Goal: Consume media (video, audio): Consume media (video, audio)

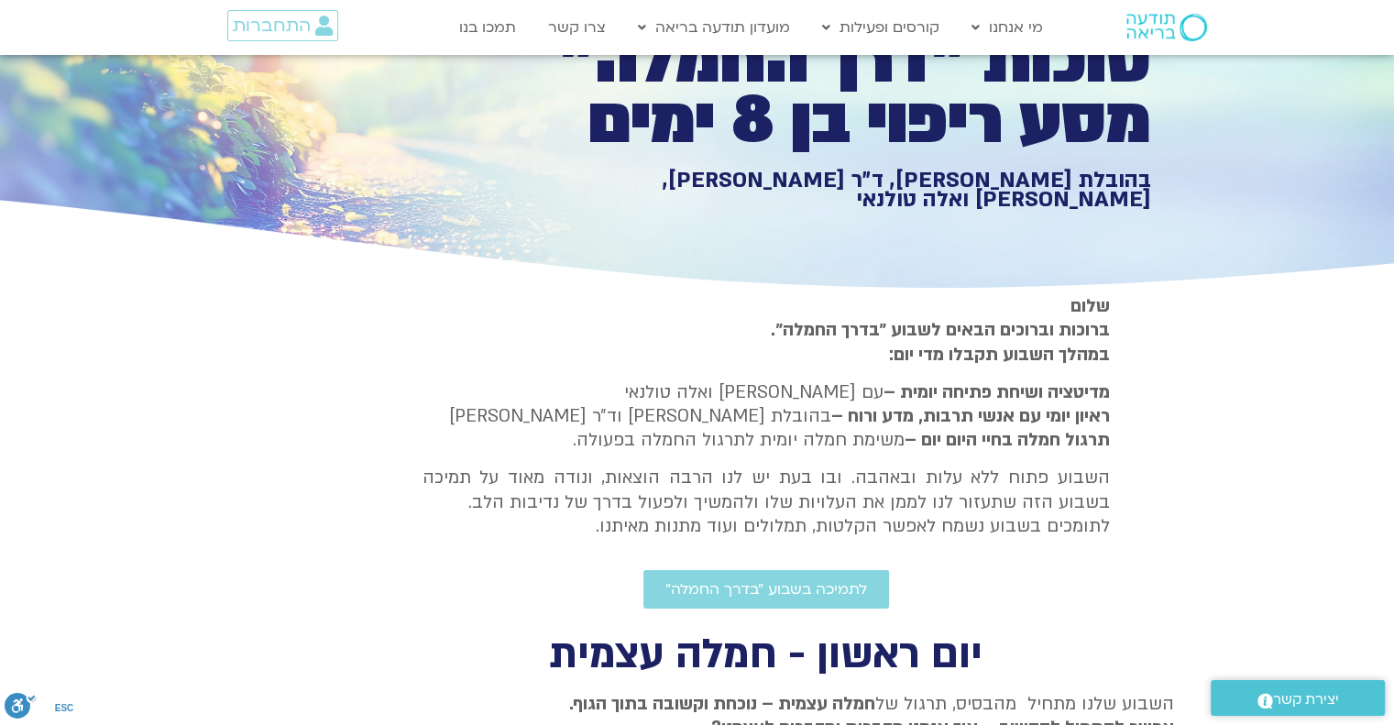
scroll to position [183, 0]
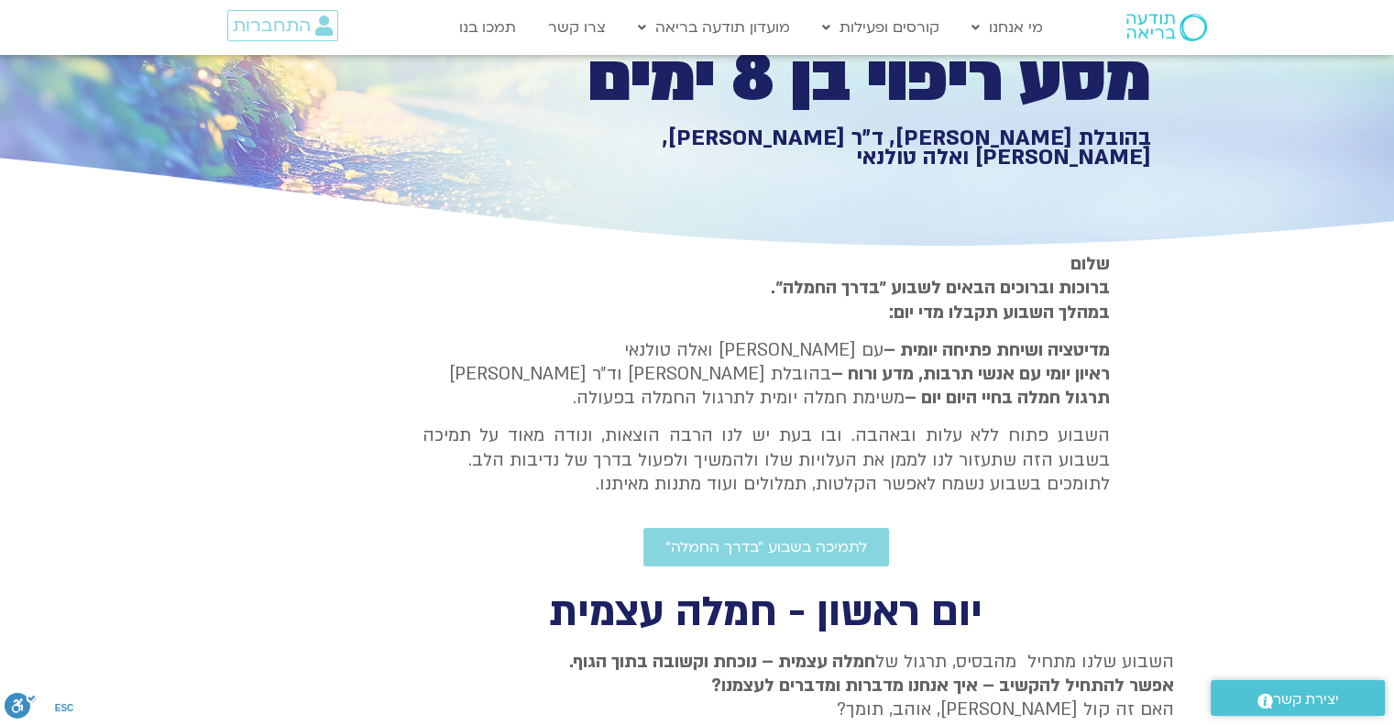
drag, startPoint x: 1018, startPoint y: 270, endPoint x: 842, endPoint y: 271, distance: 176.0
click at [856, 273] on p "[PERSON_NAME] וברוכים הבאים לשבוע ״בדרך החמלה״. במהלך השבוע תקבלו מדי יום:" at bounding box center [767, 288] width 688 height 72
click at [823, 270] on p "[PERSON_NAME] וברוכים הבאים לשבוע ״בדרך החמלה״. במהלך השבוע תקבלו מדי יום:" at bounding box center [767, 288] width 688 height 72
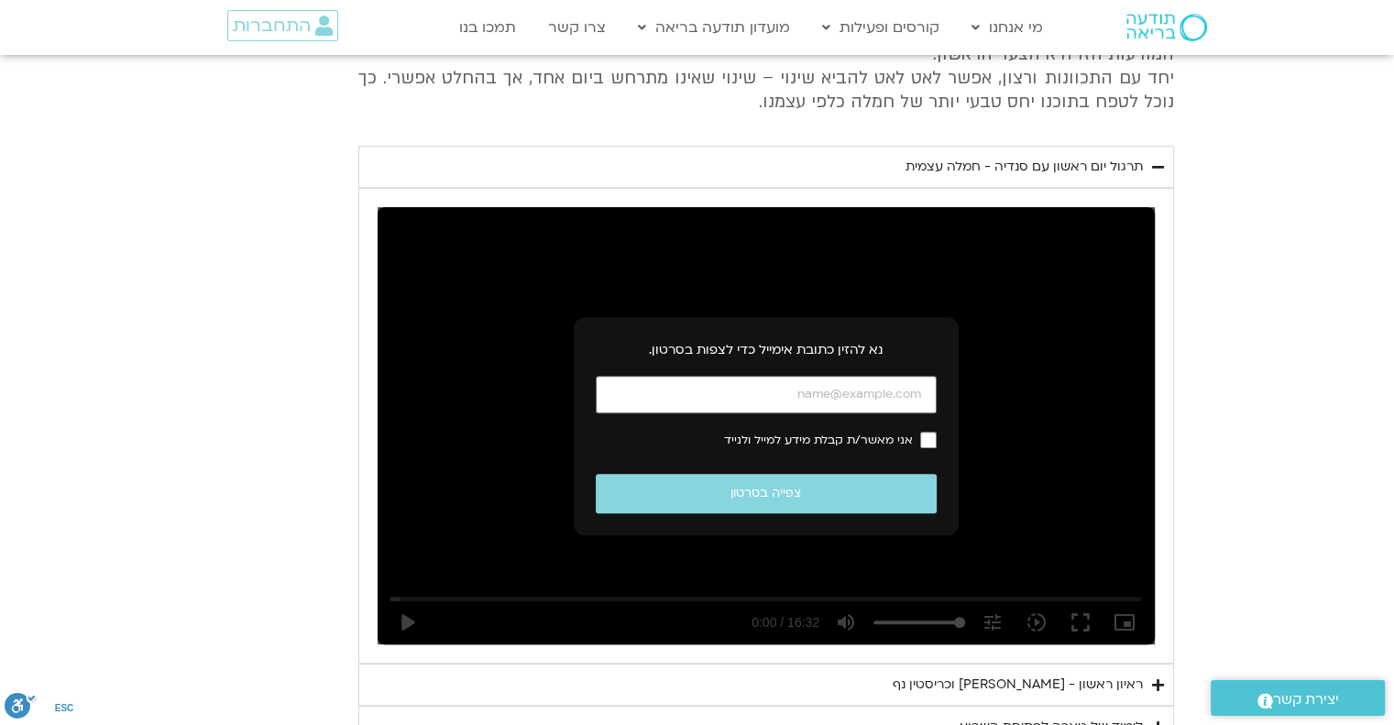
scroll to position [917, 0]
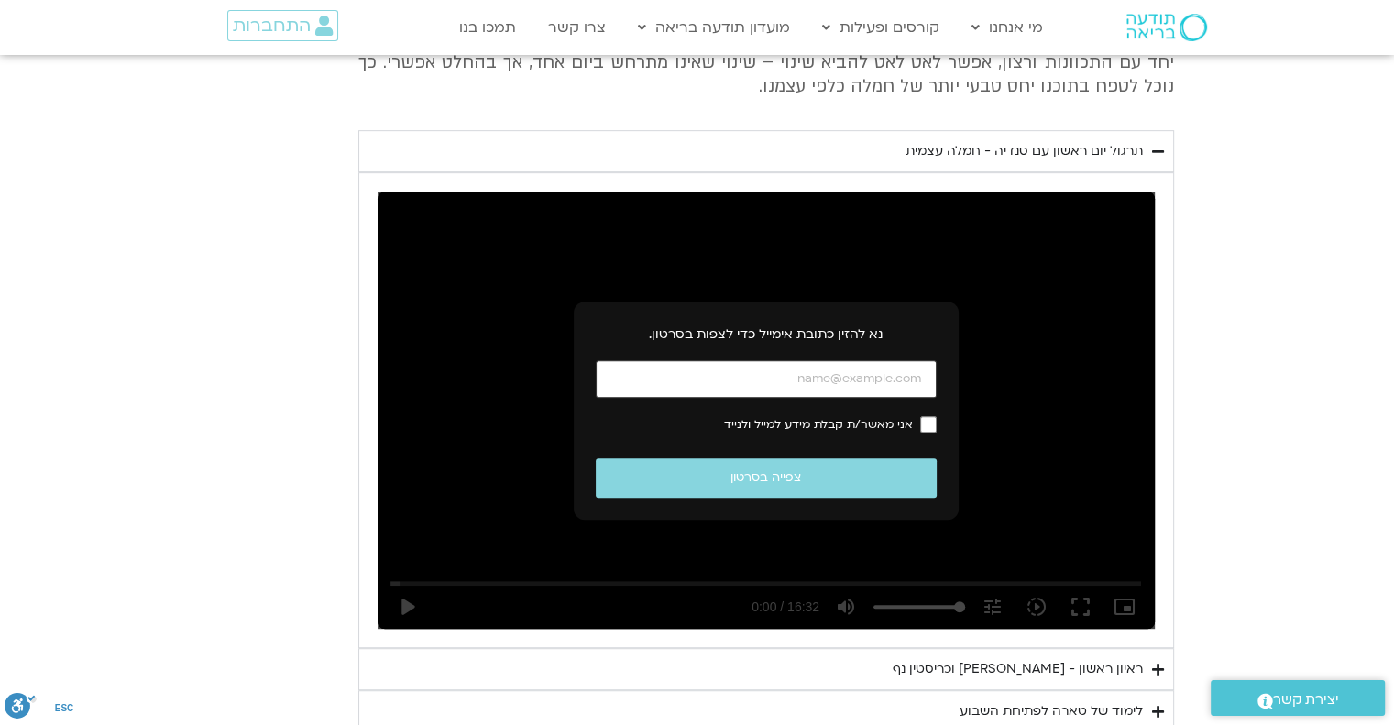
click at [875, 380] on input "כתובת אימייל" at bounding box center [766, 379] width 341 height 38
paste input "[EMAIL_ADDRESS][DOMAIN_NAME]"
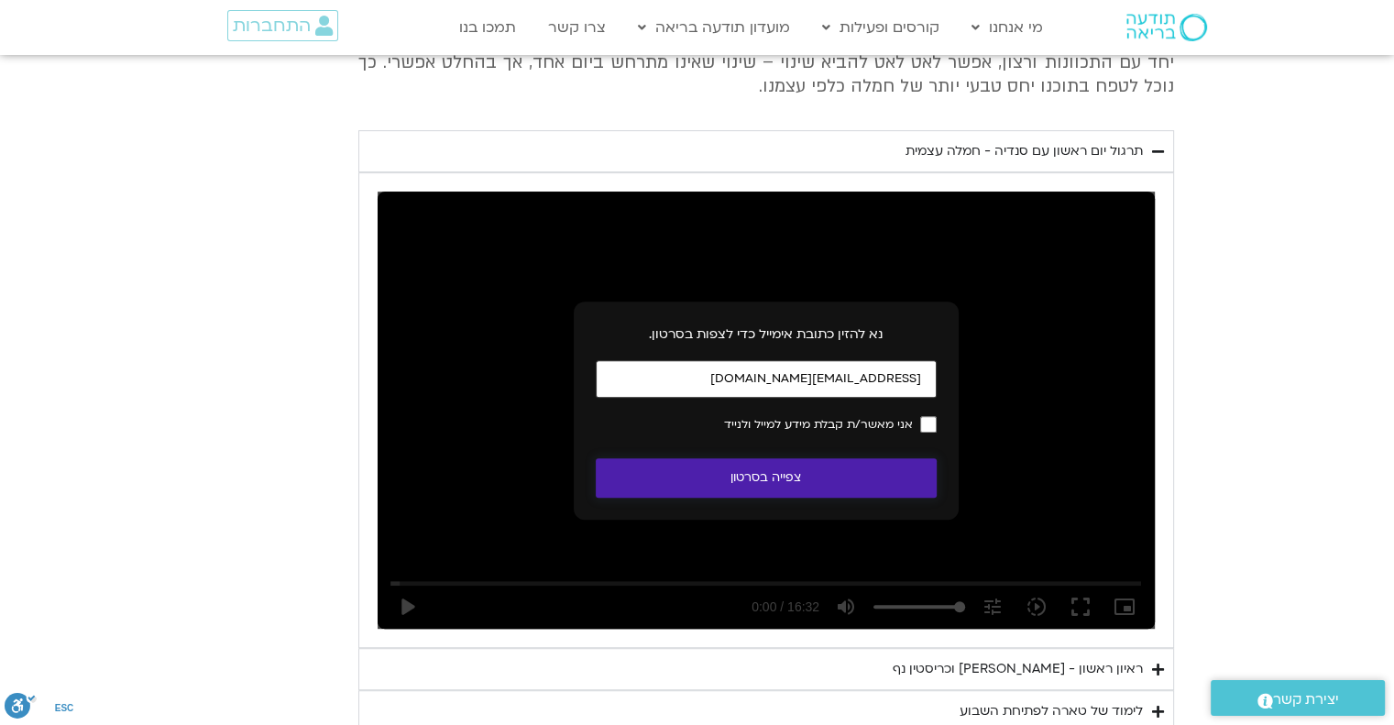
type input "[EMAIL_ADDRESS][DOMAIN_NAME]"
click at [796, 481] on button "צפייה בסרטון" at bounding box center [766, 477] width 341 height 39
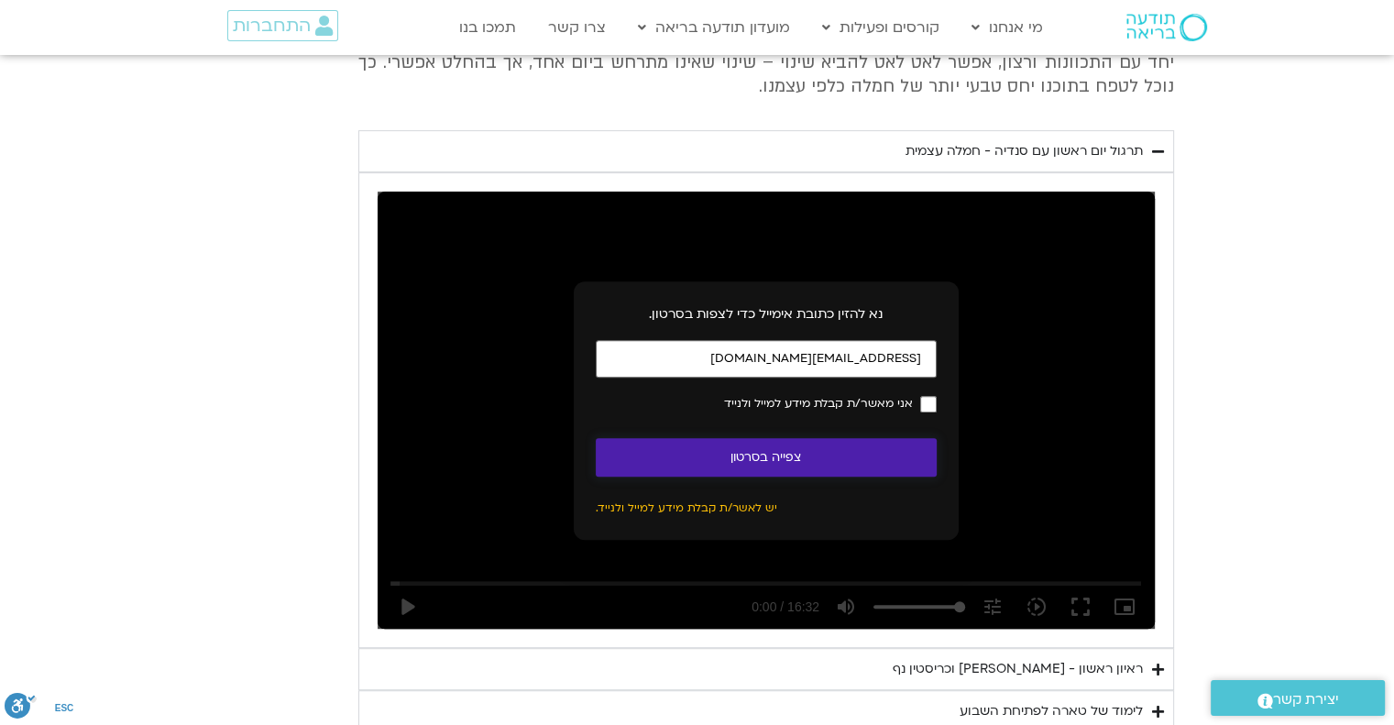
click at [754, 457] on button "צפייה בסרטון" at bounding box center [766, 457] width 341 height 39
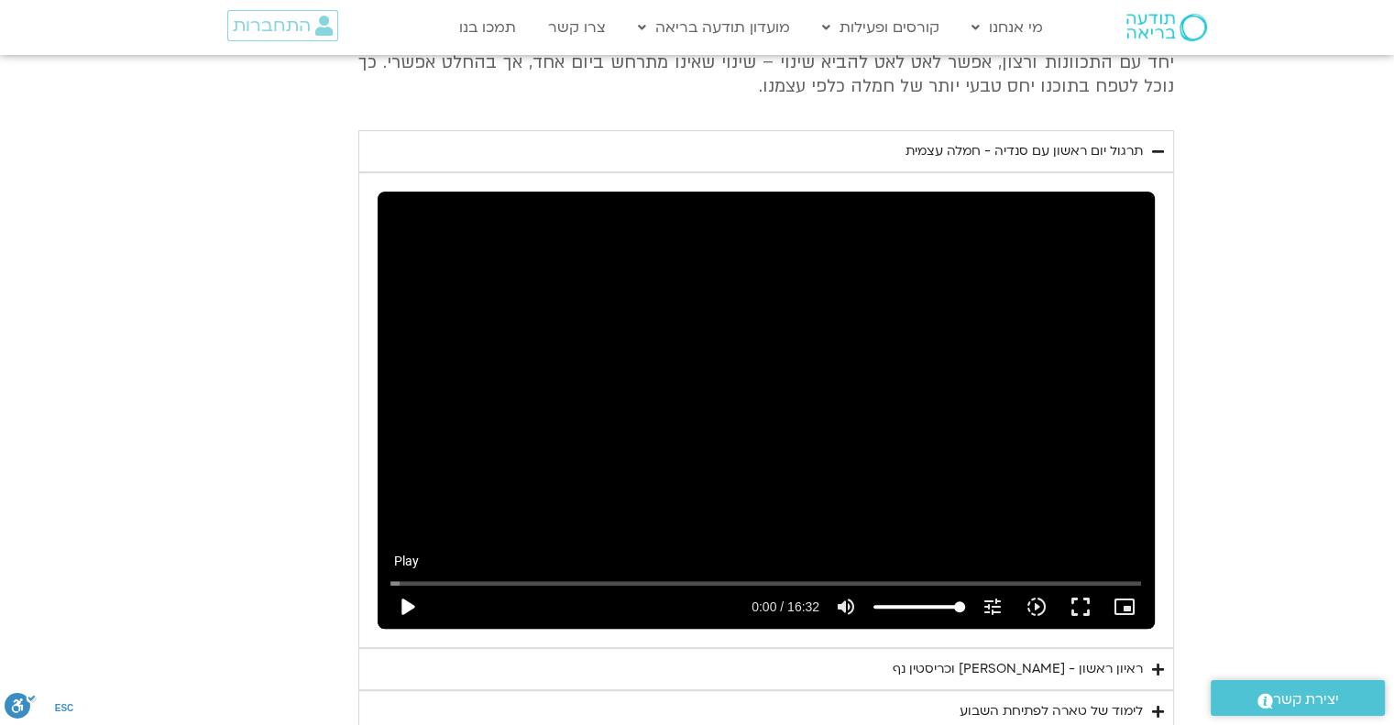
click at [399, 611] on button "play_arrow" at bounding box center [407, 607] width 44 height 44
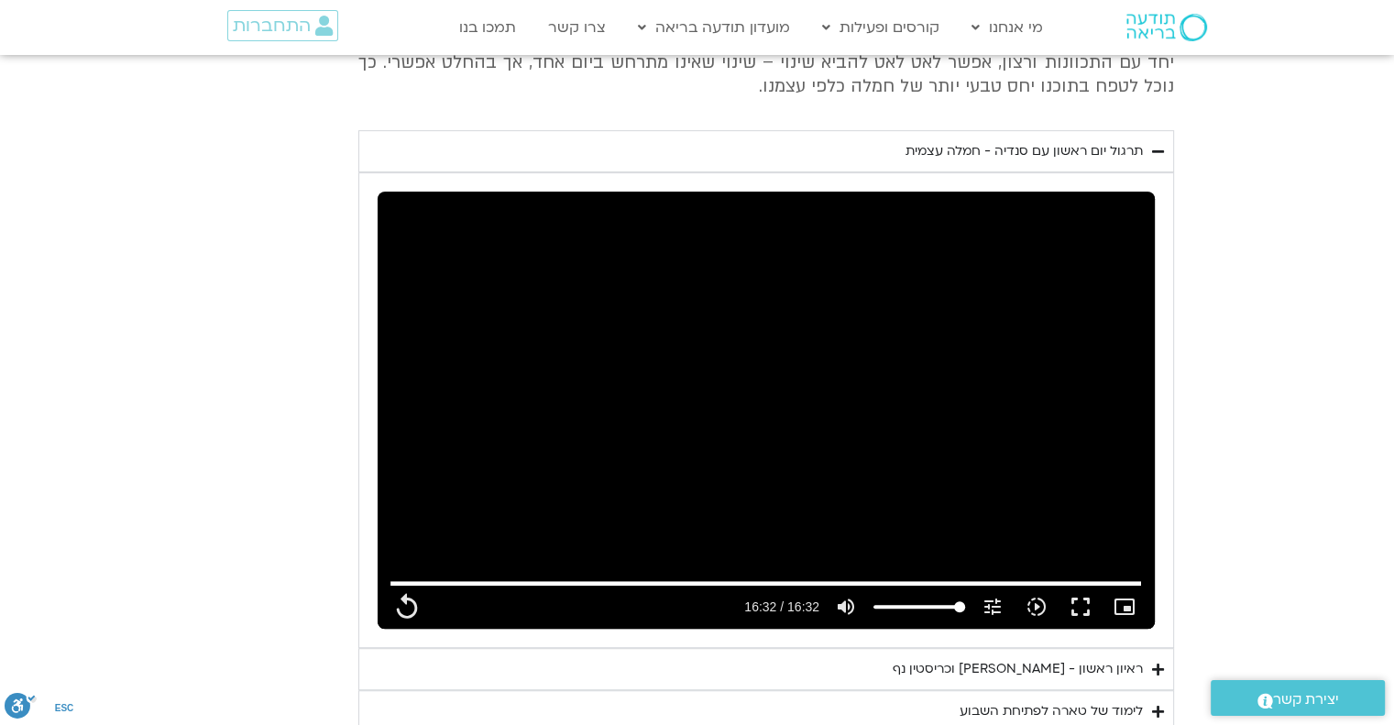
scroll to position [825, 0]
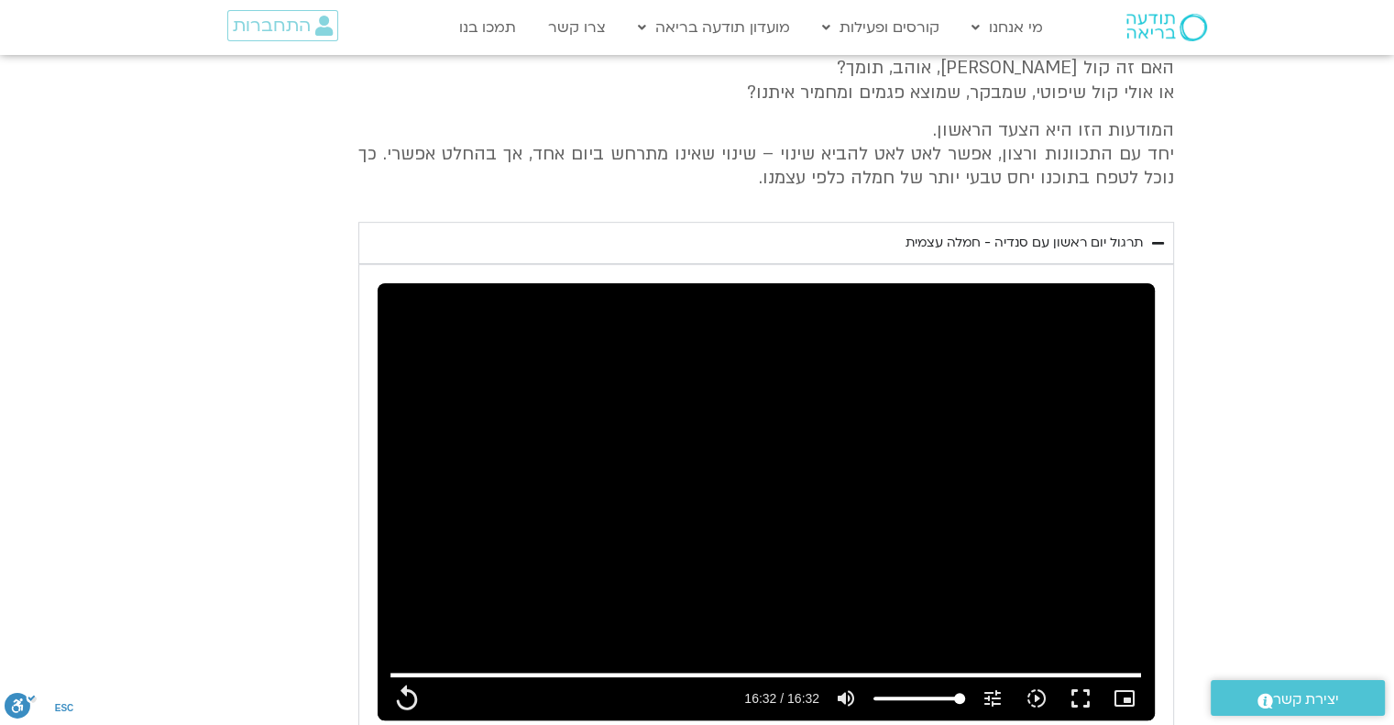
click at [1155, 244] on icon "Accordion. Open links with Enter or Space, close with Escape, and navigate with…" at bounding box center [1158, 244] width 12 height 14
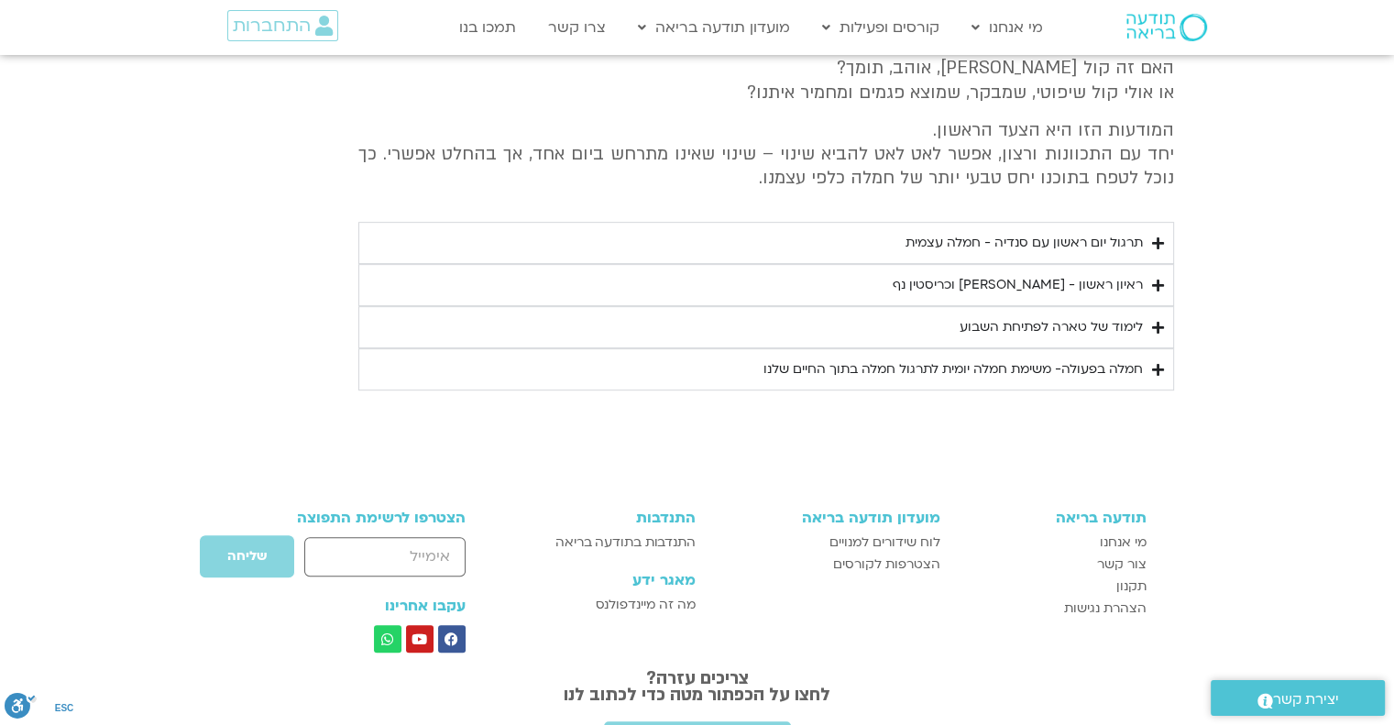
click at [1160, 285] on icon "Accordion. Open links with Enter or Space, close with Escape, and navigate with…" at bounding box center [1158, 286] width 12 height 14
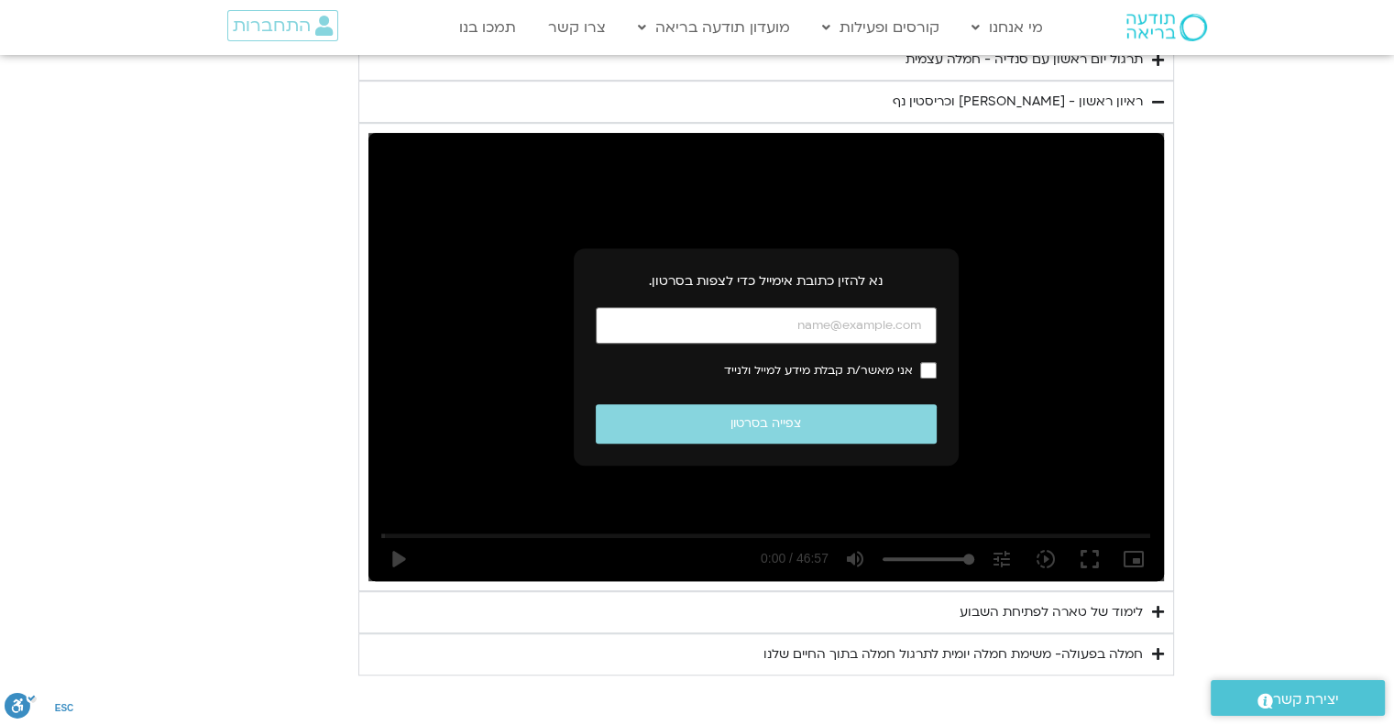
scroll to position [1100, 0]
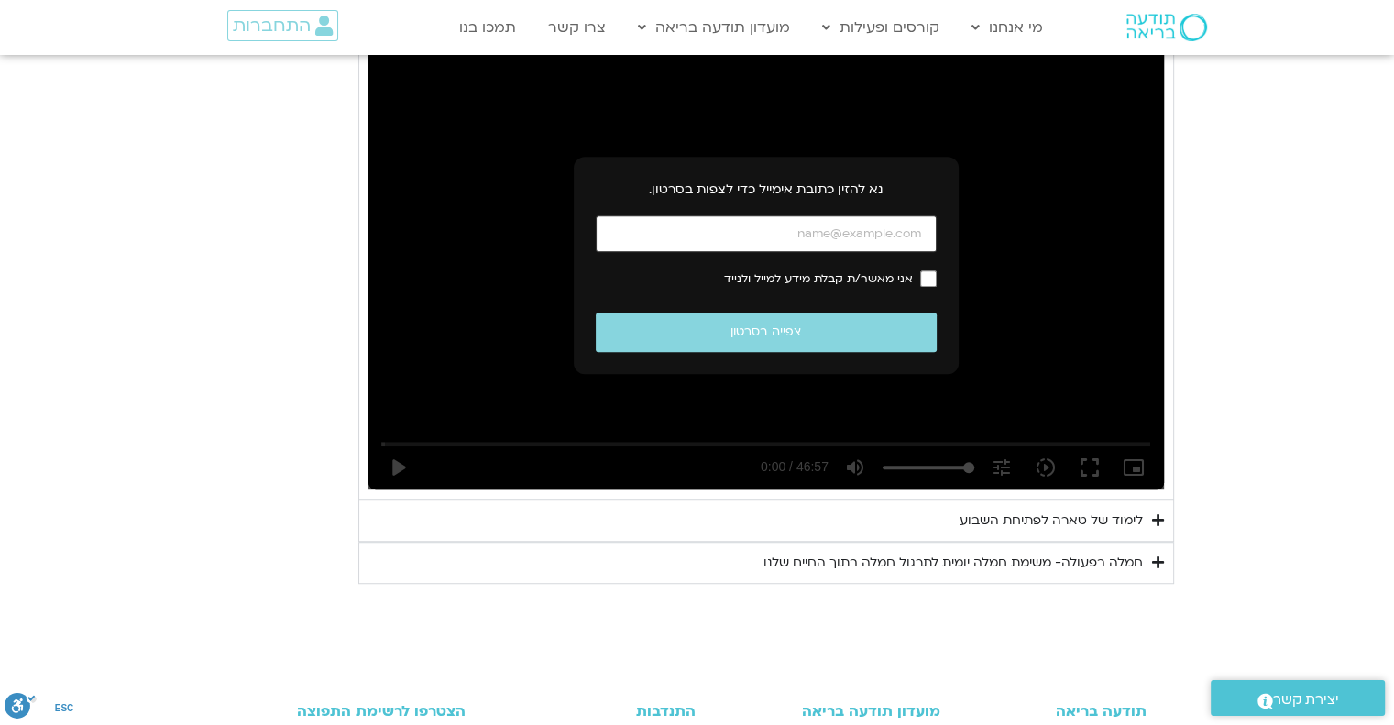
click at [770, 232] on input "כתובת אימייל" at bounding box center [766, 234] width 341 height 38
type input "992.52"
paste input "[EMAIL_ADDRESS][DOMAIN_NAME]"
type input "[EMAIL_ADDRESS][DOMAIN_NAME]"
type input "992.52"
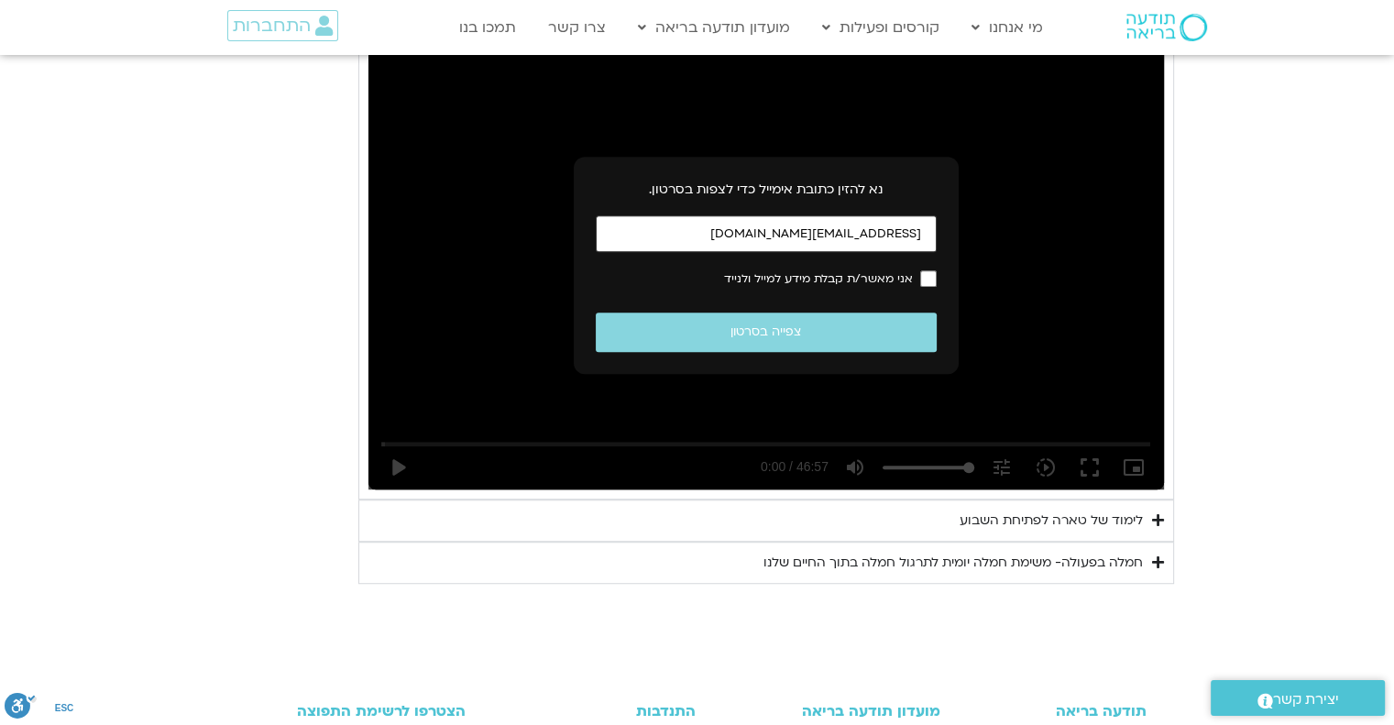
type input "[EMAIL_ADDRESS][DOMAIN_NAME]"
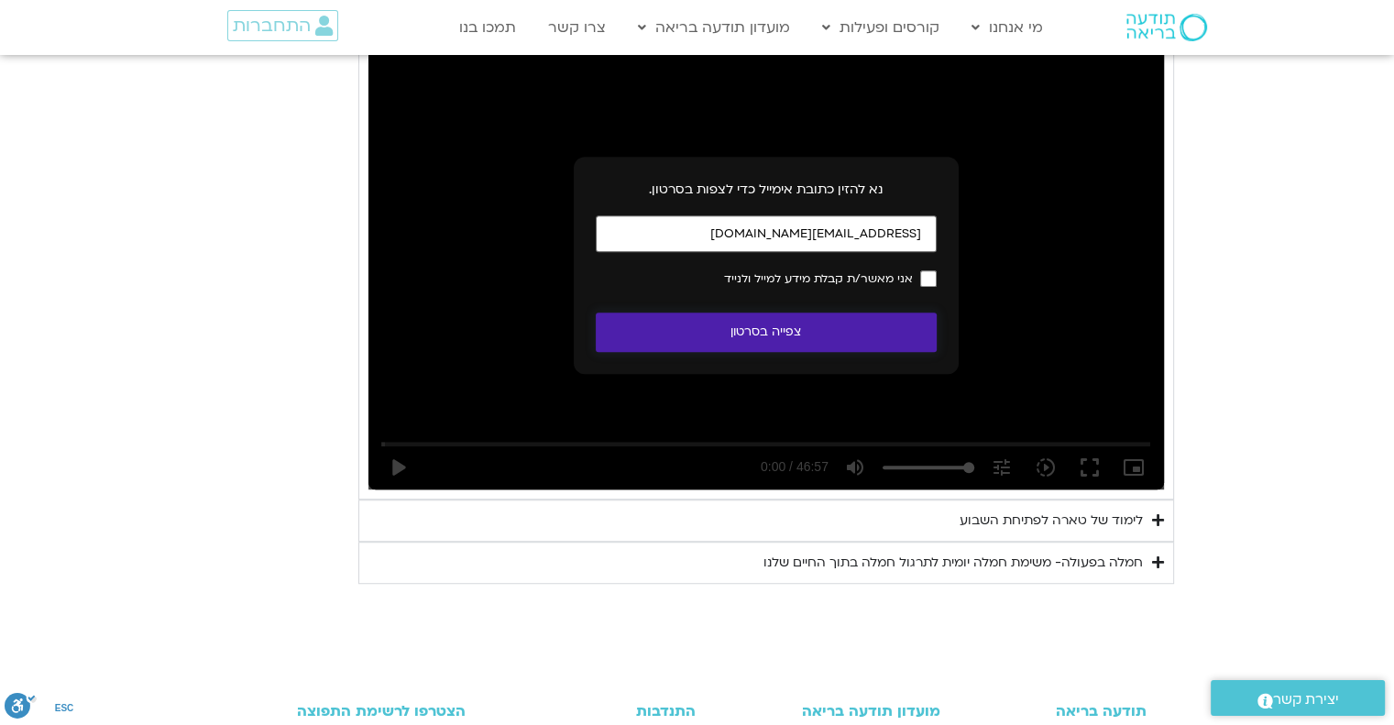
click at [783, 330] on button "צפייה בסרטון" at bounding box center [766, 332] width 341 height 39
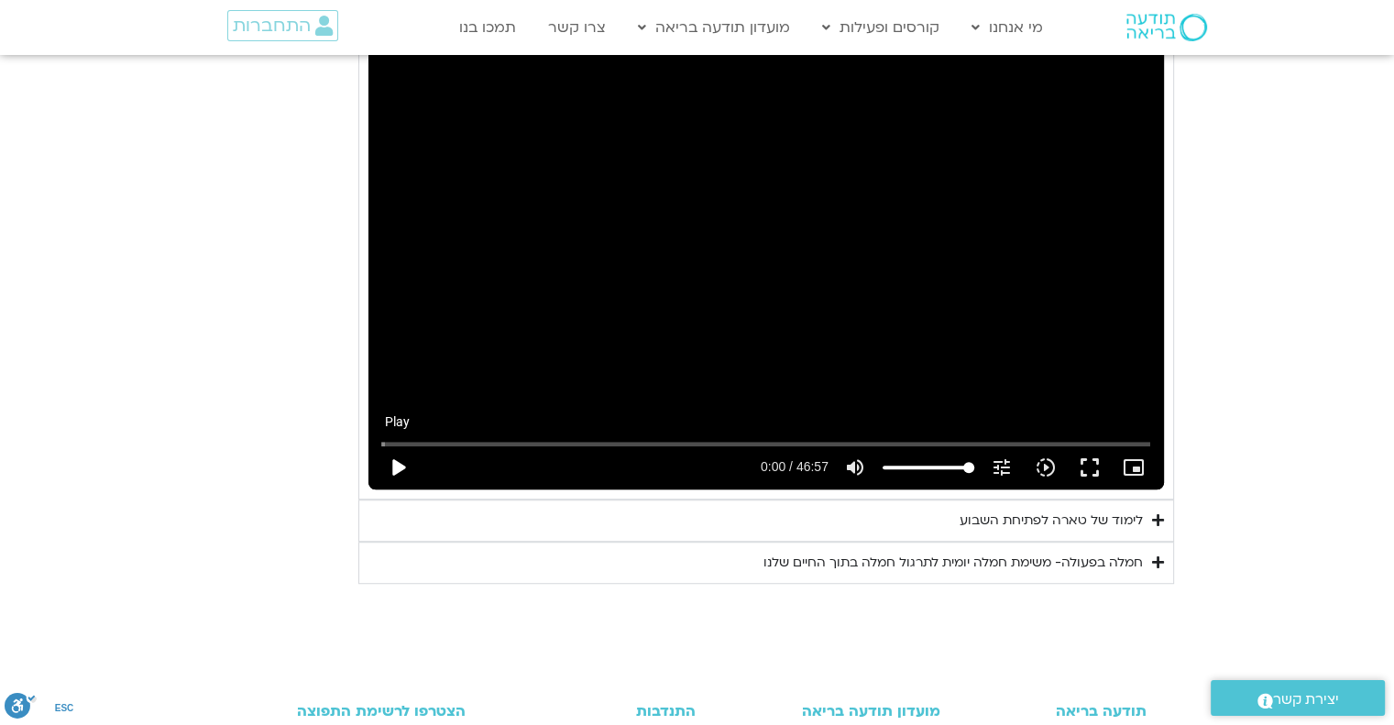
click at [392, 466] on button "play_arrow" at bounding box center [398, 468] width 44 height 44
type input "992.52"
type input "0.008378"
type input "992.52"
type input "0.103341"
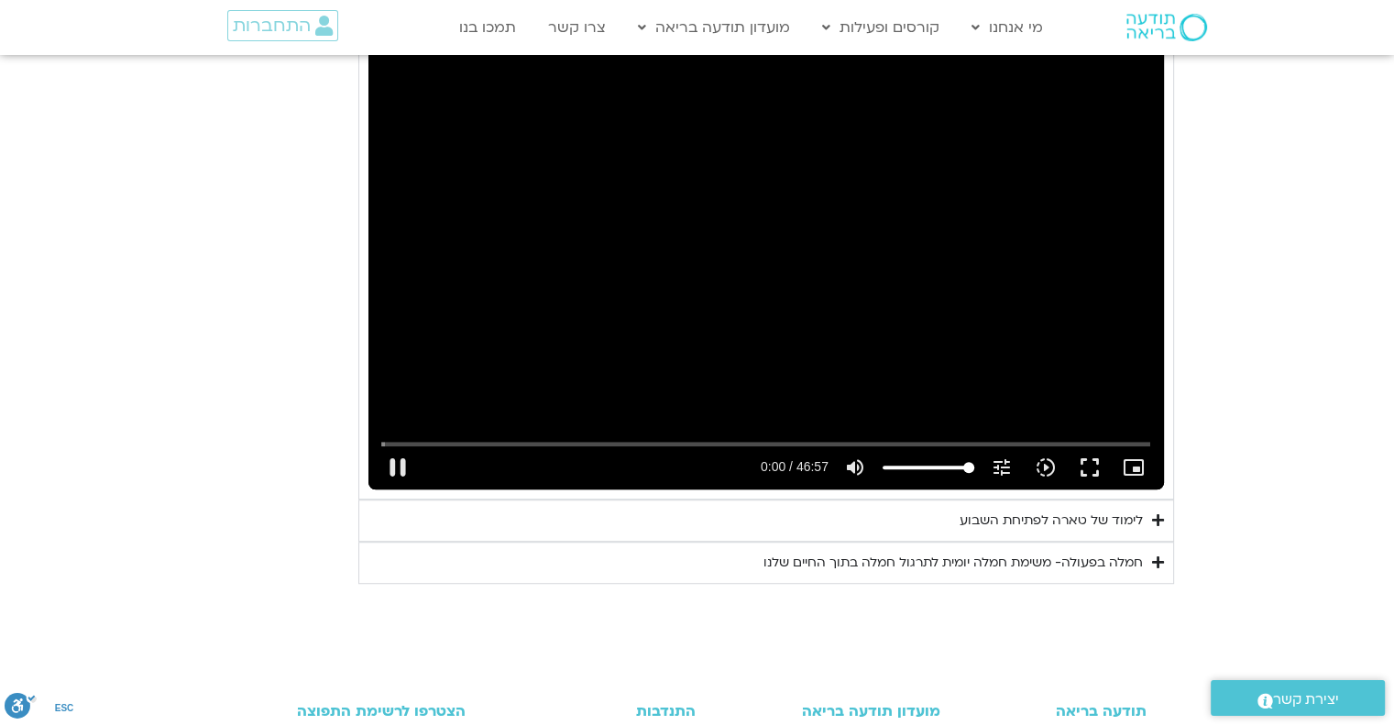
type input "992.52"
type input "0.236117"
type input "992.52"
type input "0.319935"
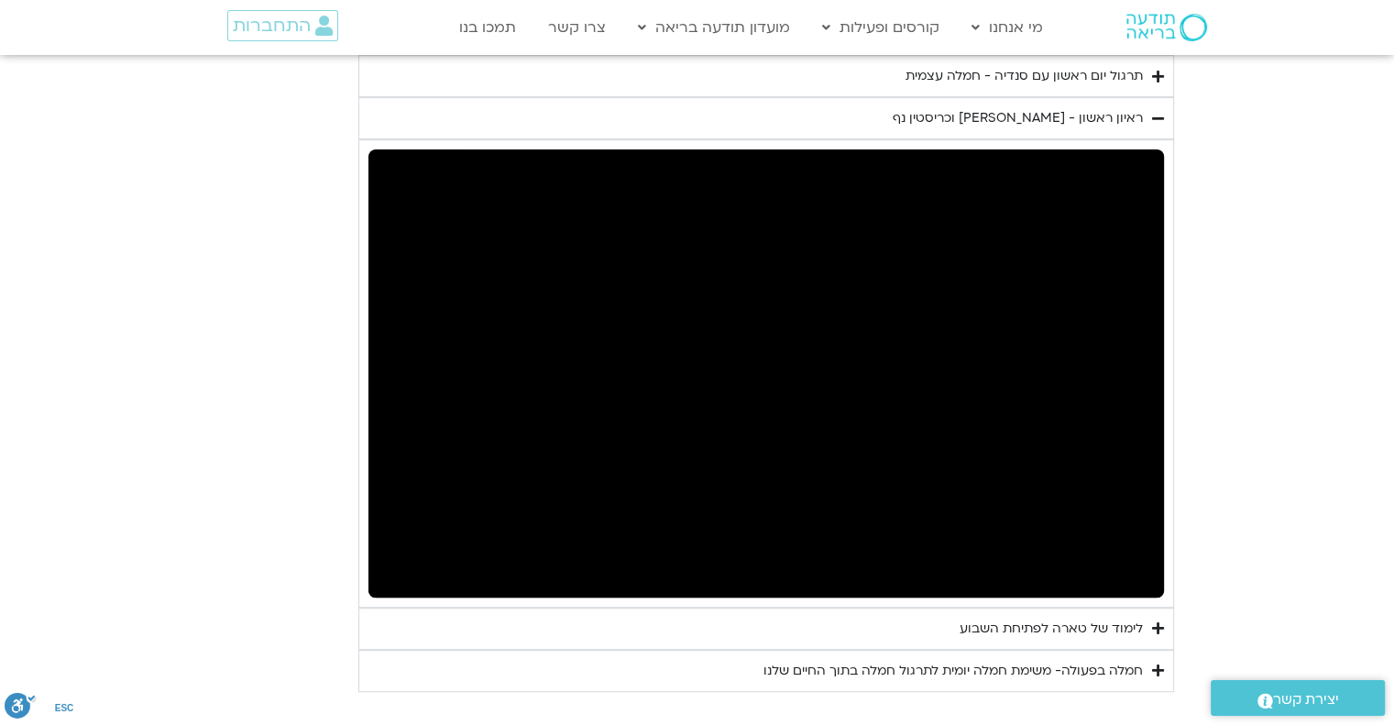
scroll to position [917, 0]
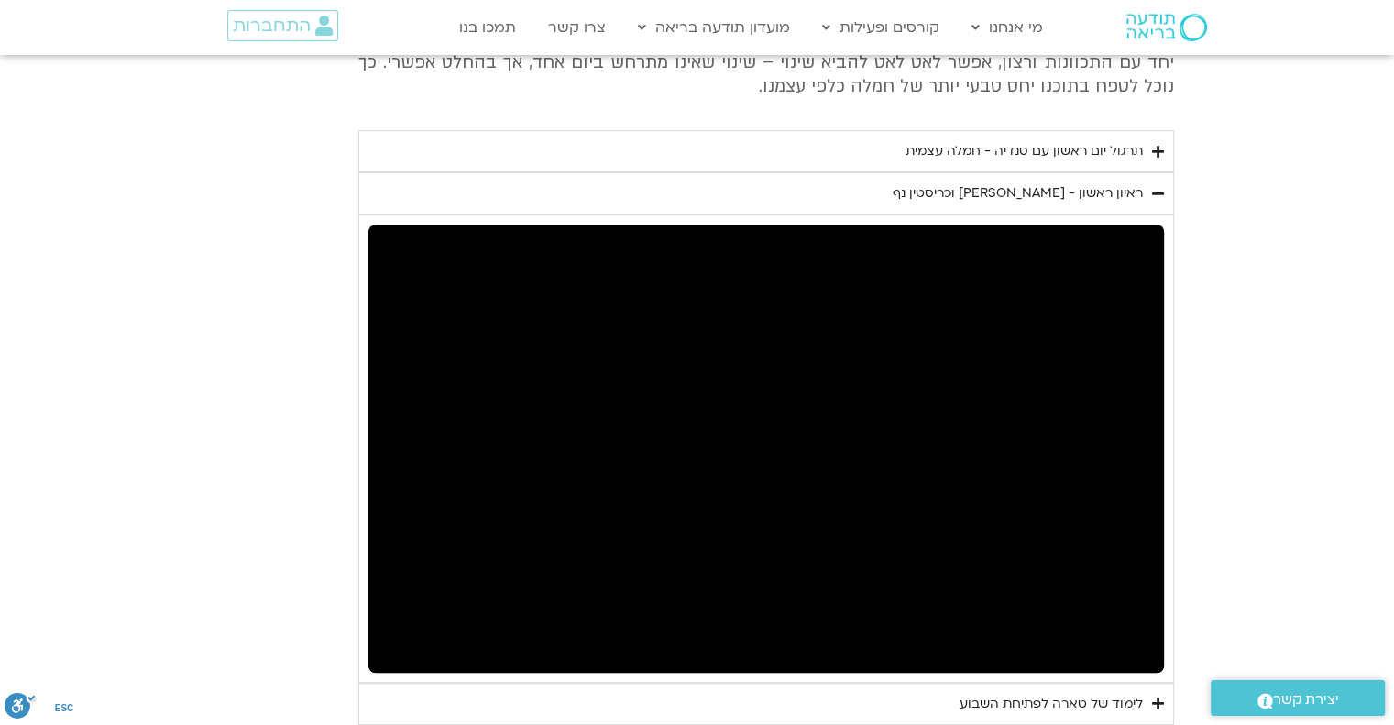
type input "992.52"
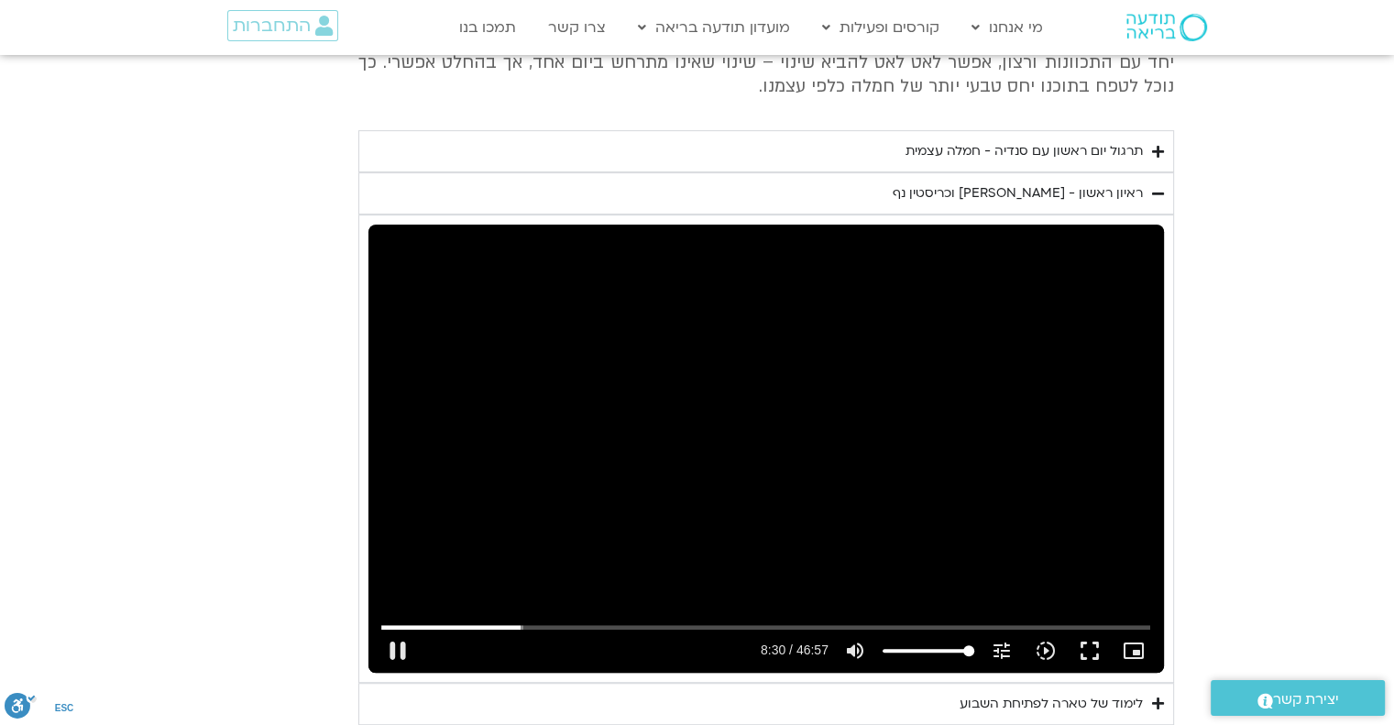
type input "510.268262"
type input "992.52"
type input "510.399764"
type input "992.52"
type input "510.516762"
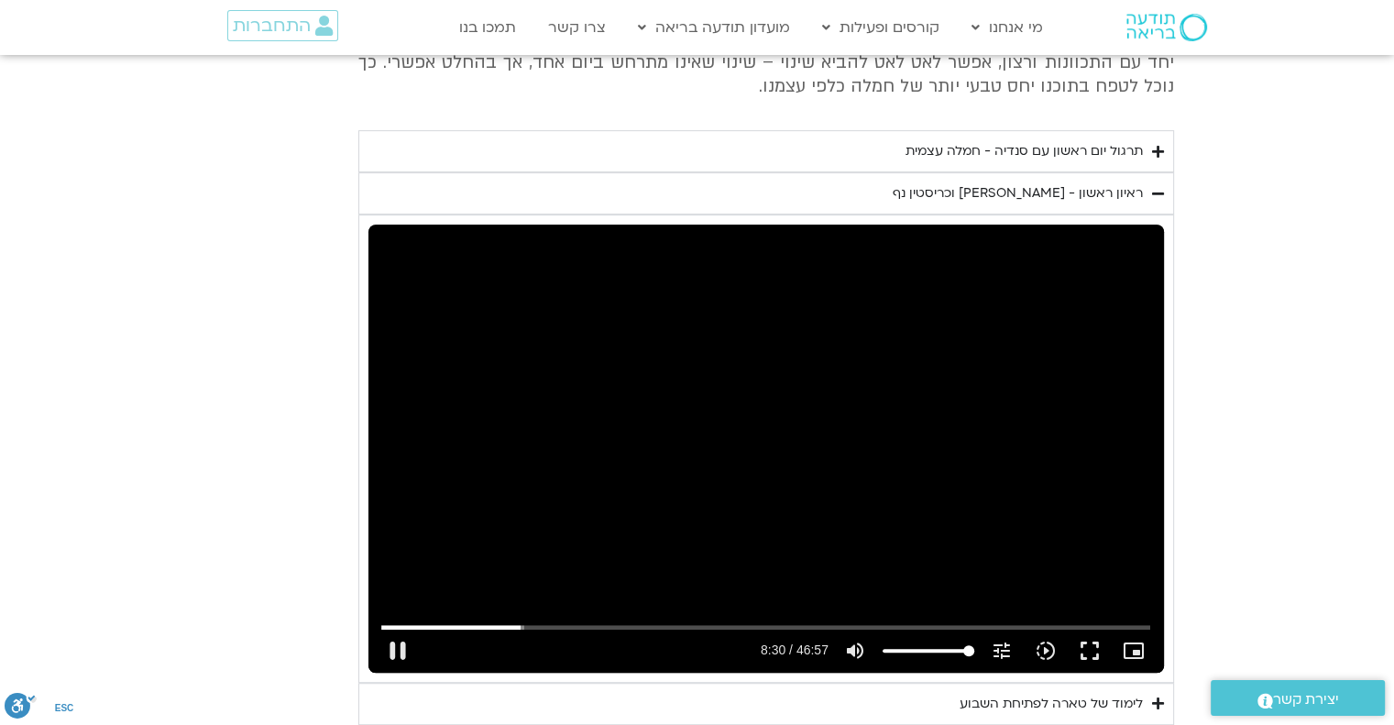
type input "992.52"
type input "510.650053"
type input "992.52"
type input "510.675122"
type input "992.52"
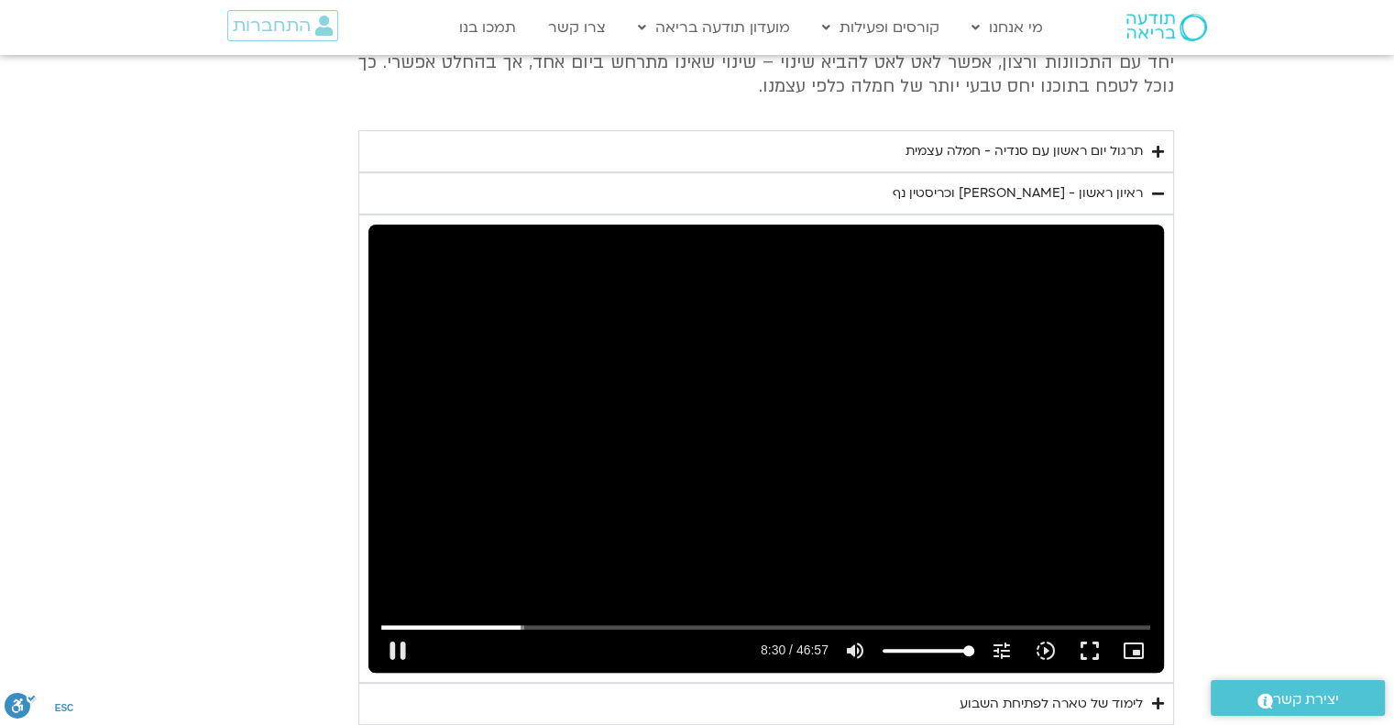
type input "510.803506"
type input "992.52"
type input "510.938479"
type input "992.52"
type input "511.134552"
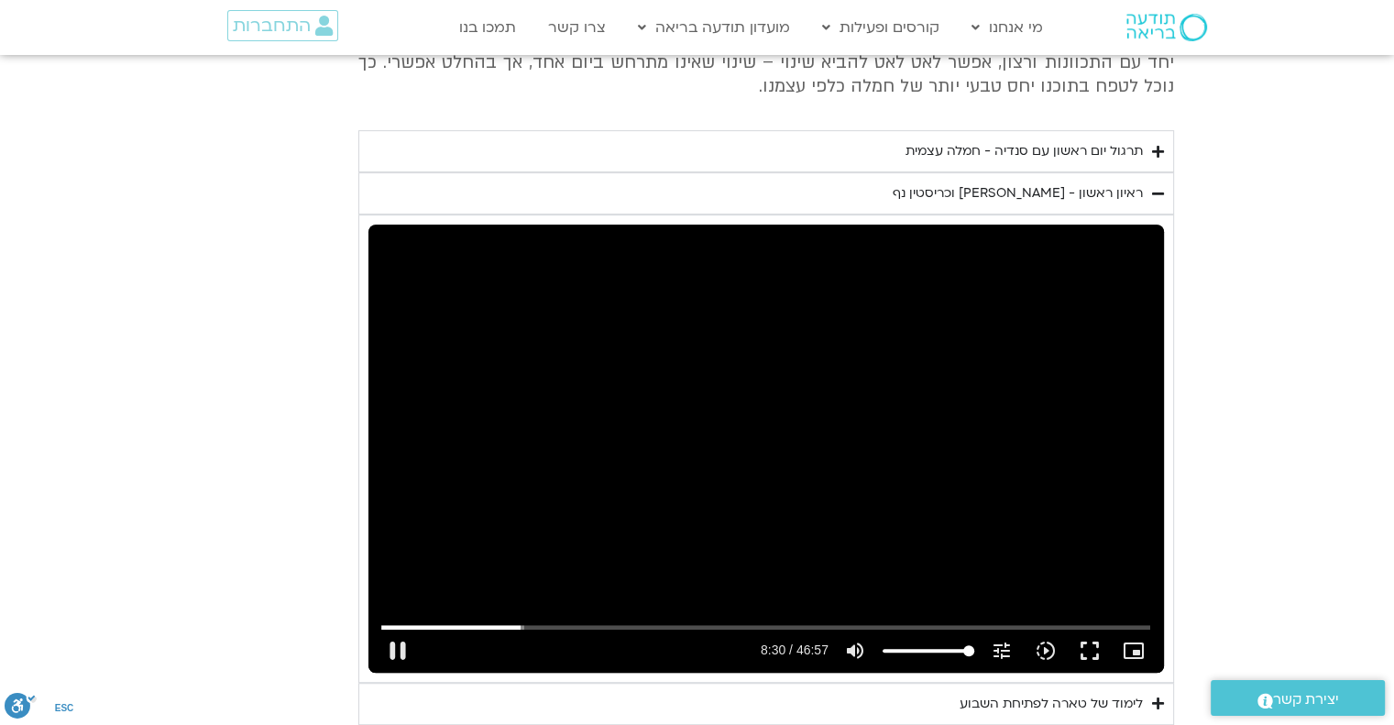
type input "992.52"
type input "511.205729"
type input "992.52"
type input "511.449752"
type input "992.52"
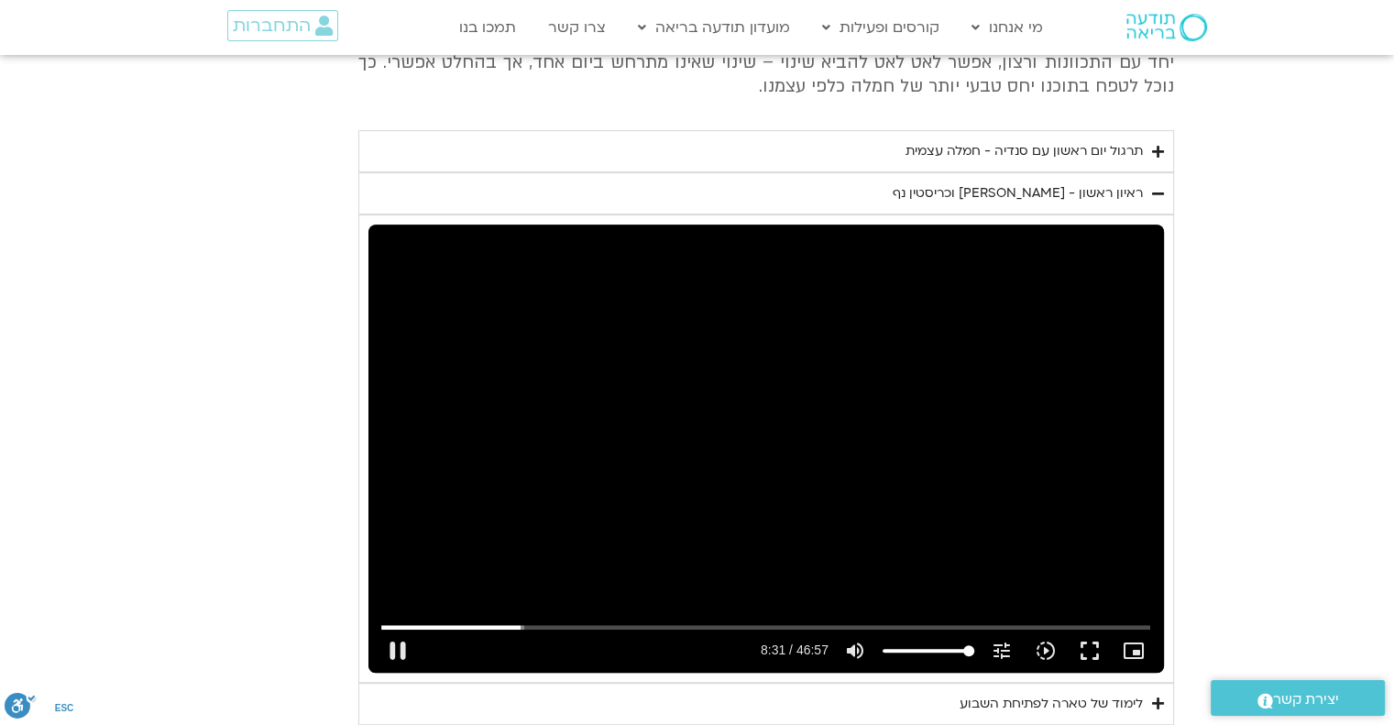
type input "511.583082"
type input "992.52"
type input "511.616176"
type input "992.52"
type input "511.74027"
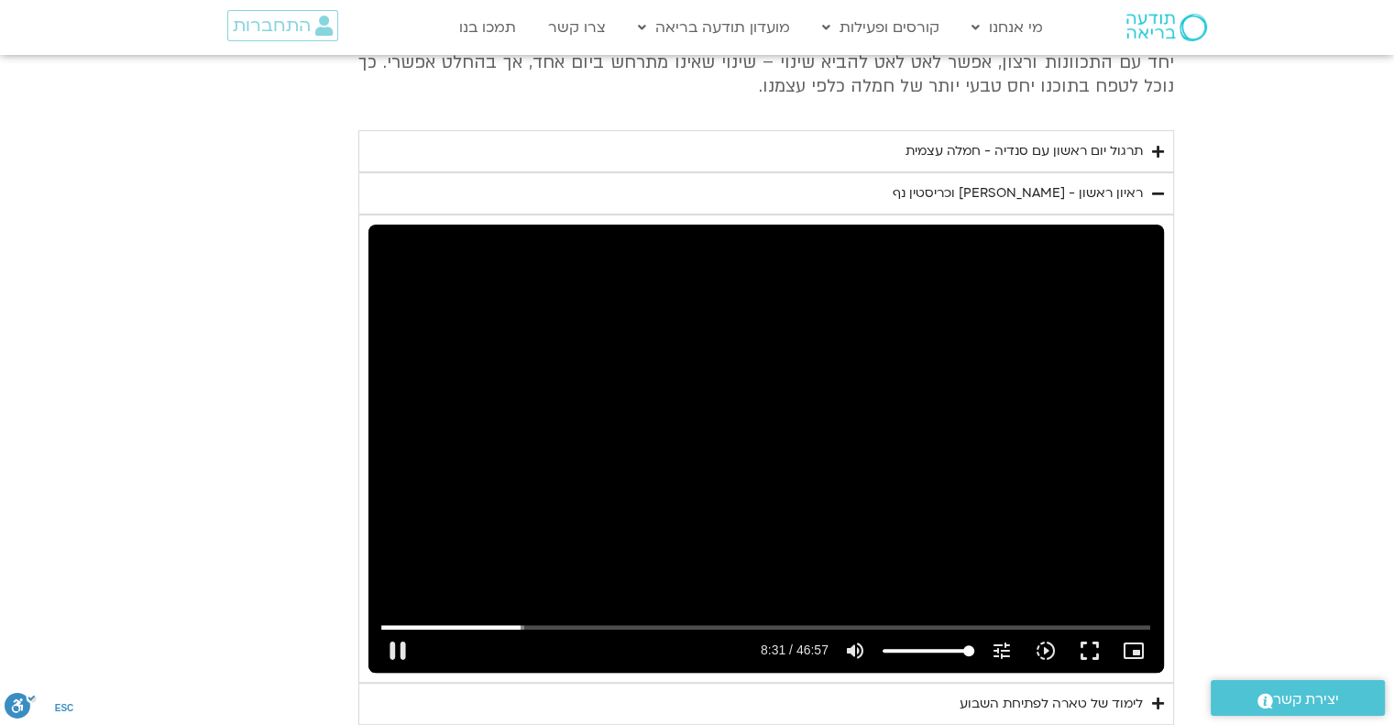
type input "992.52"
type input "511.870675"
type input "992.52"
type input "512.001419"
type input "992.52"
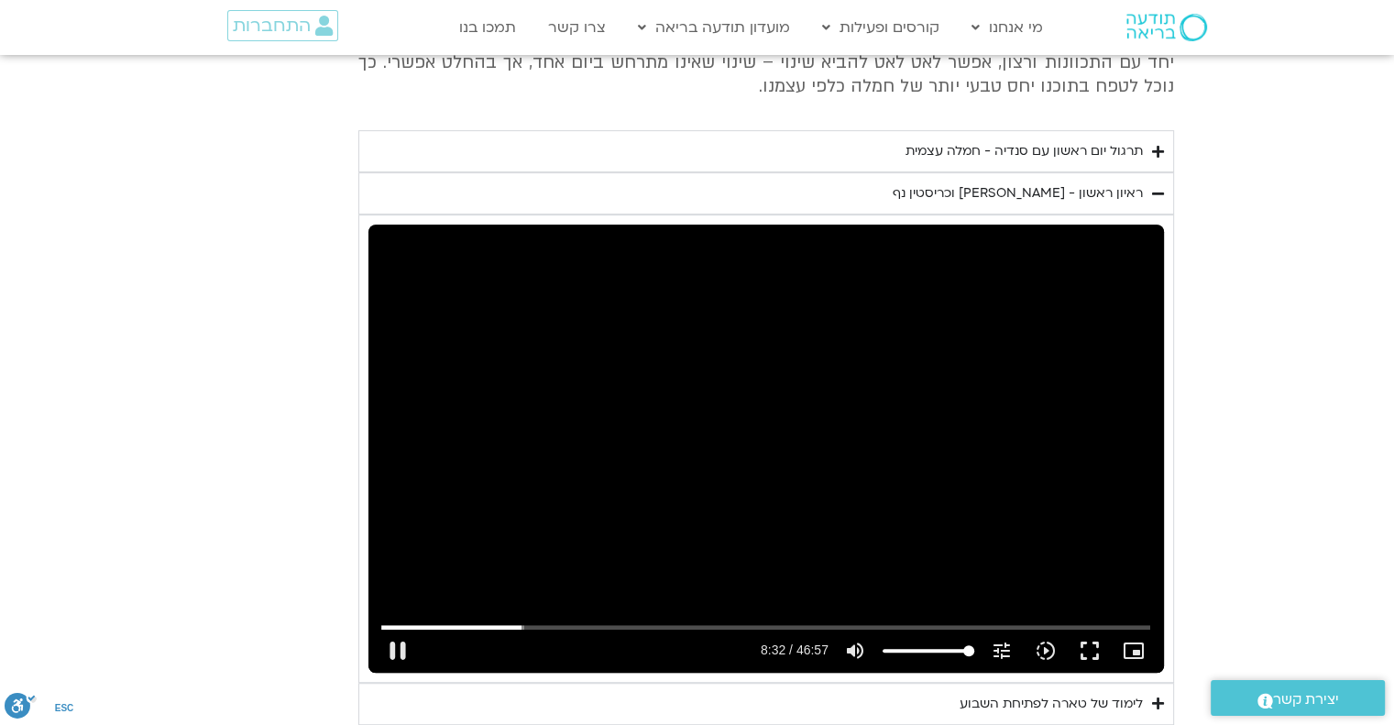
type input "512.138667"
type input "992.52"
type input "512.270501"
type input "992.52"
type input "512.405486"
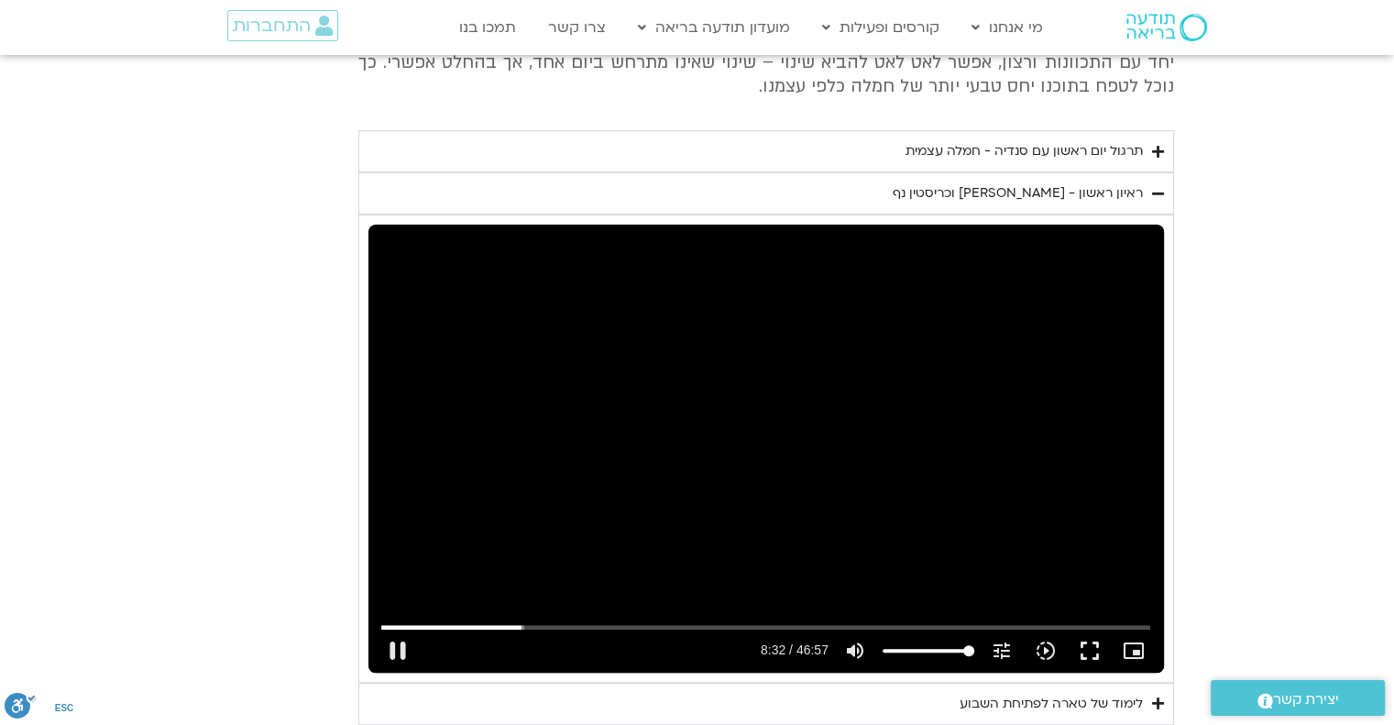
type input "992.52"
type input "512.541538"
type input "992.52"
type input "512.666752"
type input "992.52"
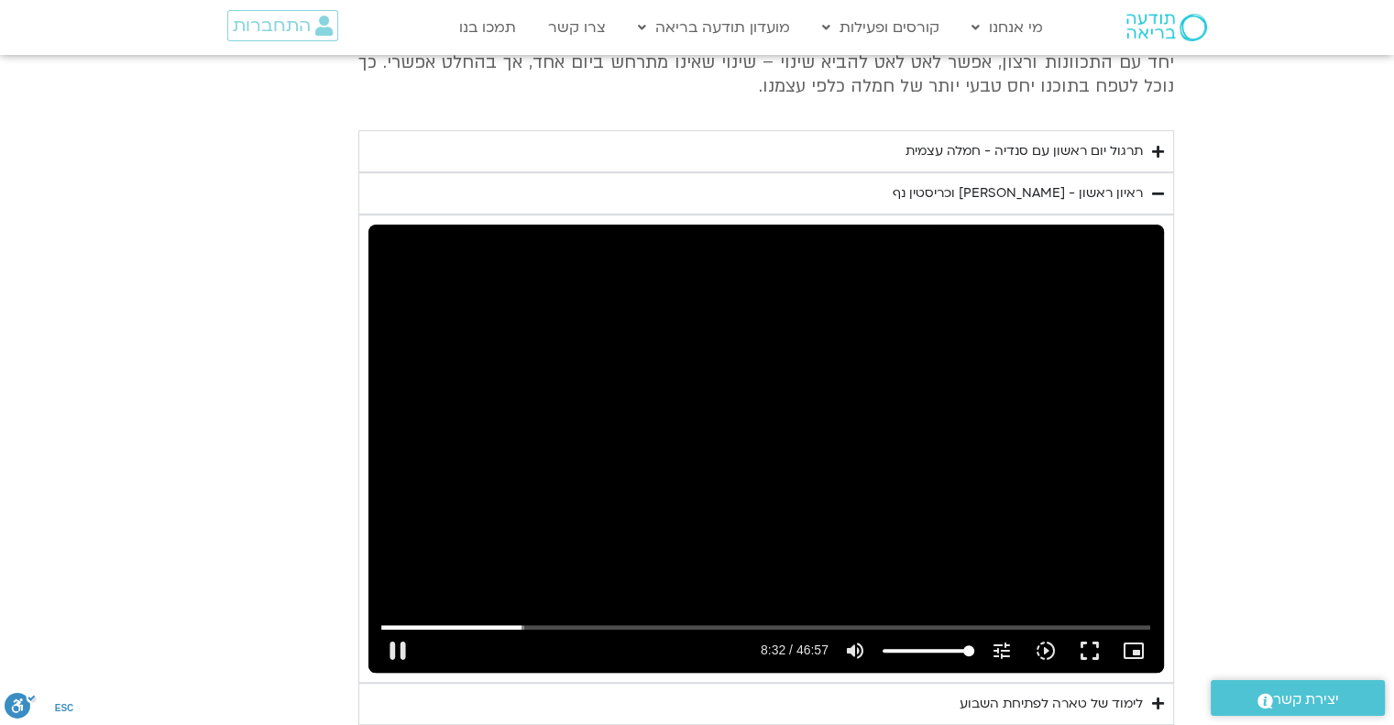
type input "512.793883"
type input "992.52"
type input "512.92616"
type input "992.52"
type input "513.055825"
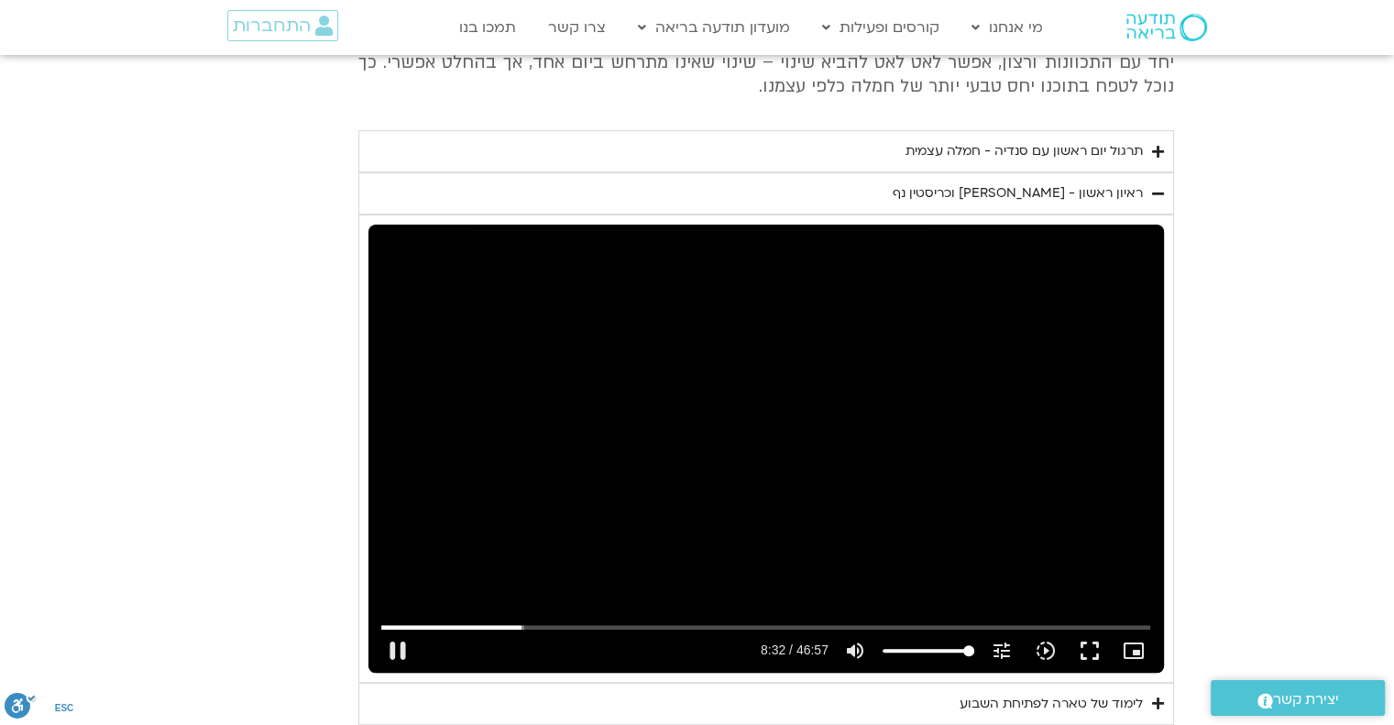
type input "992.52"
type input "513.187927"
type input "992.52"
type input "513.321658"
type input "992.52"
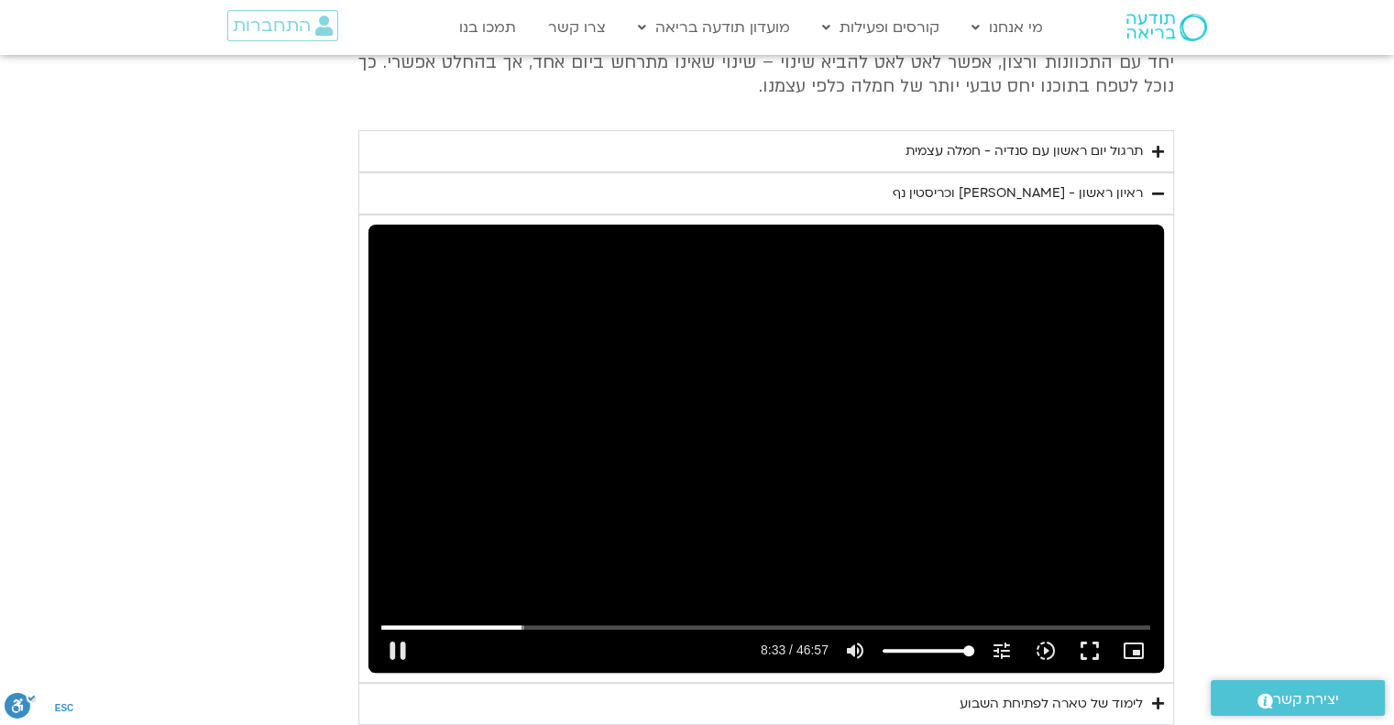
type input "513.455787"
type input "992.52"
type input "513.588355"
type input "992.52"
type input "513.717341"
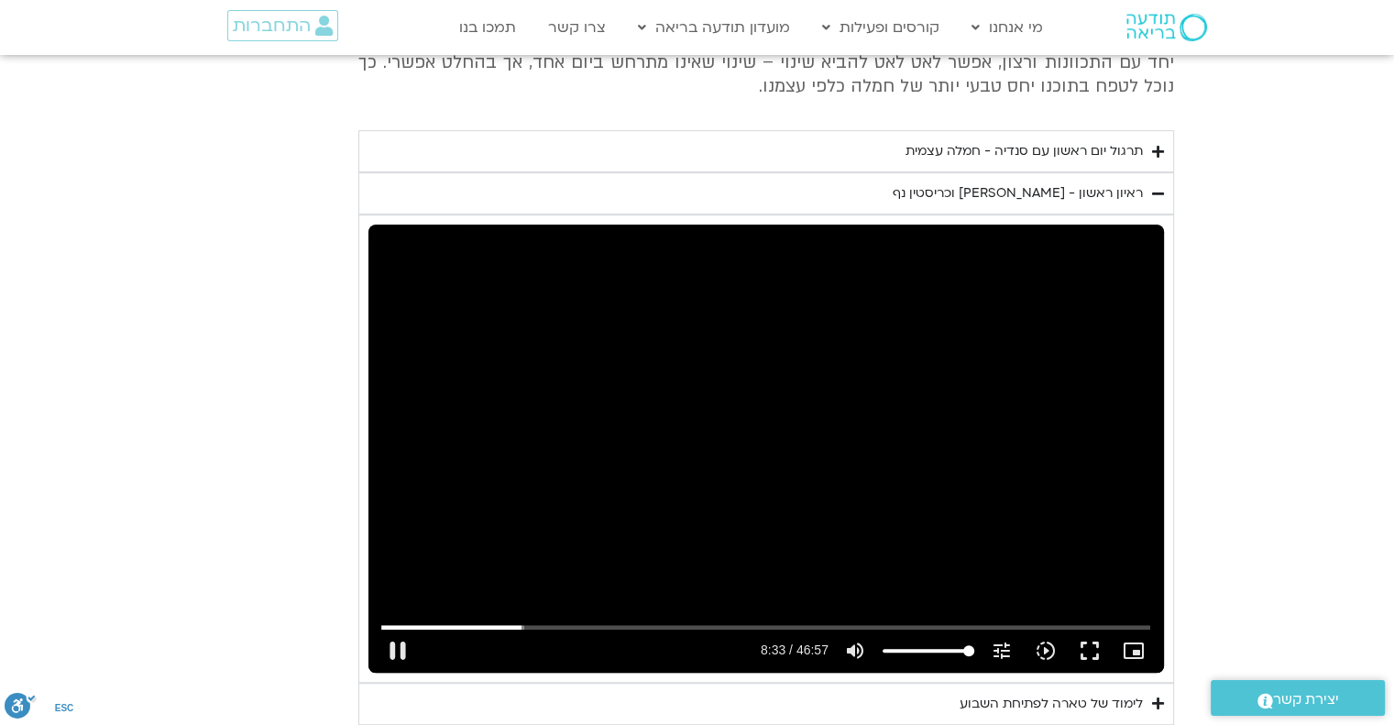
type input "992.52"
type input "513.852034"
type input "992.52"
type input "513.977741"
type input "992.52"
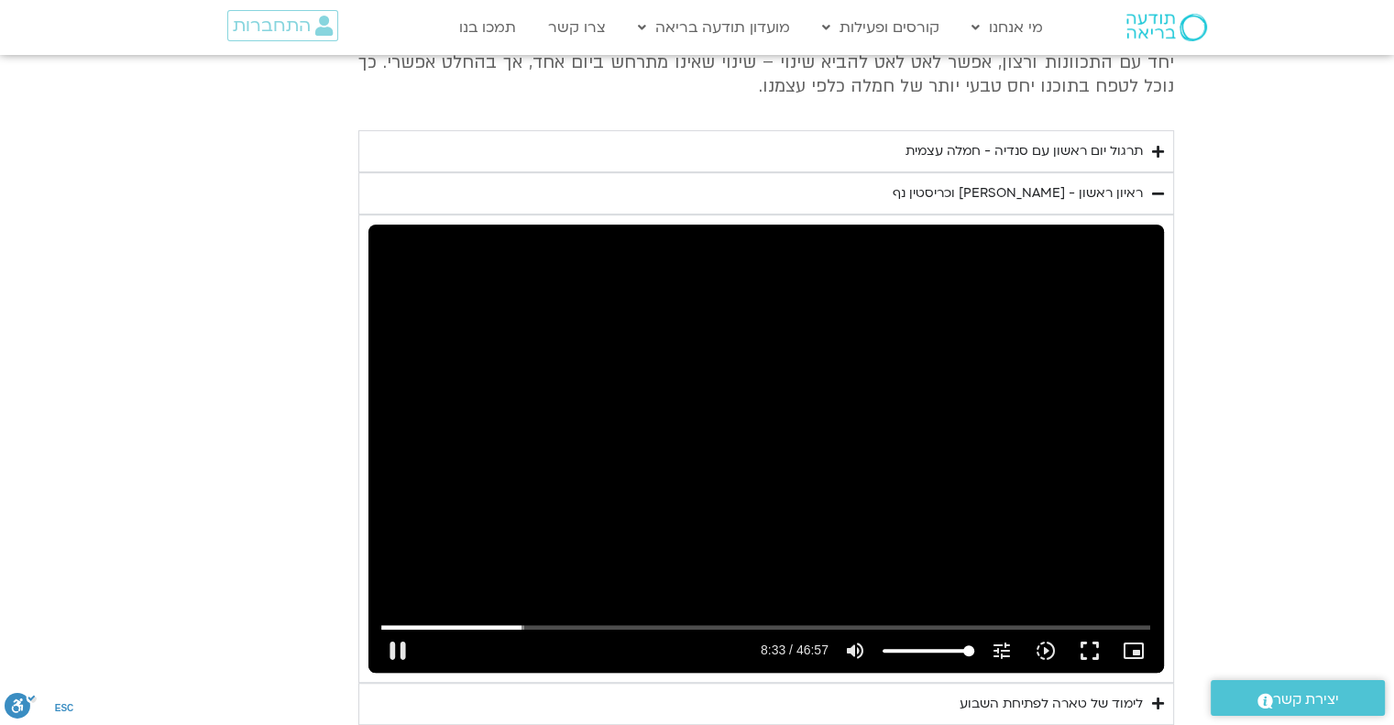
type input "514.110678"
type input "992.52"
type input "514.245476"
type input "992.52"
type input "514.376836"
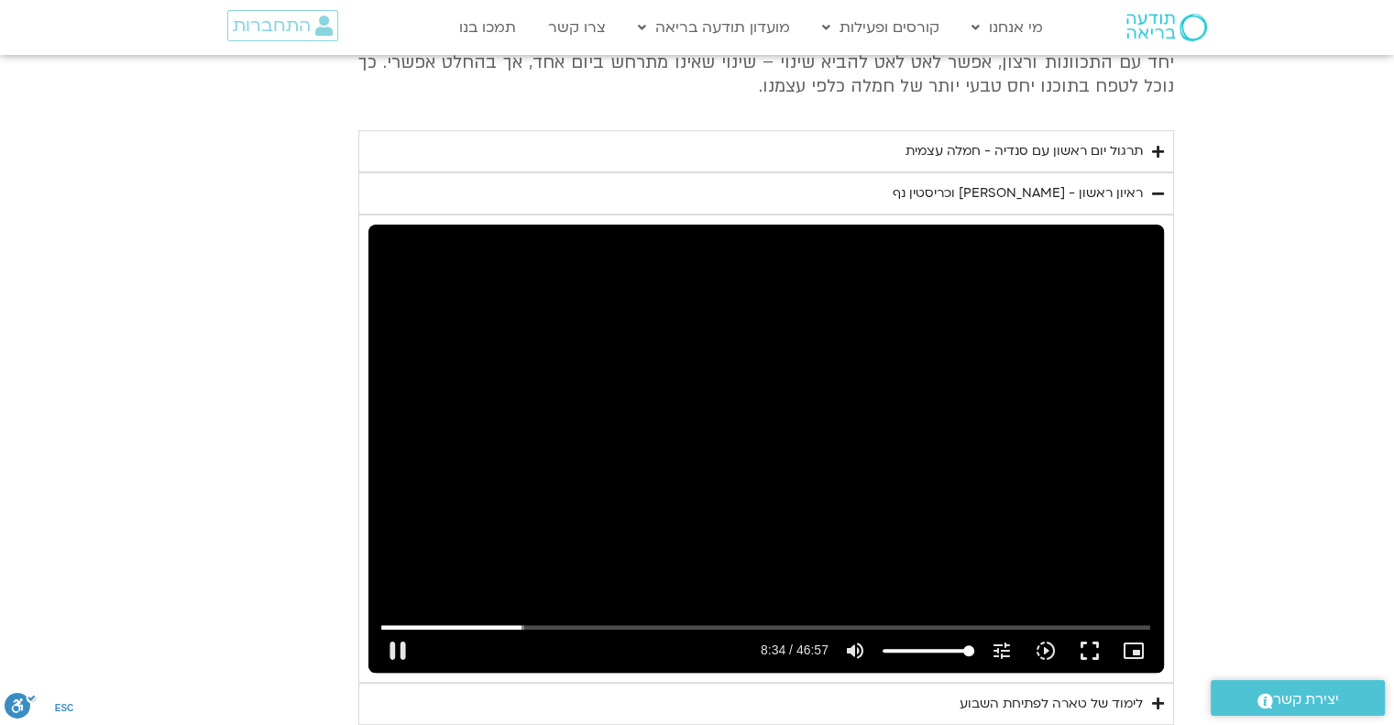
type input "992.52"
type input "514.50397"
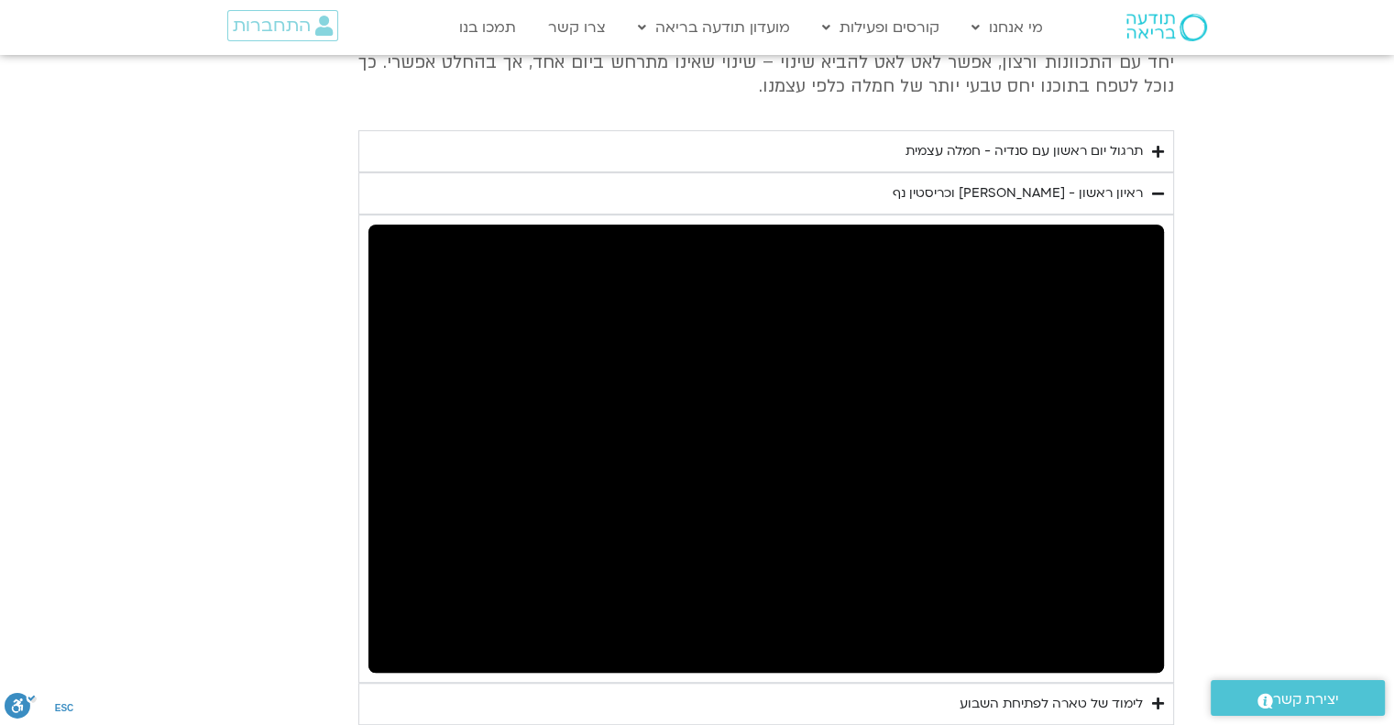
type input "992.52"
type input "518.567419"
type input "992.52"
type input "518.621038"
type input "992.52"
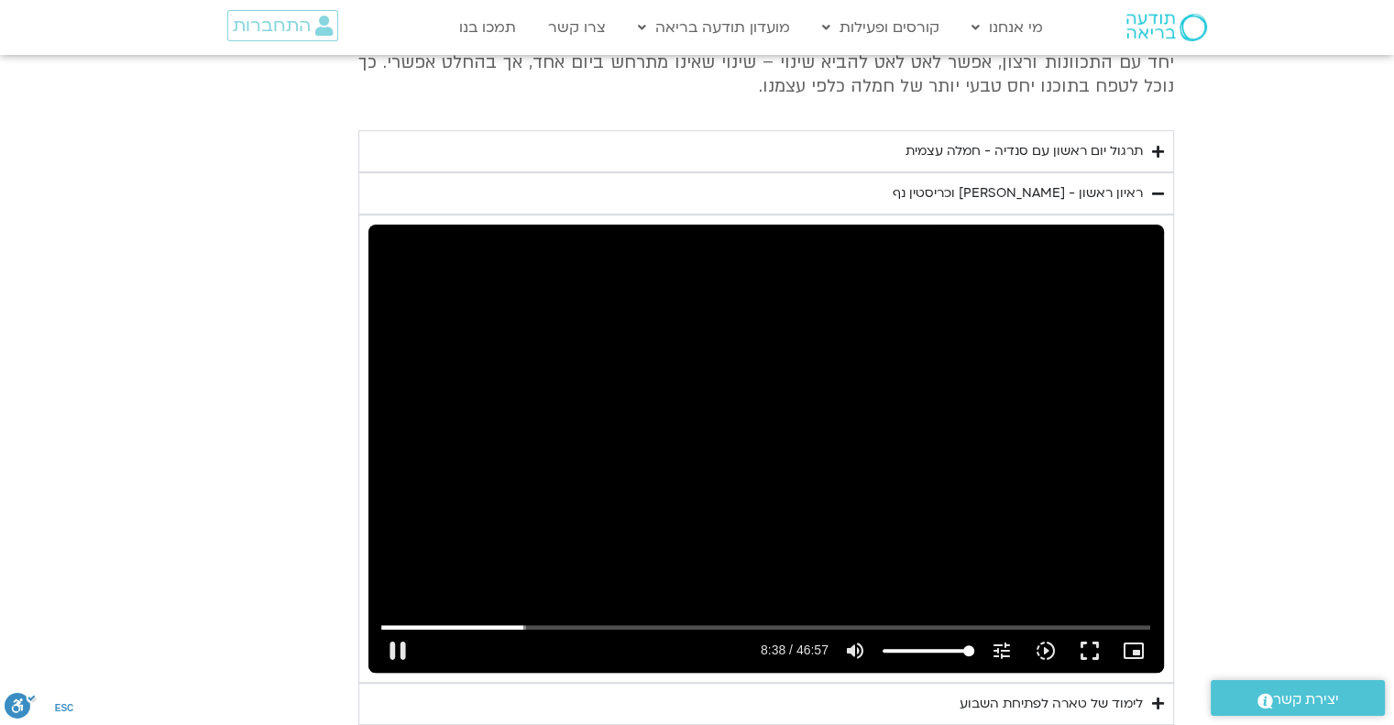
type input "518.866908"
type input "992.52"
type input "519.01728"
type input "992.52"
type input "519.133434"
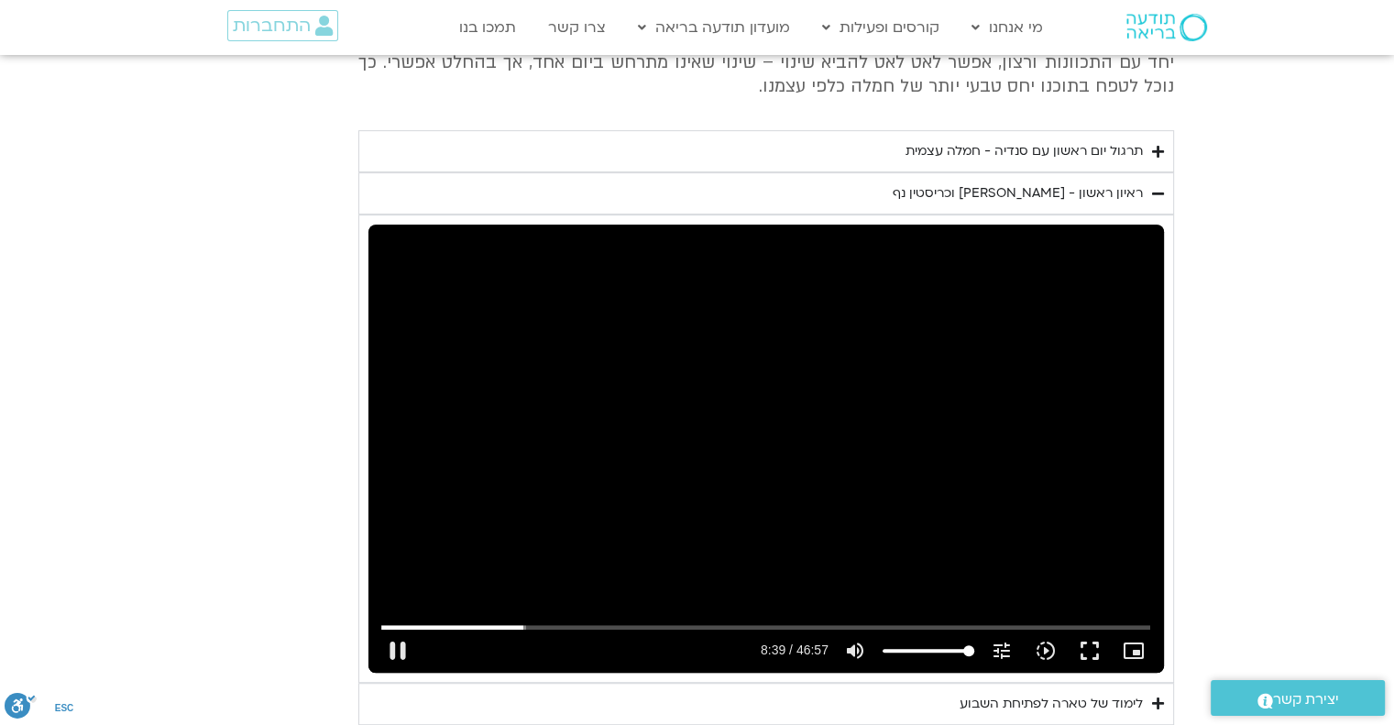
type input "992.52"
type input "519.166579"
type input "992.52"
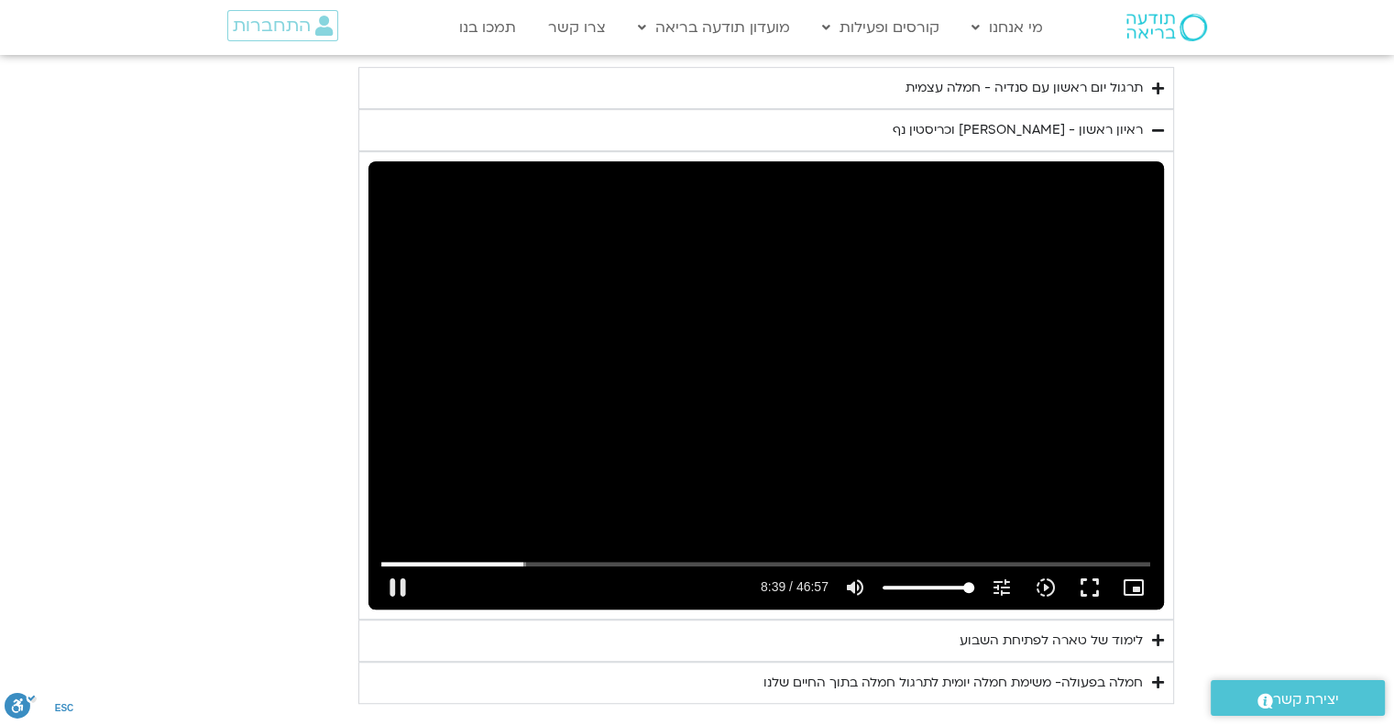
type input "519.405353"
type input "992.52"
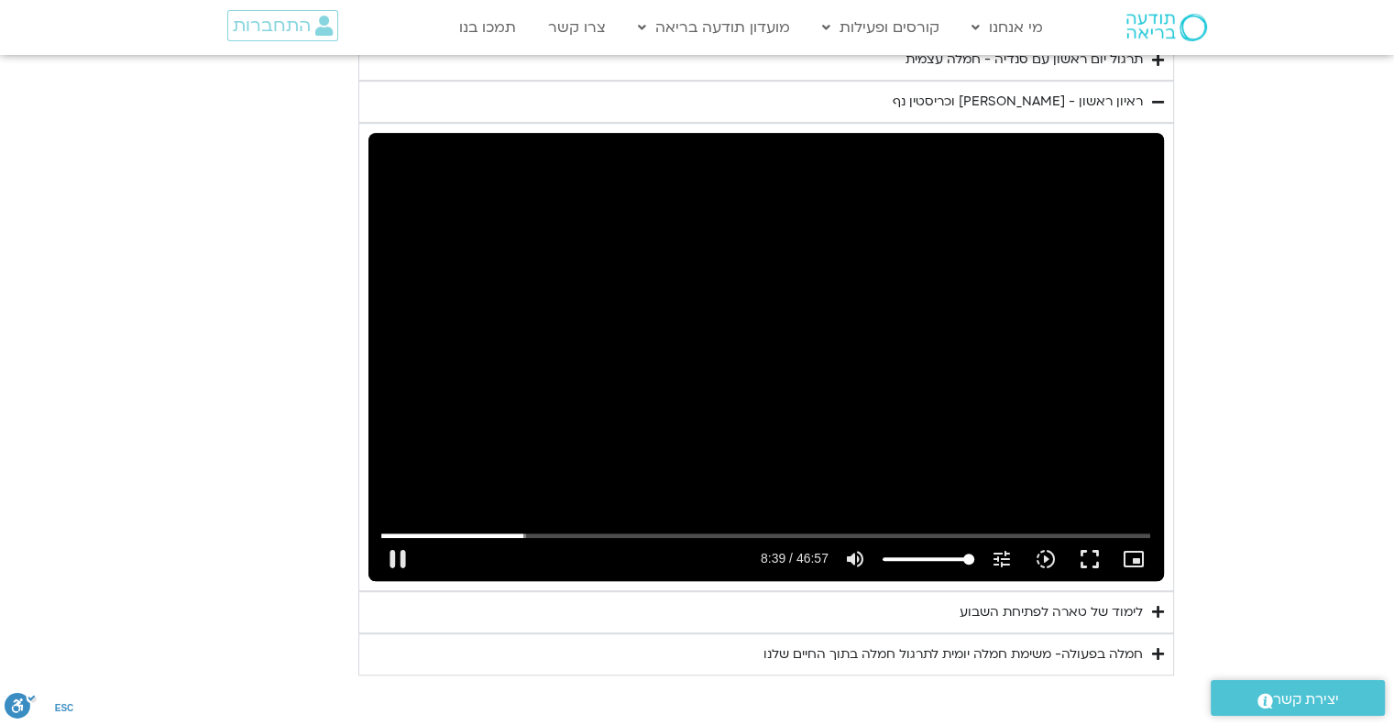
type input "519.539569"
type input "992.52"
type input "519.655697"
type input "992.52"
type input "519.799625"
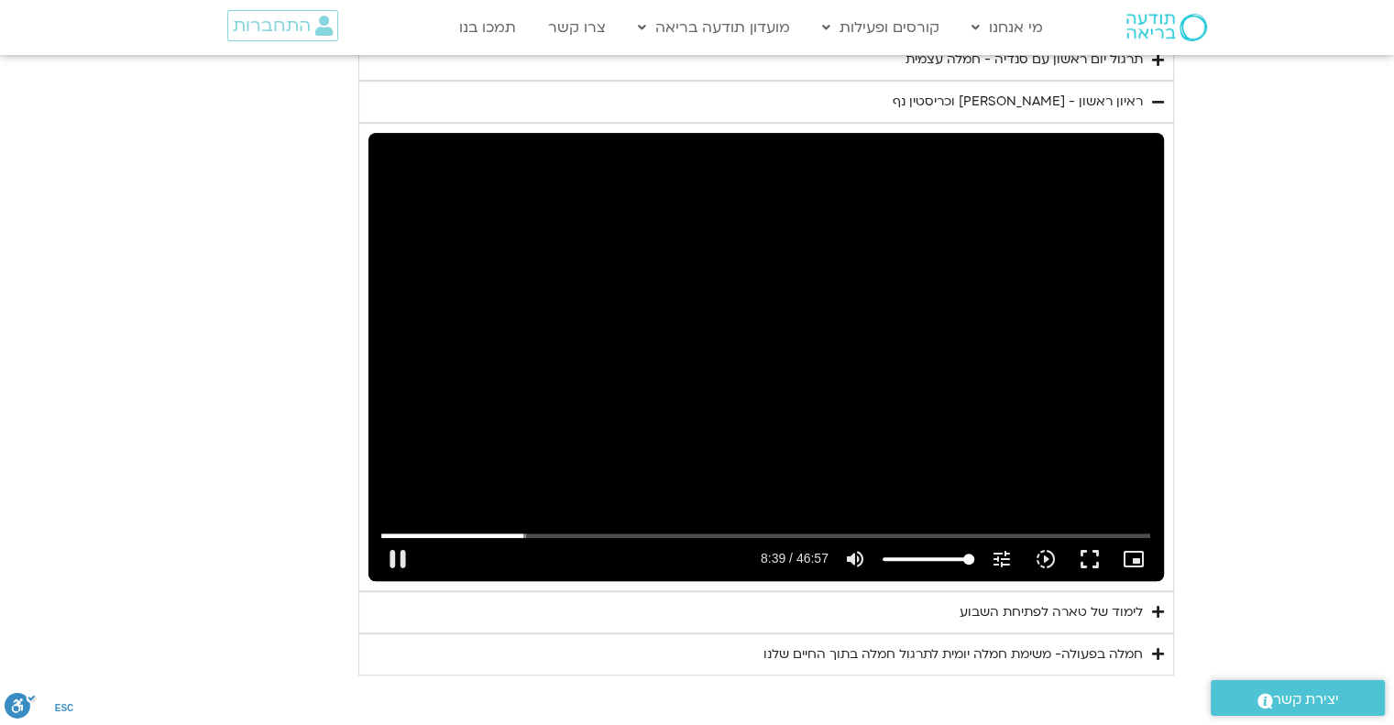
type input "992.52"
type input "519.816722"
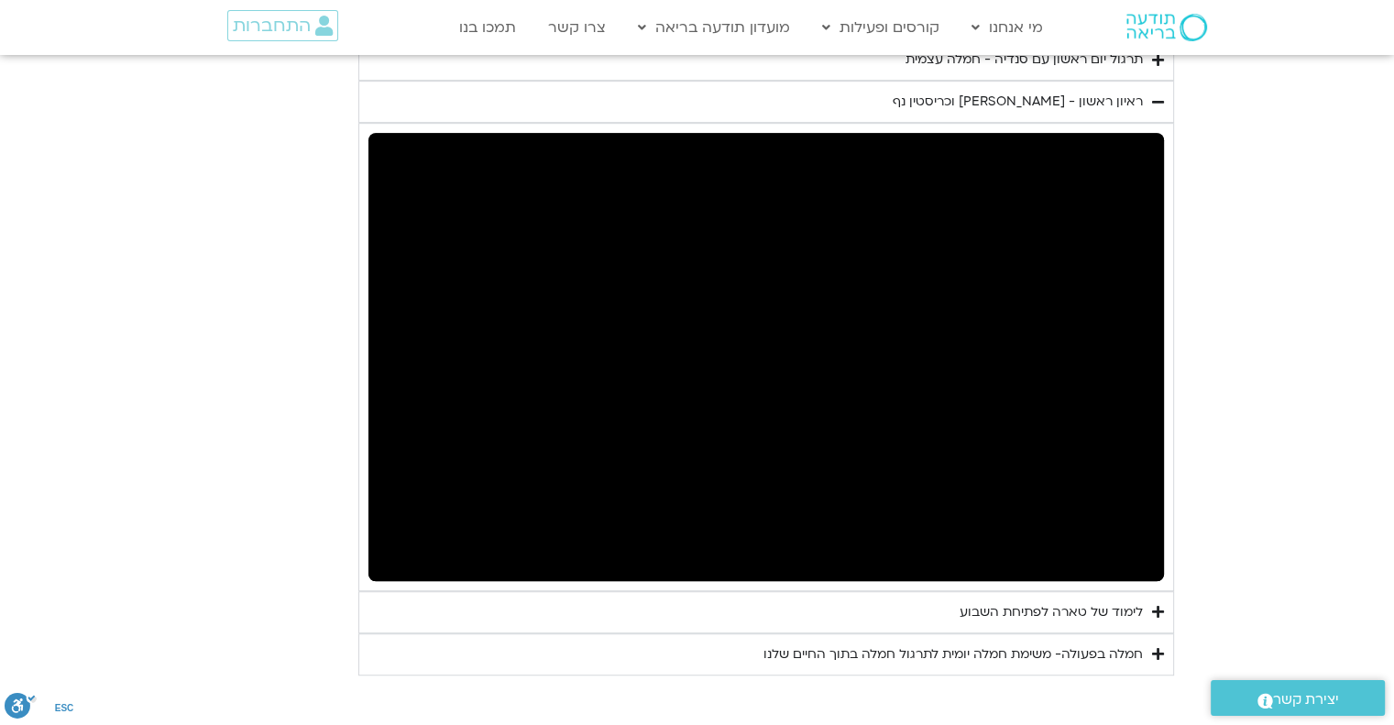
type input "992.52"
type input "521.383196"
type input "992.52"
type input "521.516558"
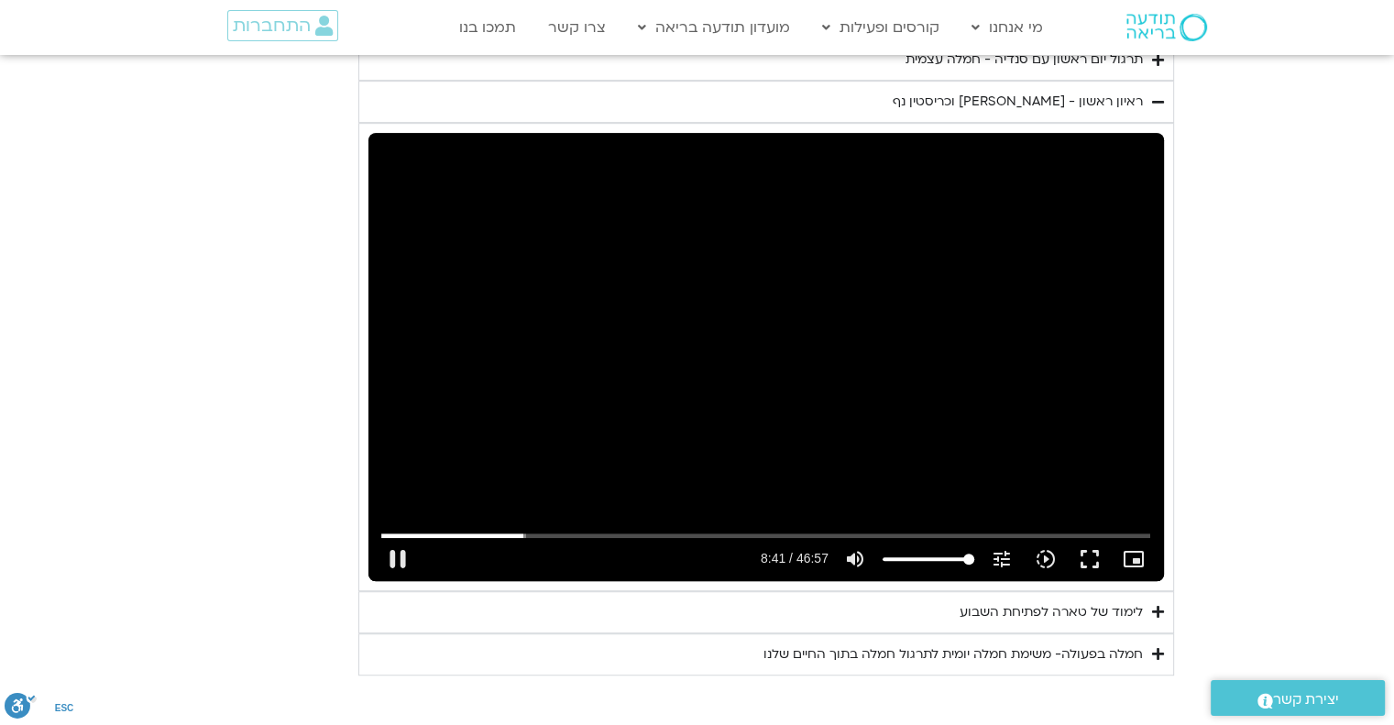
type input "992.52"
type input "521.633674"
type input "992.52"
type input "521.683585"
type input "992.52"
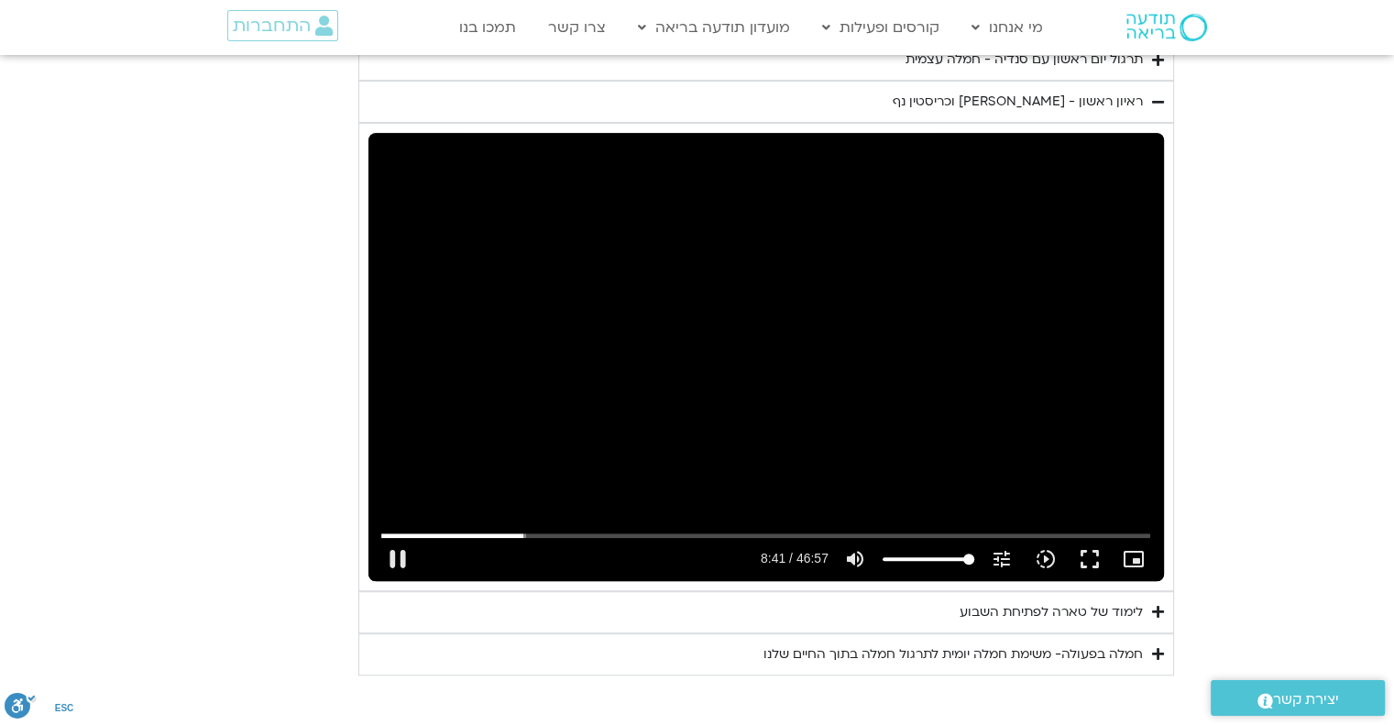
type input "521.833724"
type input "992.52"
type input "521.937573"
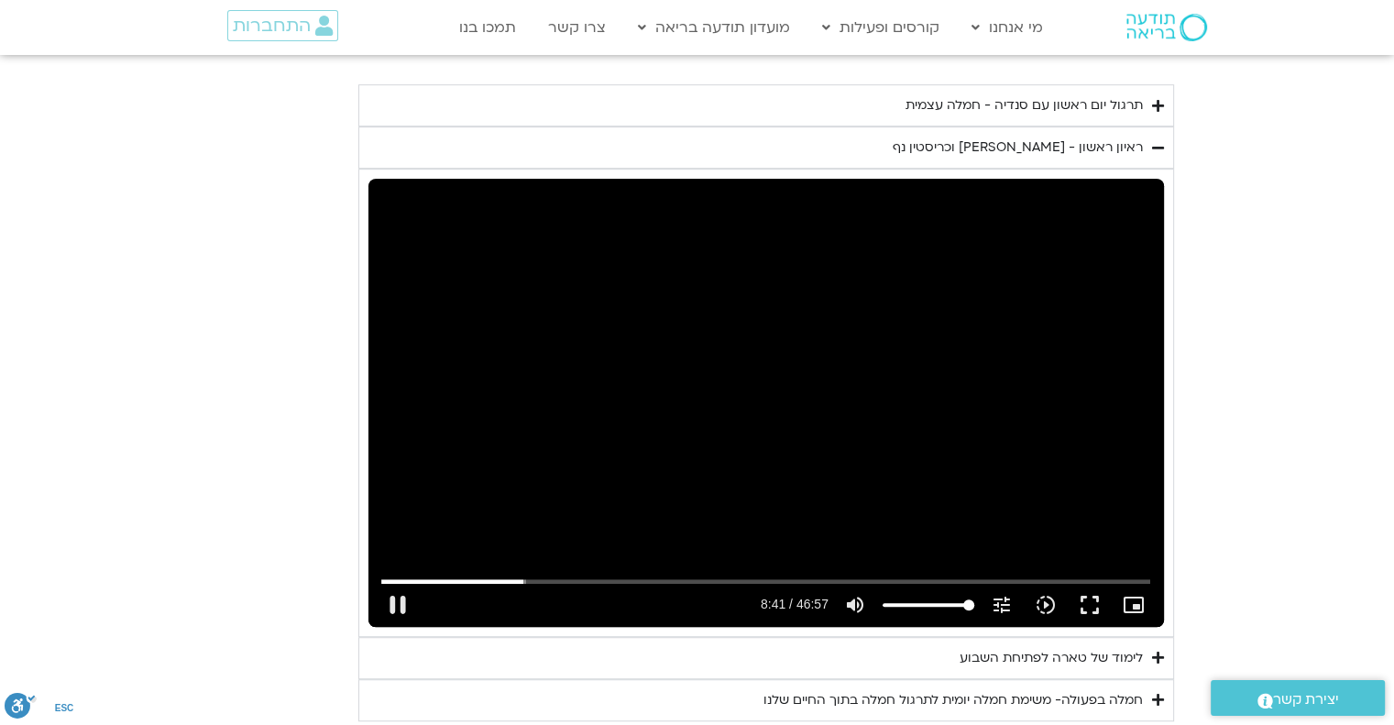
type input "992.52"
type input "522.070677"
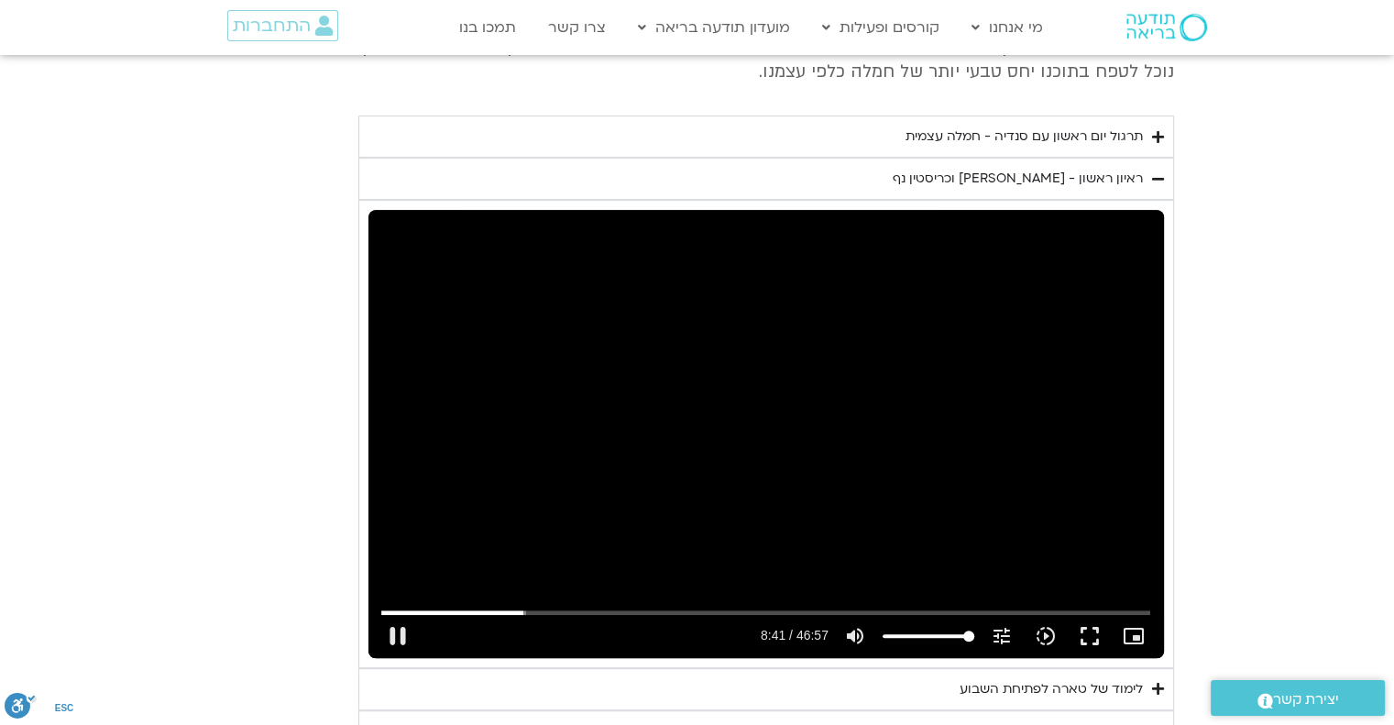
type input "992.52"
type input "522.201728"
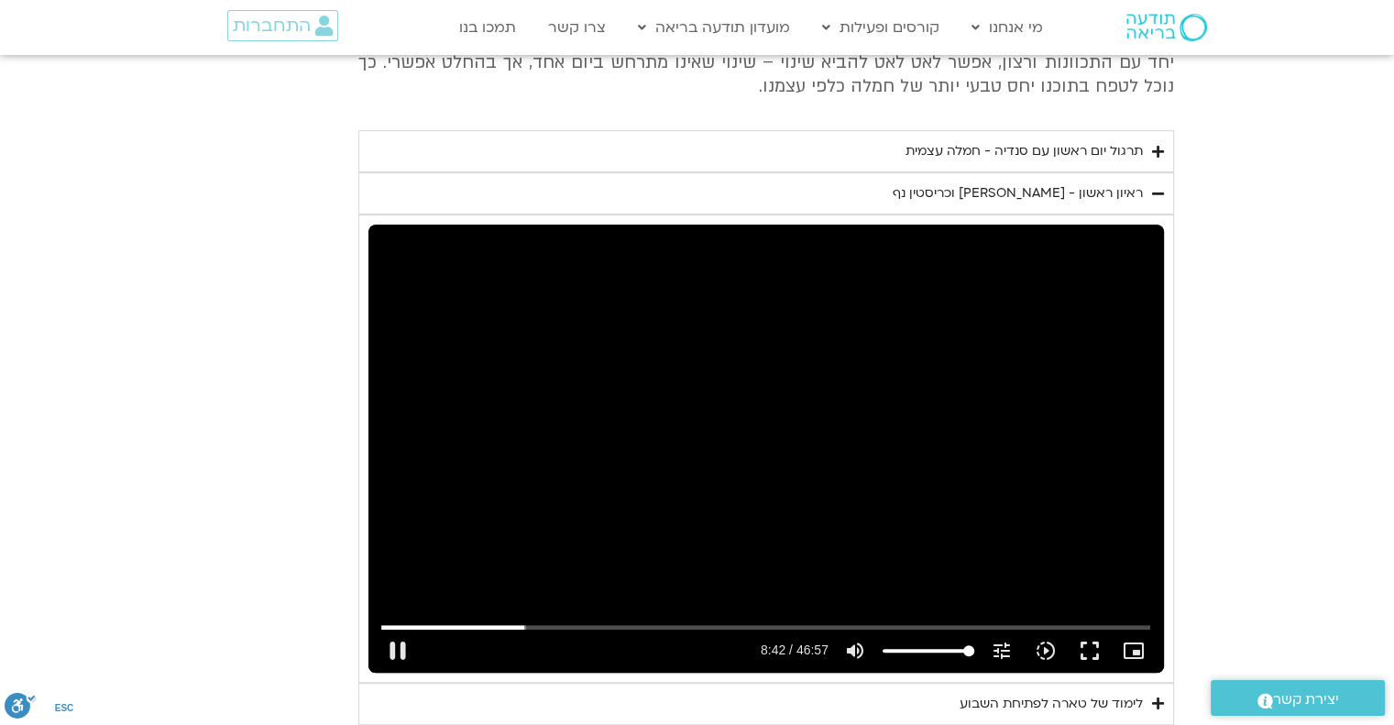
type input "992.52"
type input "522.334495"
type input "992.52"
type input "522.461944"
type input "992.52"
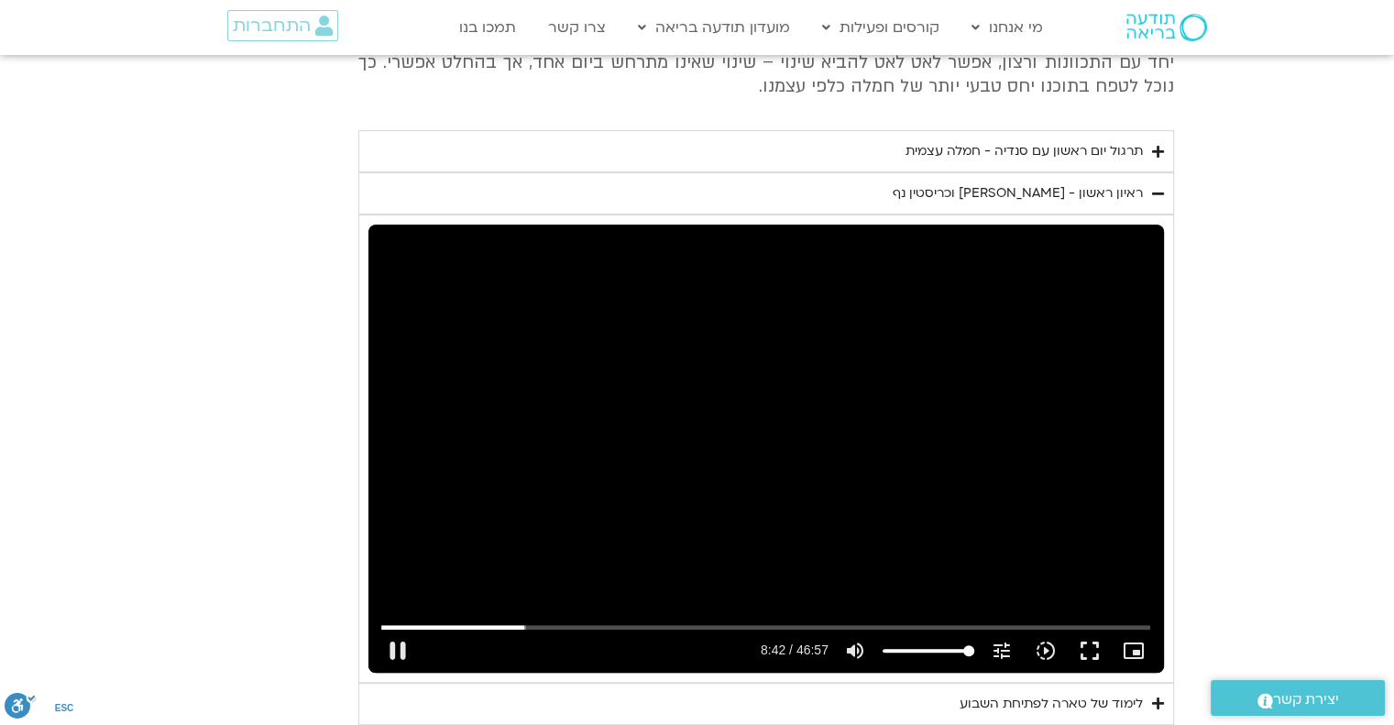
type input "522.605327"
type input "992.52"
type input "522.738191"
type input "992.52"
type input "522.871479"
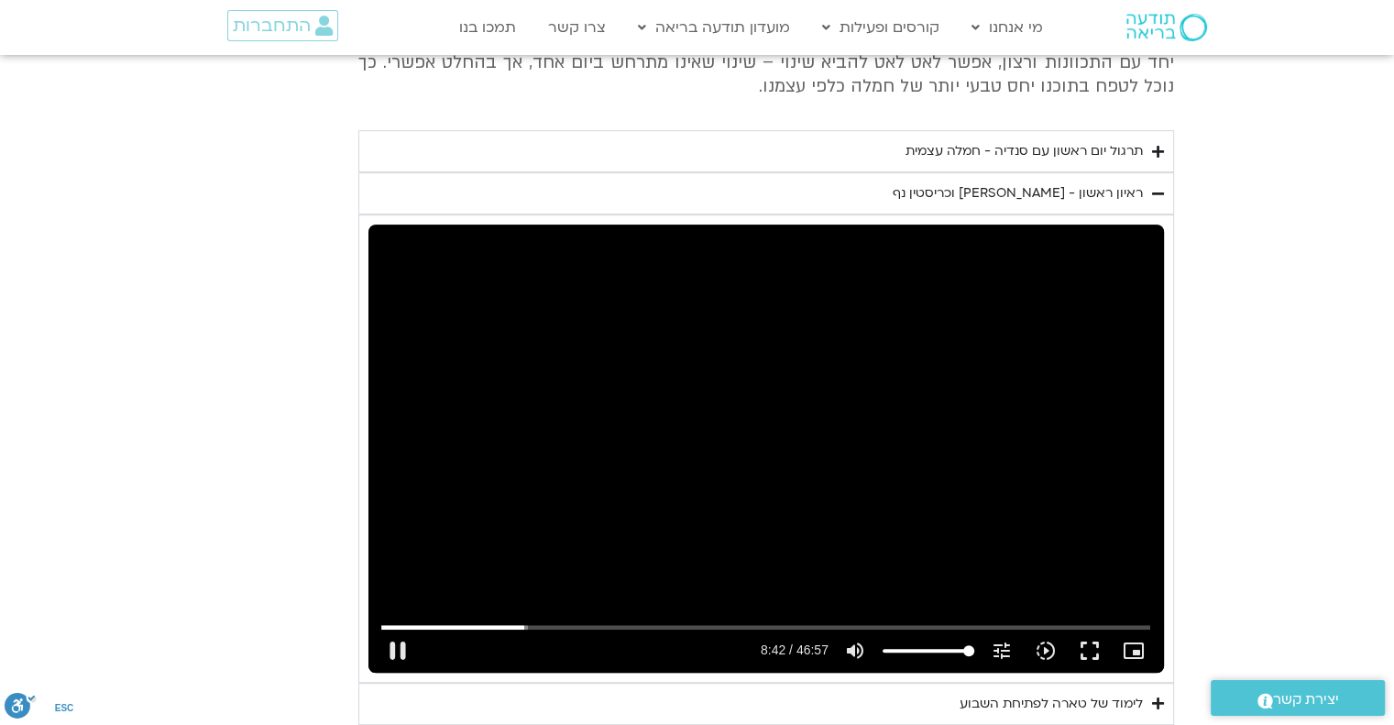
type input "992.52"
type input "523.004716"
type input "992.52"
type input "523.137284"
type input "992.52"
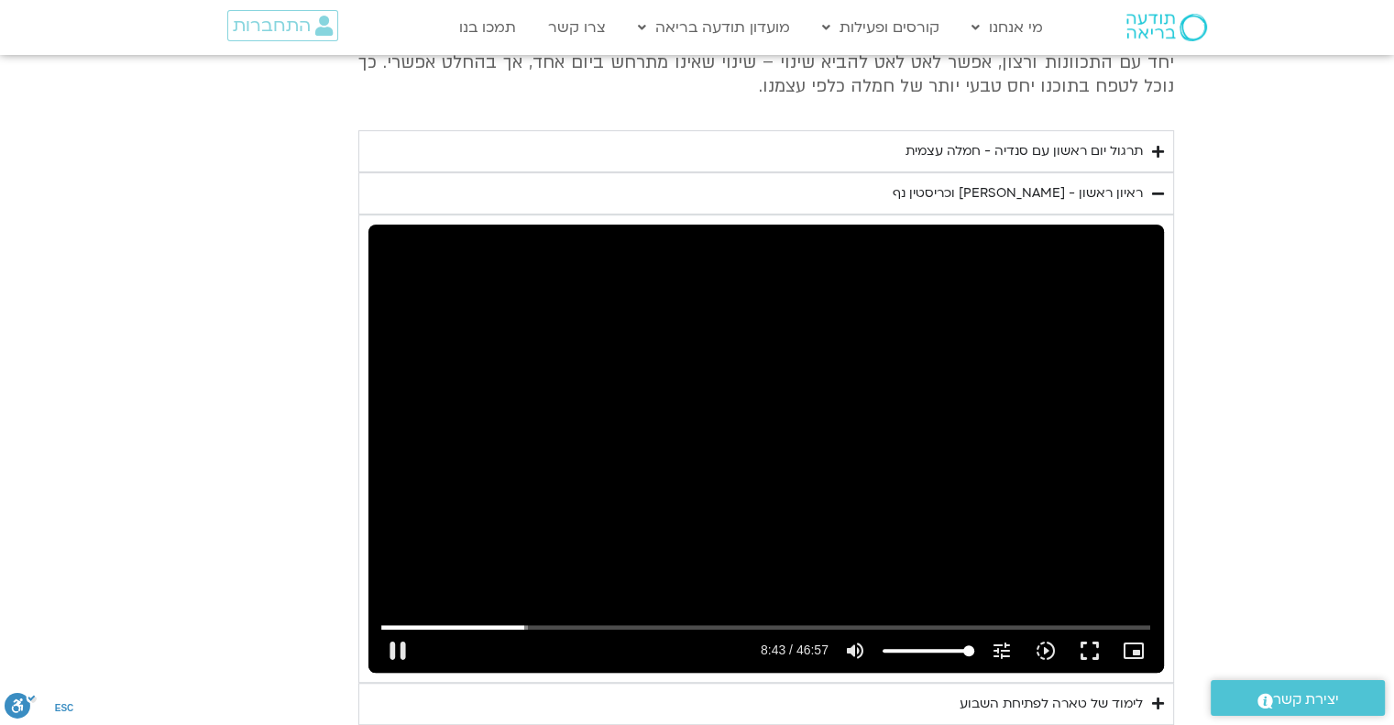
type input "523.270566"
type input "992.52"
type input "523.404301"
type input "992.52"
type input "523.534723"
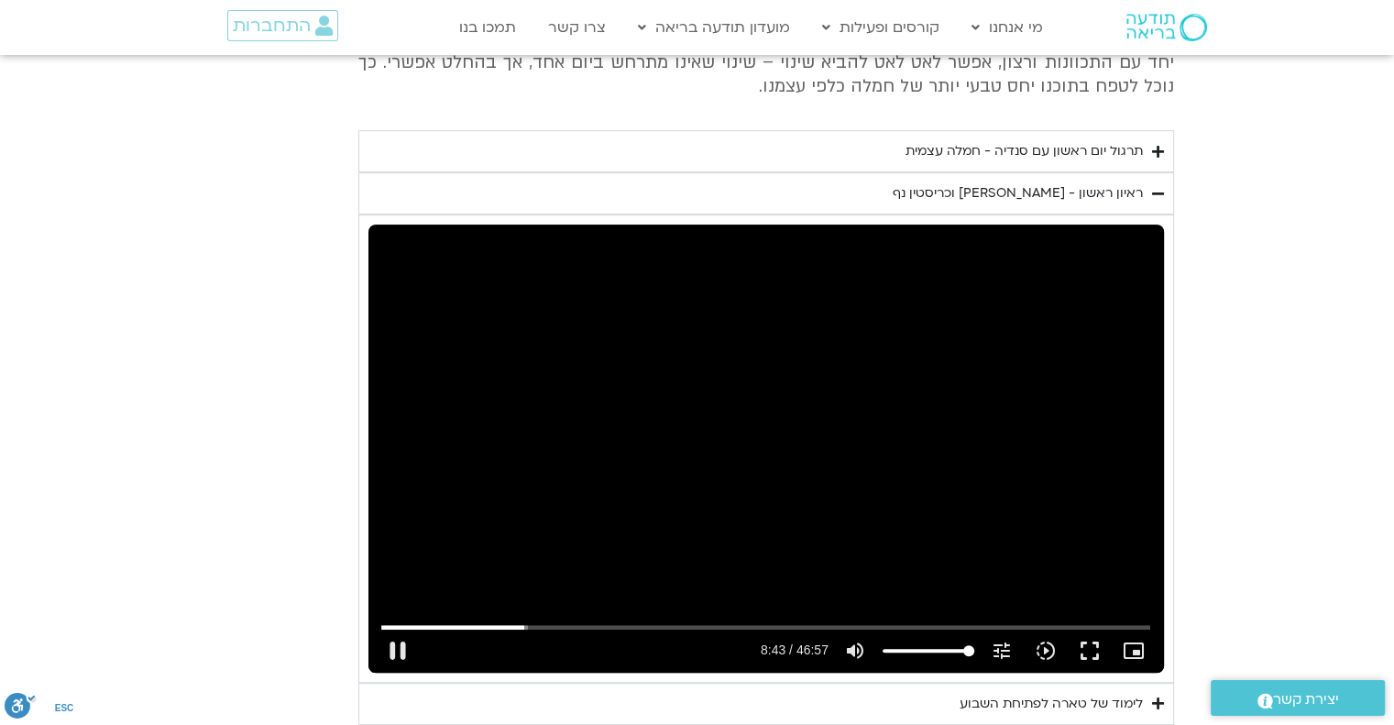
type input "992.52"
type input "523.667295"
type input "992.52"
type input "523.803427"
type input "992.52"
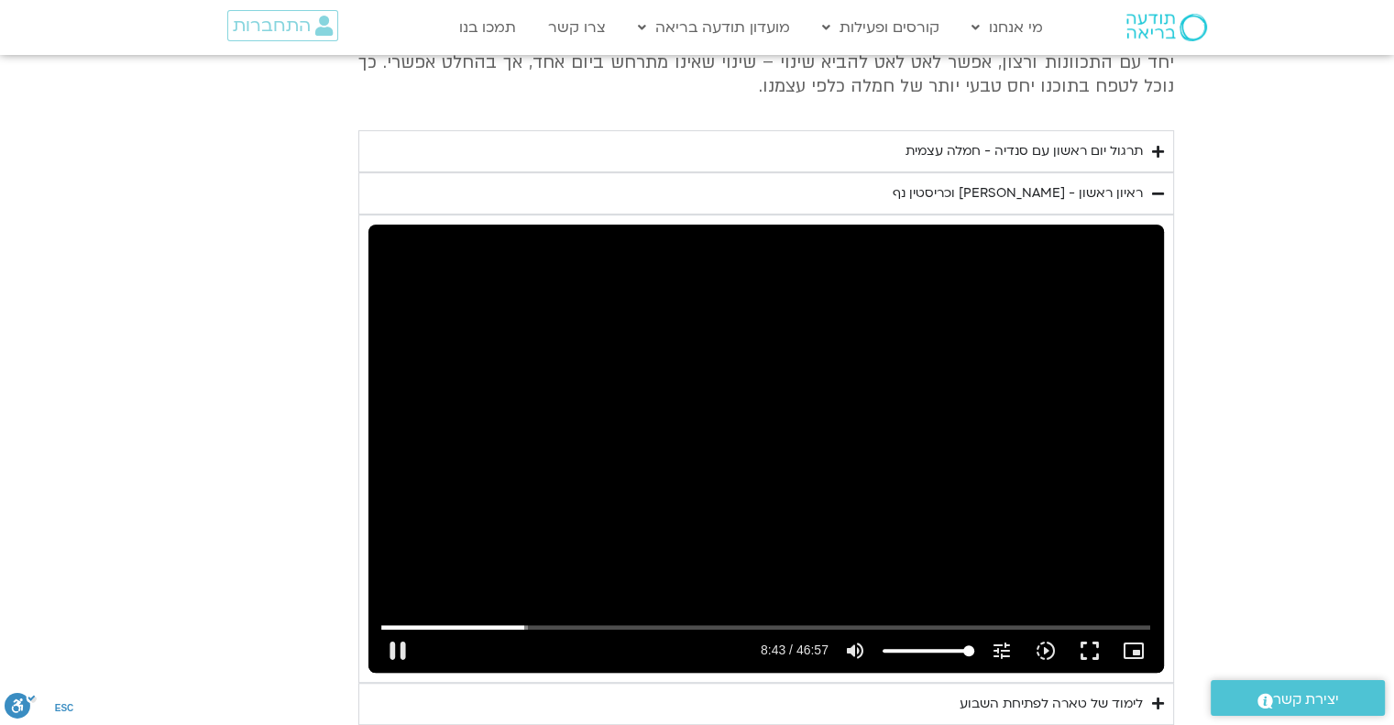
type input "523.938869"
type input "992.52"
type input "524.069101"
type input "992.52"
type input "524.203398"
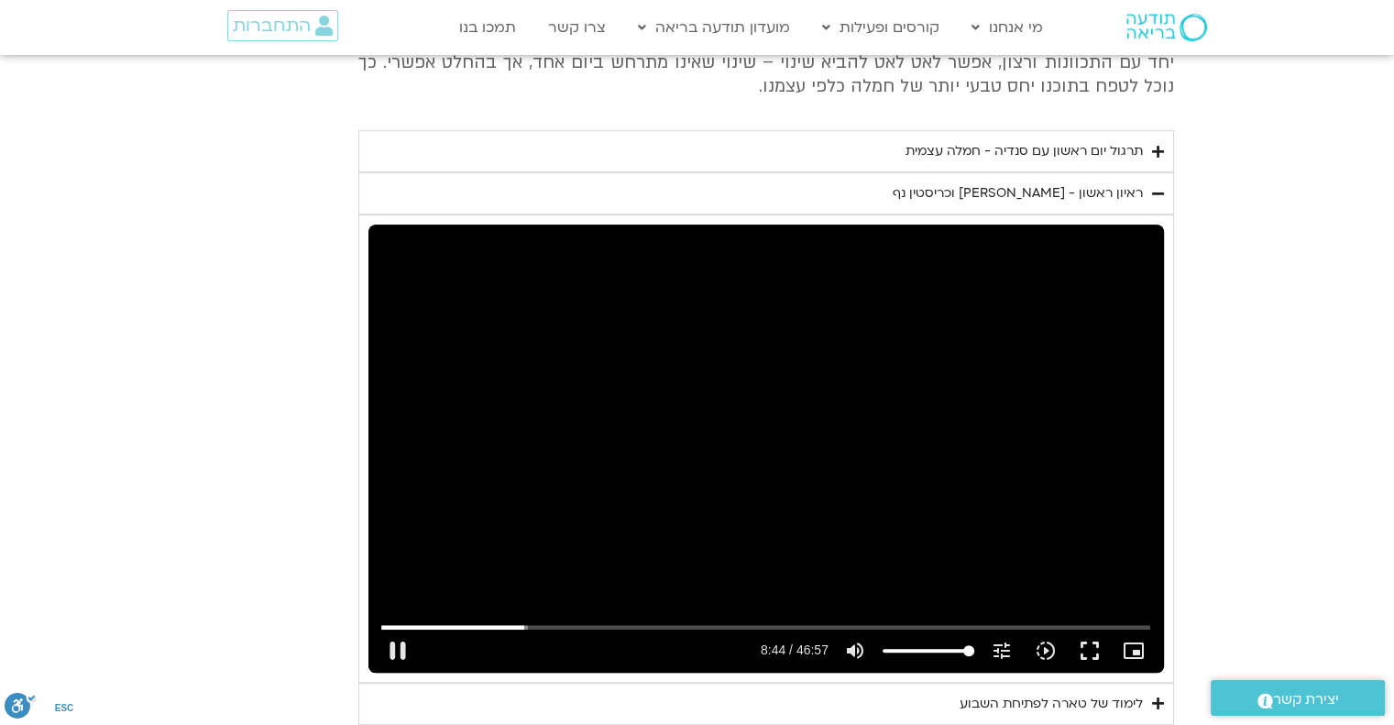
type input "992.52"
type input "524.337977"
type input "992.52"
type input "524.470896"
type input "992.52"
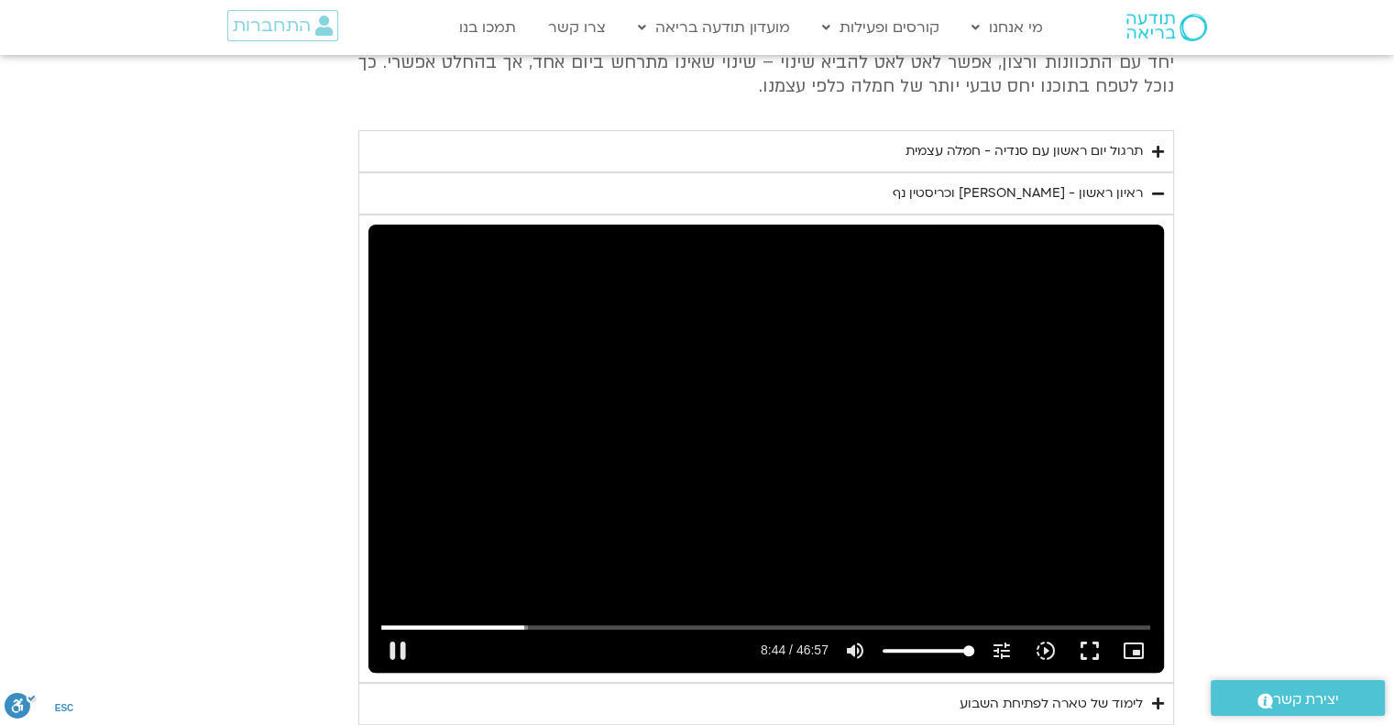
type input "524.601551"
type input "992.52"
type input "524.737144"
type input "992.52"
type input "524.872302"
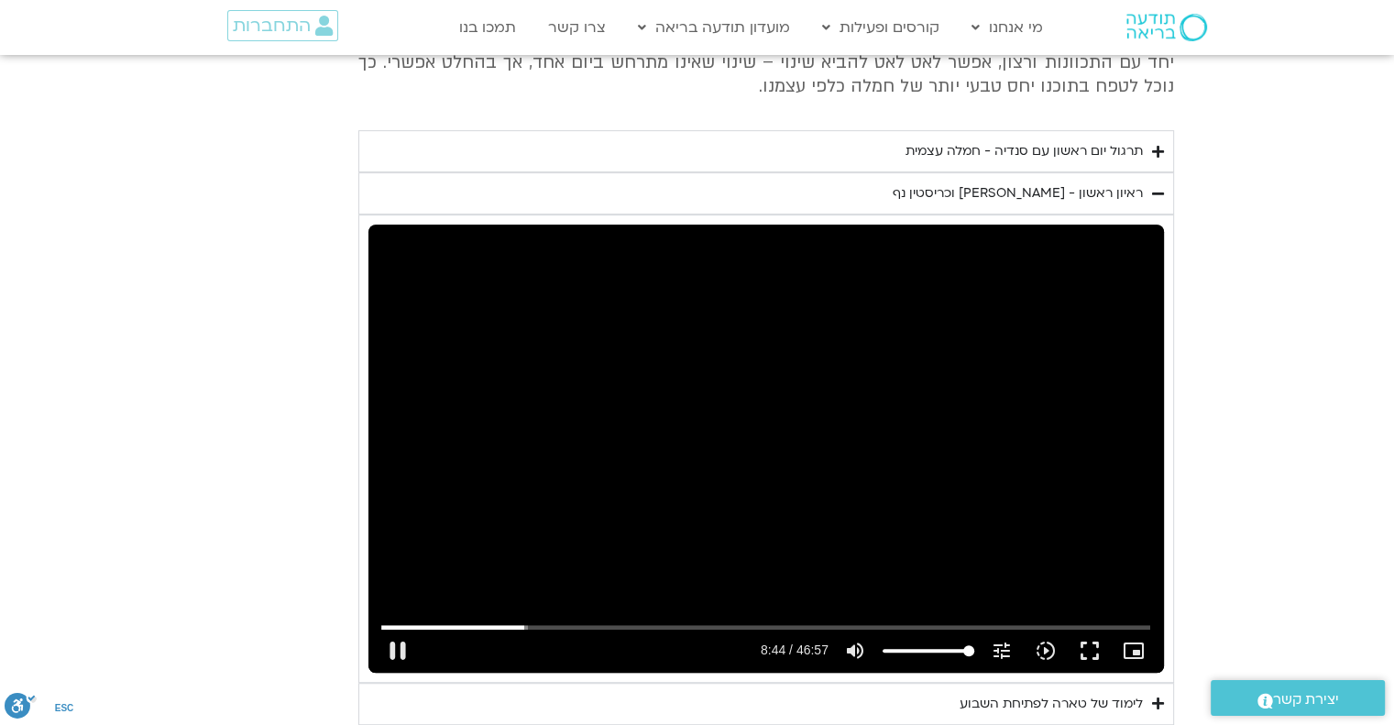
type input "992.52"
type input "525.006237"
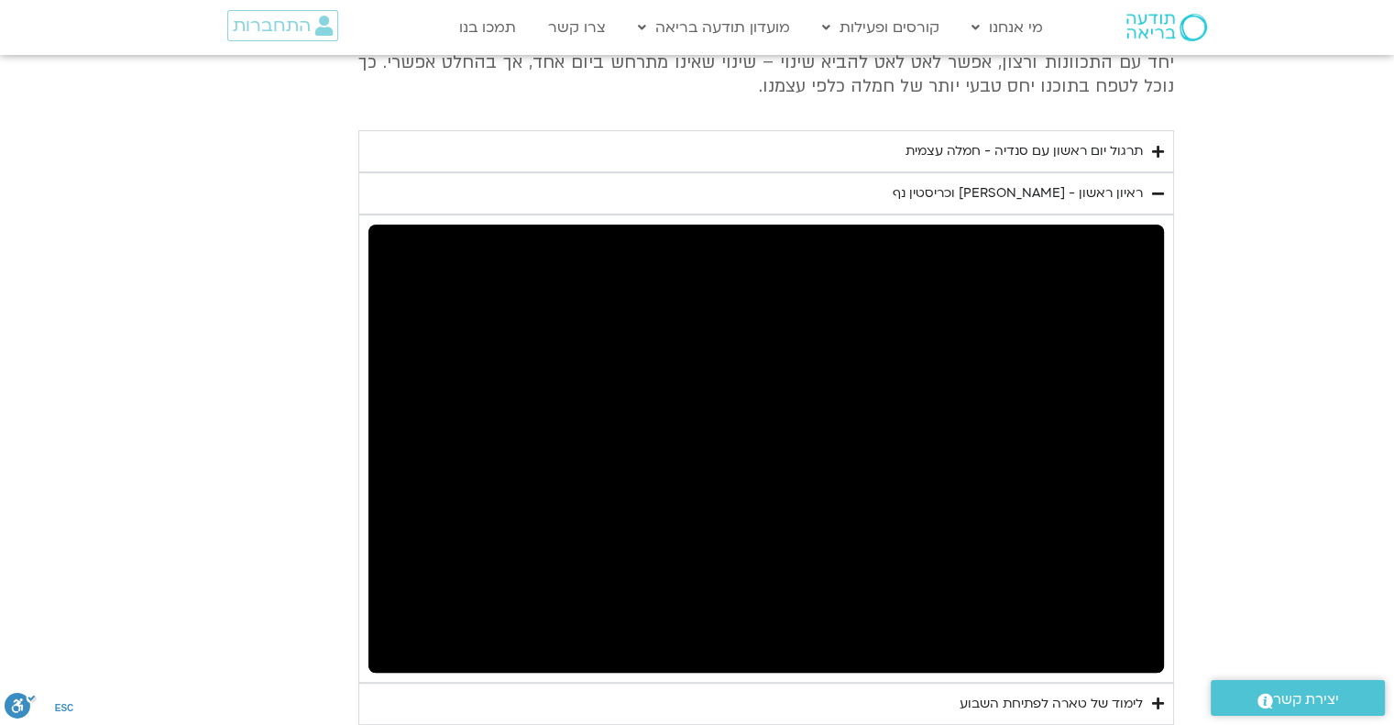
type input "992.52"
type input "781.499015"
type input "992.52"
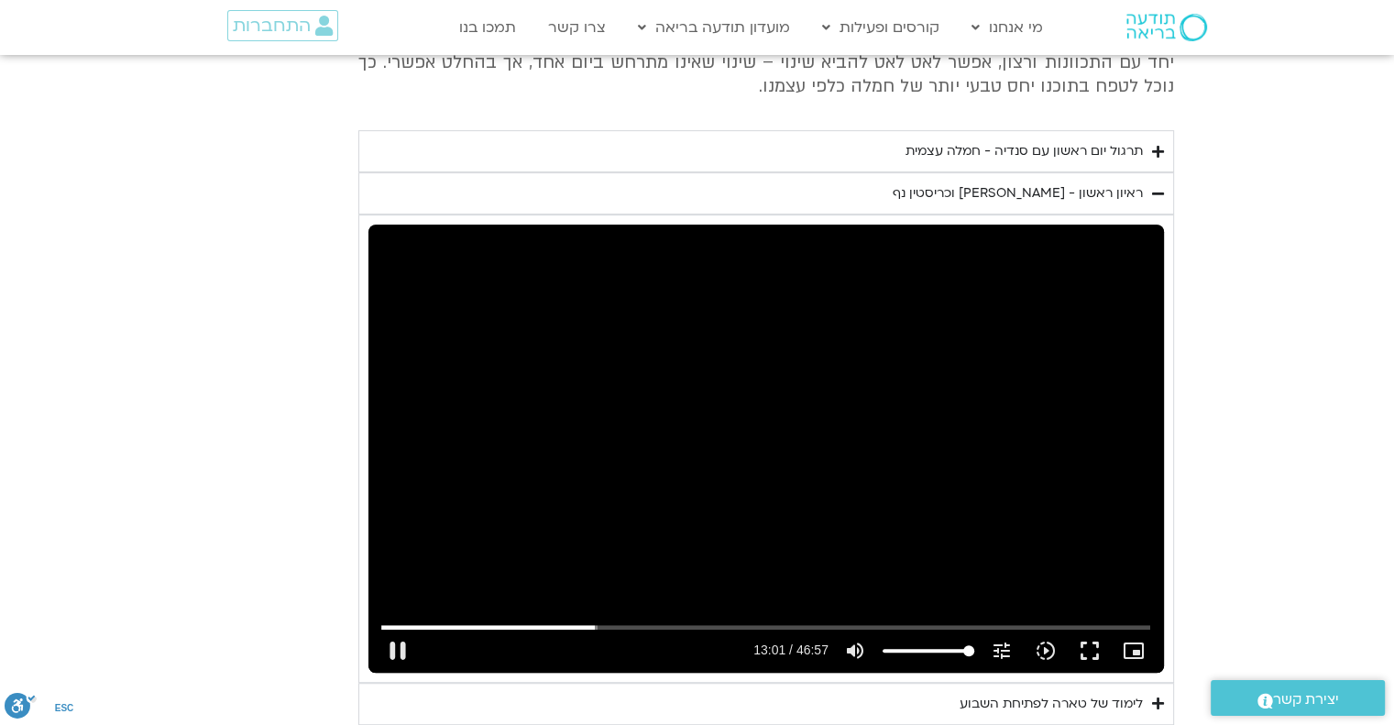
type input "781.631901"
type input "992.52"
type input "781.731873"
type input "992.52"
type input "781.898615"
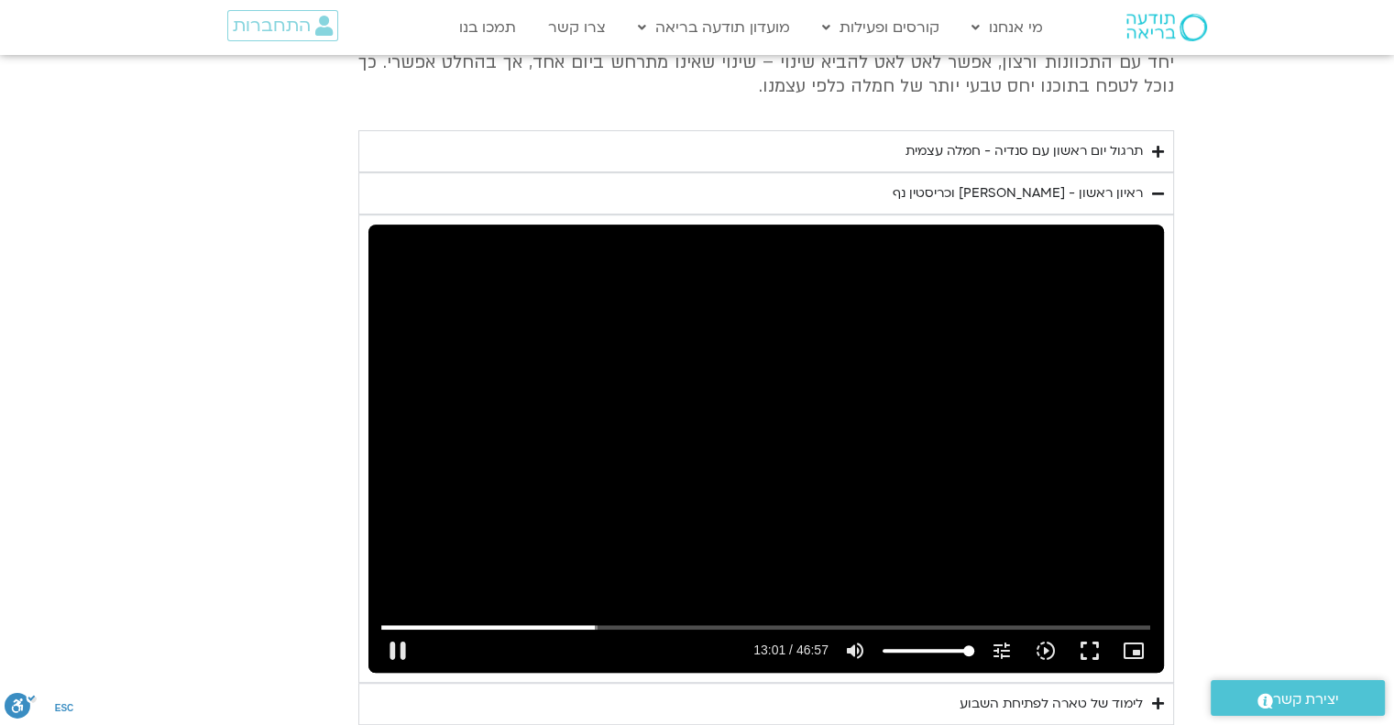
type input "992.52"
type input "782.032269"
type input "992.52"
type input "782.165086"
type input "992.52"
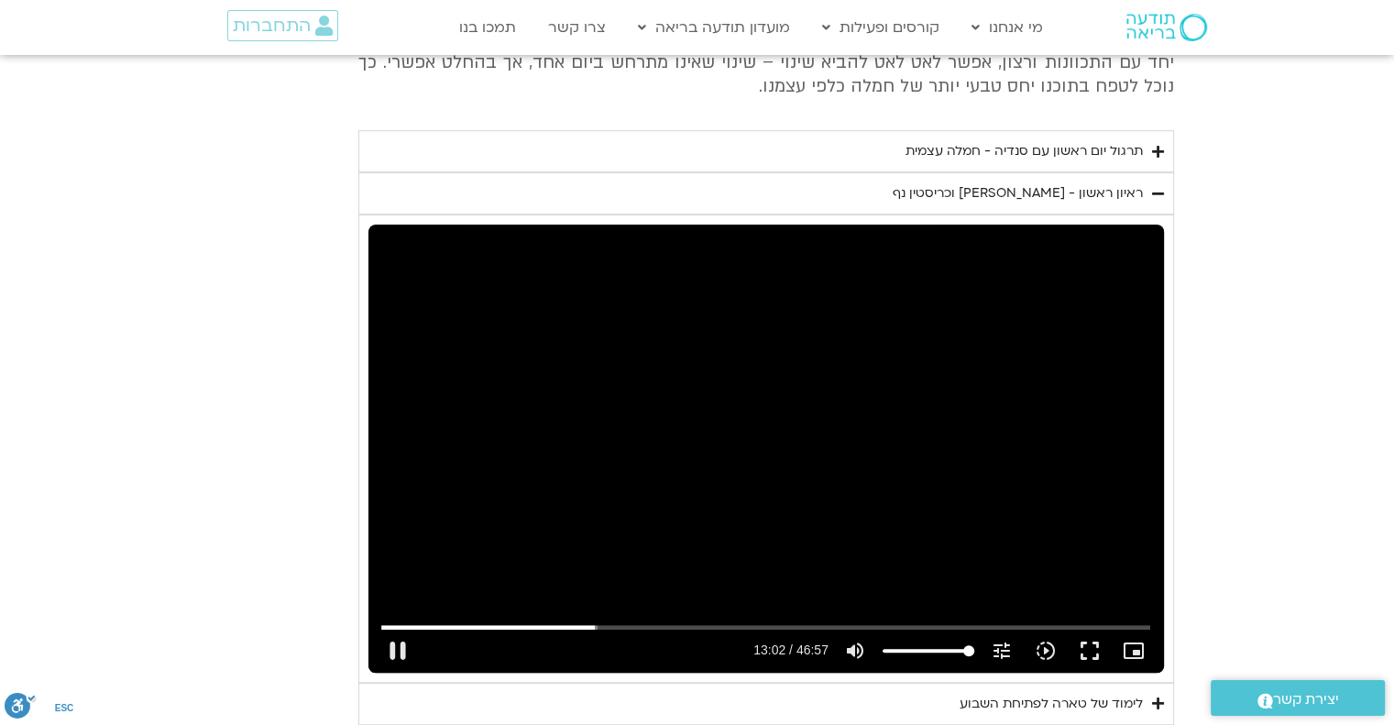
type input "782.298509"
type input "992.52"
type input "782.431808"
type input "992.52"
type input "782.564845"
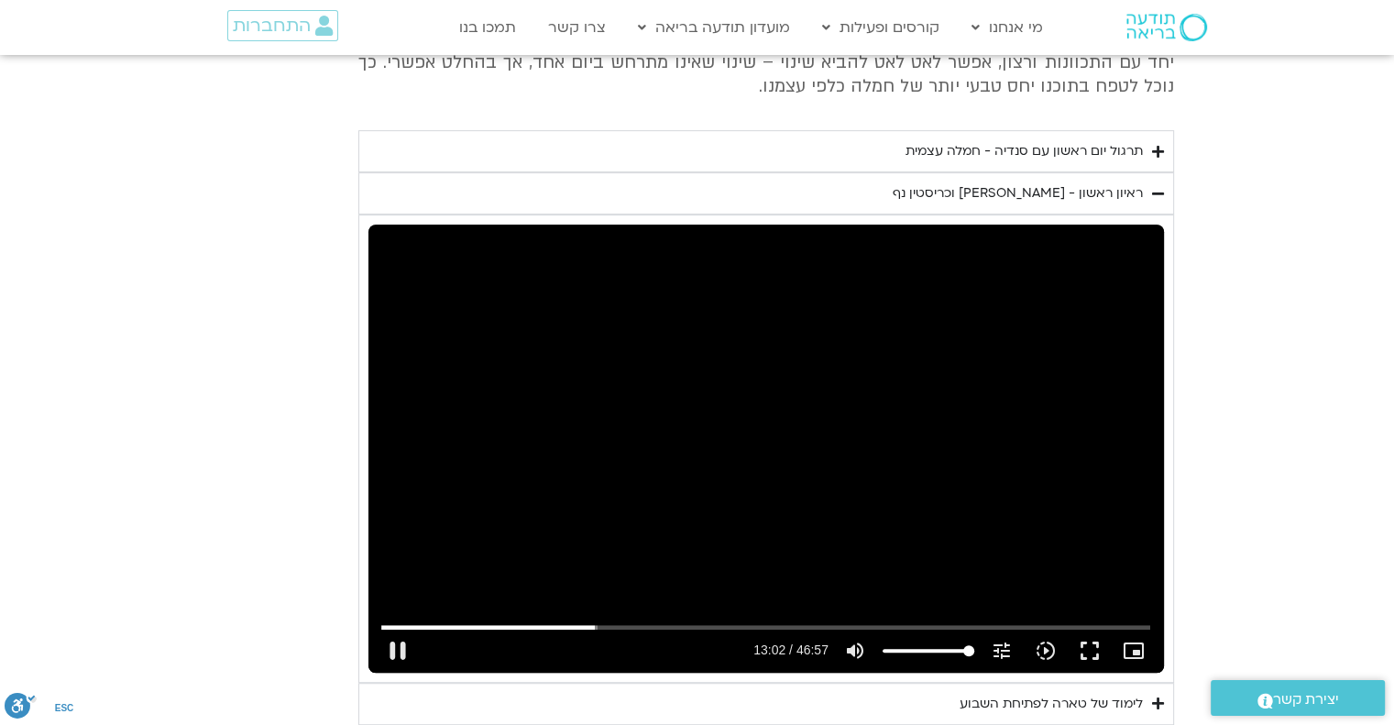
type input "992.52"
type input "782.681379"
type input "992.52"
type input "782.814947"
type input "992.52"
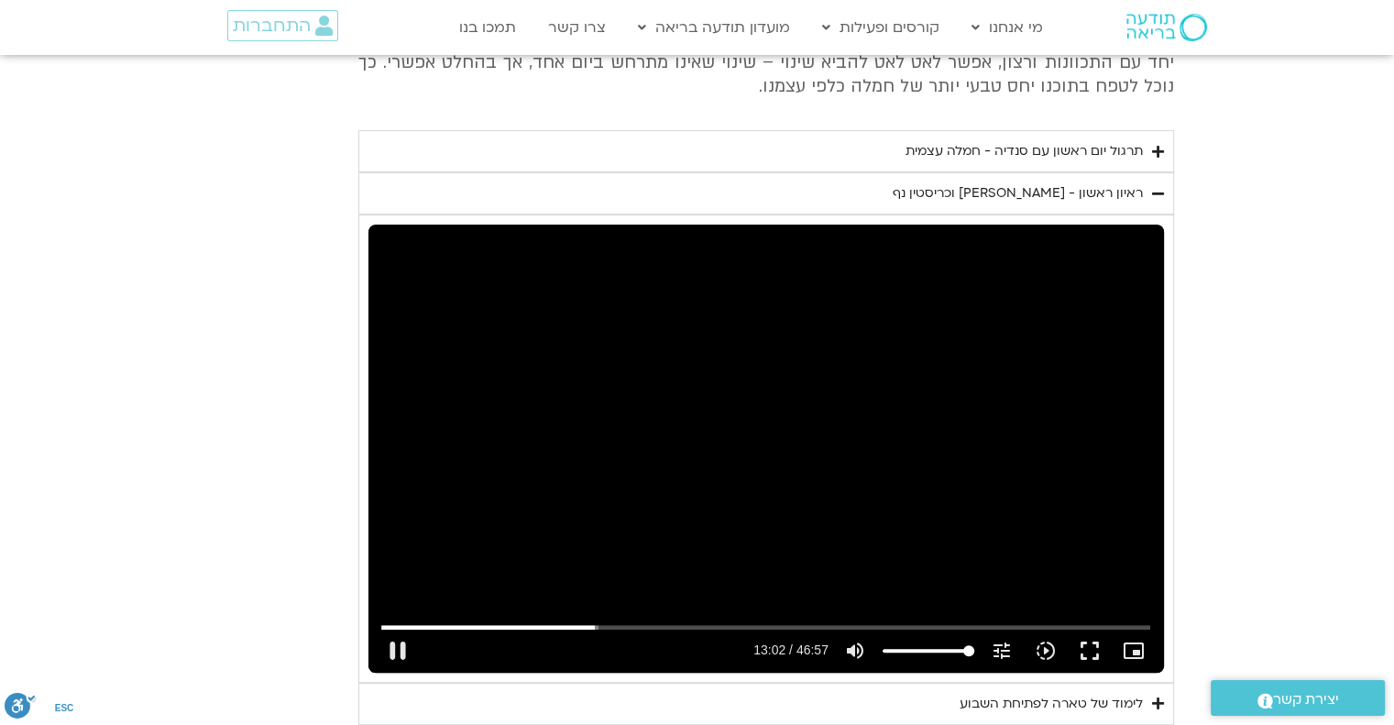
type input "782.949145"
type input "992.52"
type input "783.082265"
type input "992.52"
type input "783.216479"
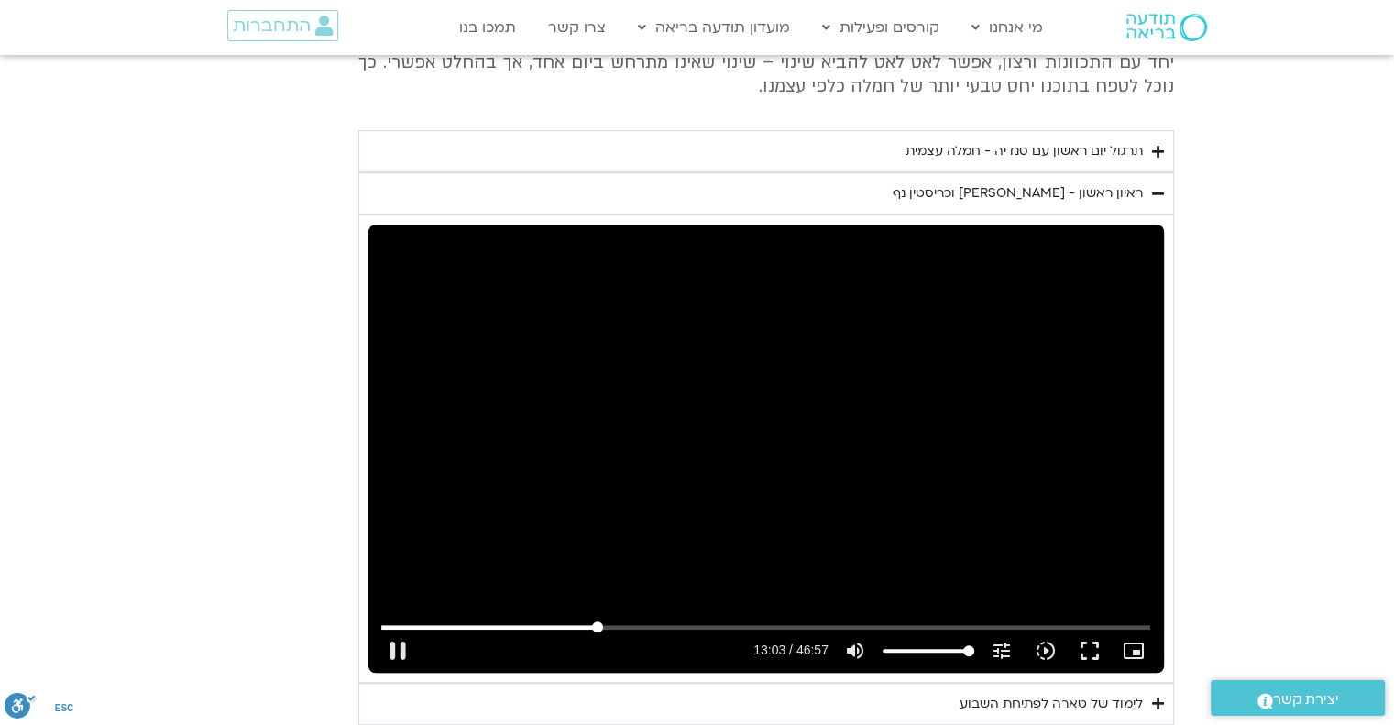
type input "992.52"
type input "783.265954"
type input "992.52"
type input "783.367457"
type input "992.52"
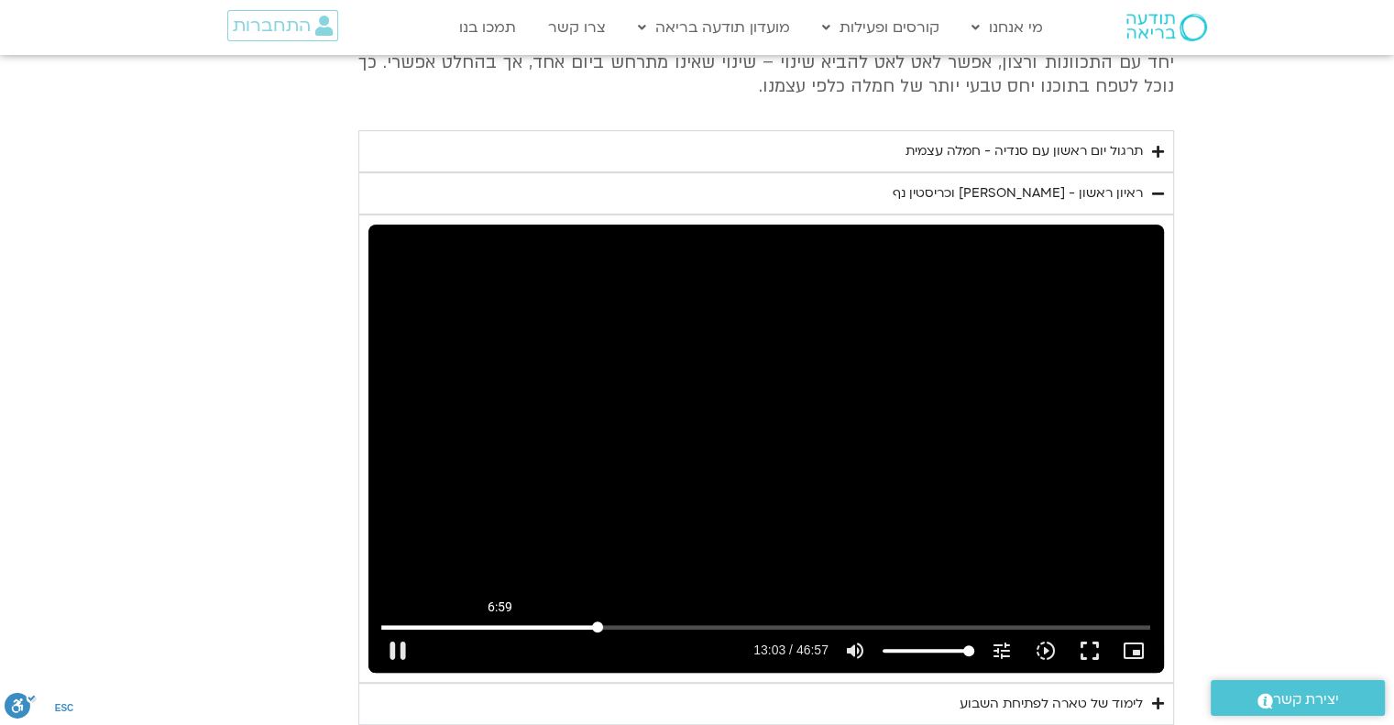
type input "783.500634"
type input "992.52"
type input "783.749714"
type input "992.52"
type input "783.798792"
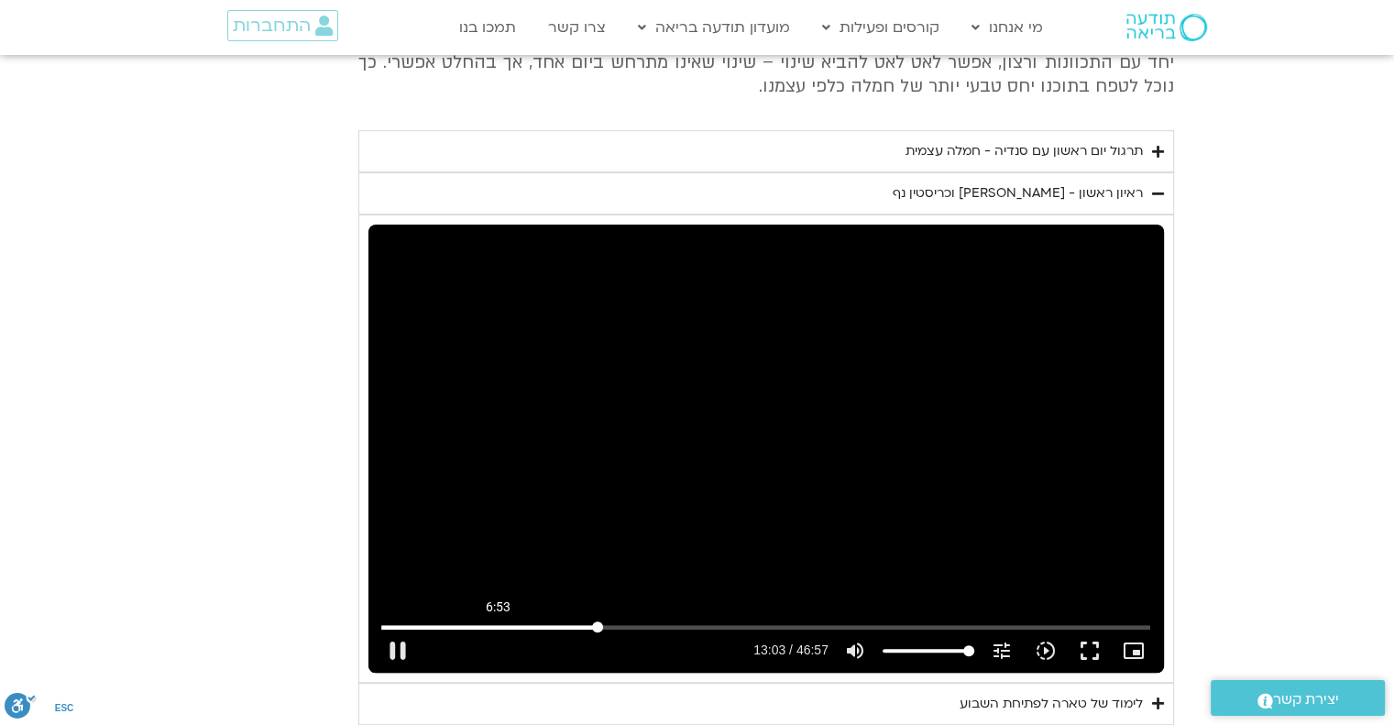
type input "992.52"
click at [490, 628] on input "Seek" at bounding box center [765, 627] width 769 height 11
click at [544, 626] on input "Seek" at bounding box center [765, 627] width 769 height 11
click at [565, 620] on div "Skip Ad 10:58 pause 12:52 / 46:57 volume_up Mute tune Resolution Auto 720p slow…" at bounding box center [766, 643] width 780 height 60
click at [568, 624] on input "Seek" at bounding box center [765, 627] width 769 height 11
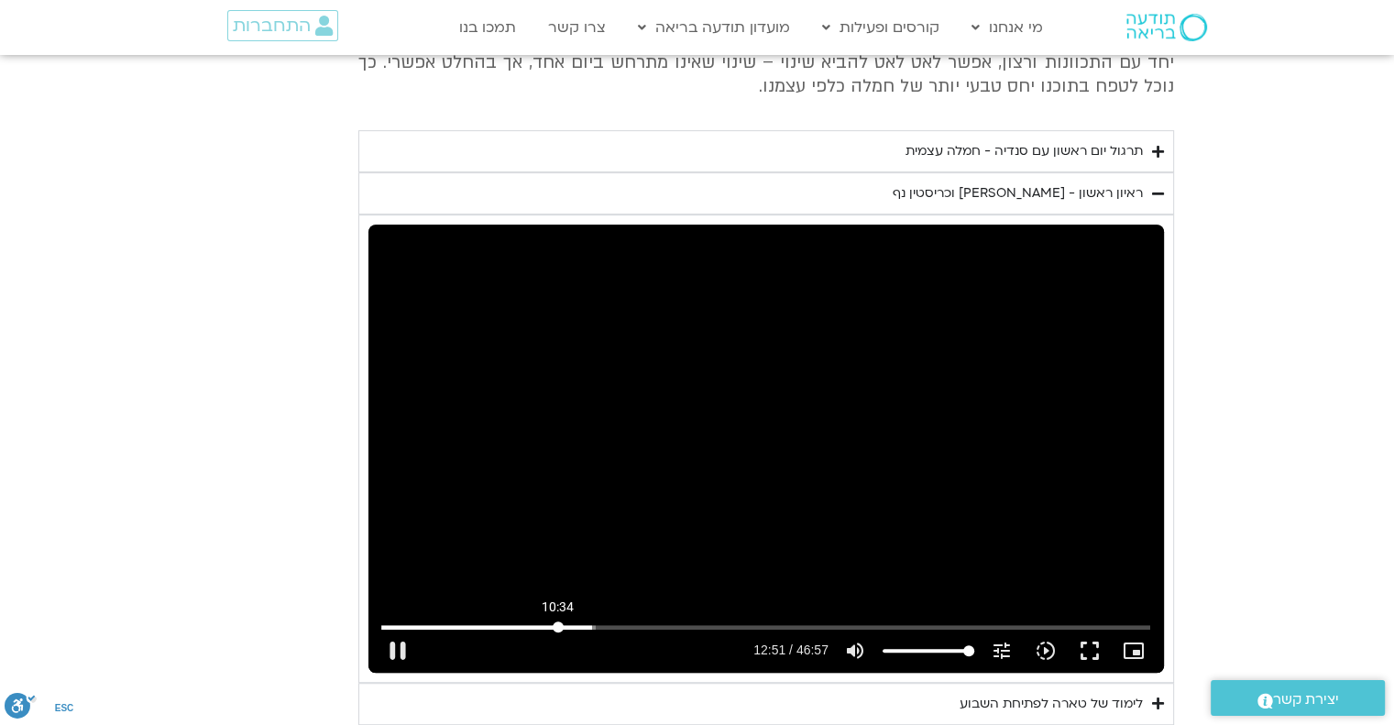
click at [557, 622] on input "Seek" at bounding box center [765, 627] width 769 height 11
click at [401, 646] on button "pause" at bounding box center [398, 651] width 44 height 44
click at [390, 655] on button "play_arrow" at bounding box center [398, 651] width 44 height 44
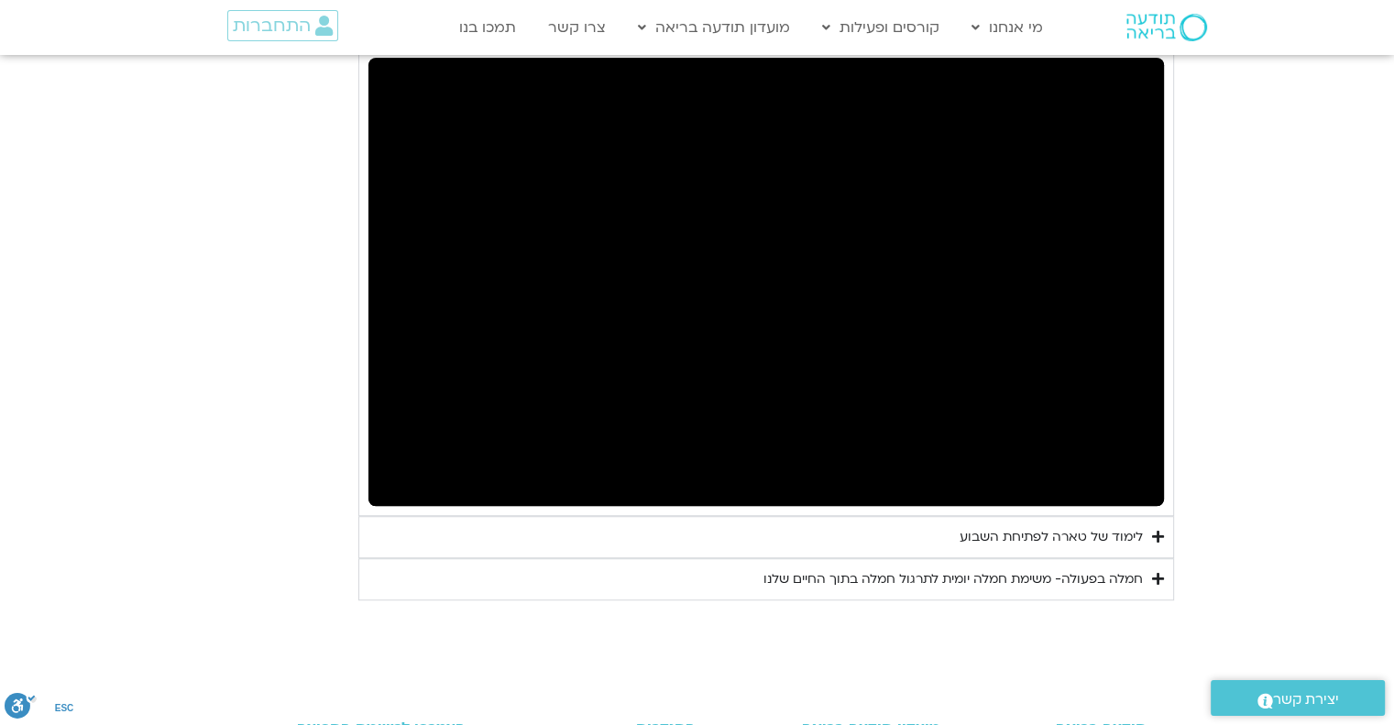
scroll to position [1100, 0]
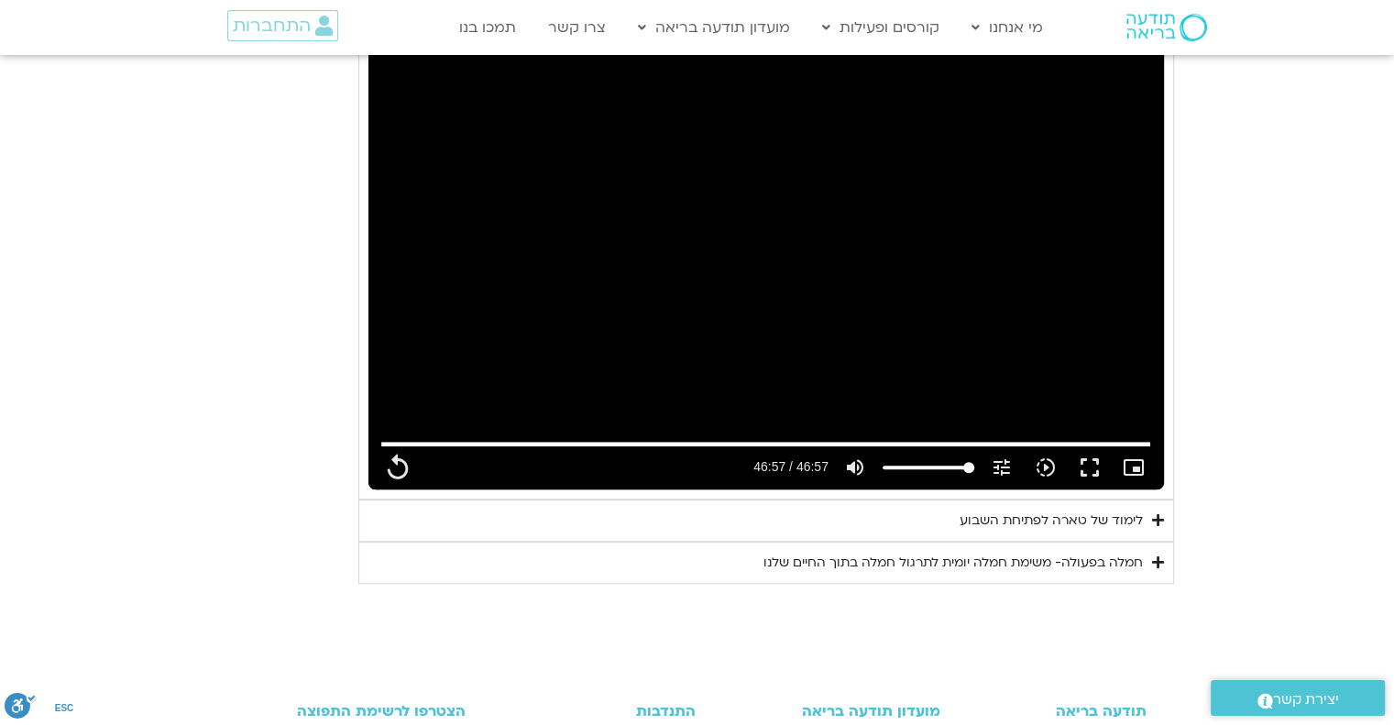
click at [1160, 509] on summary "לימוד של טארה לפתיחת השבוע" at bounding box center [766, 521] width 816 height 42
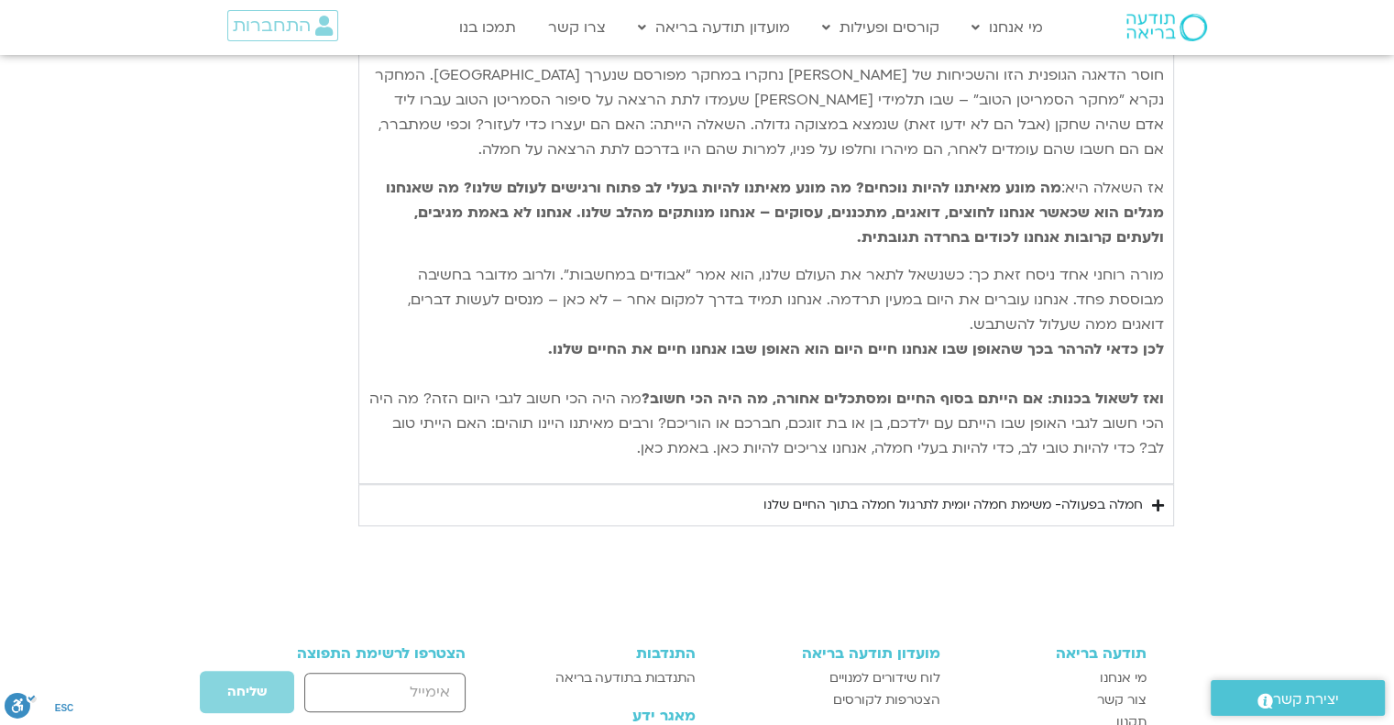
scroll to position [1742, 0]
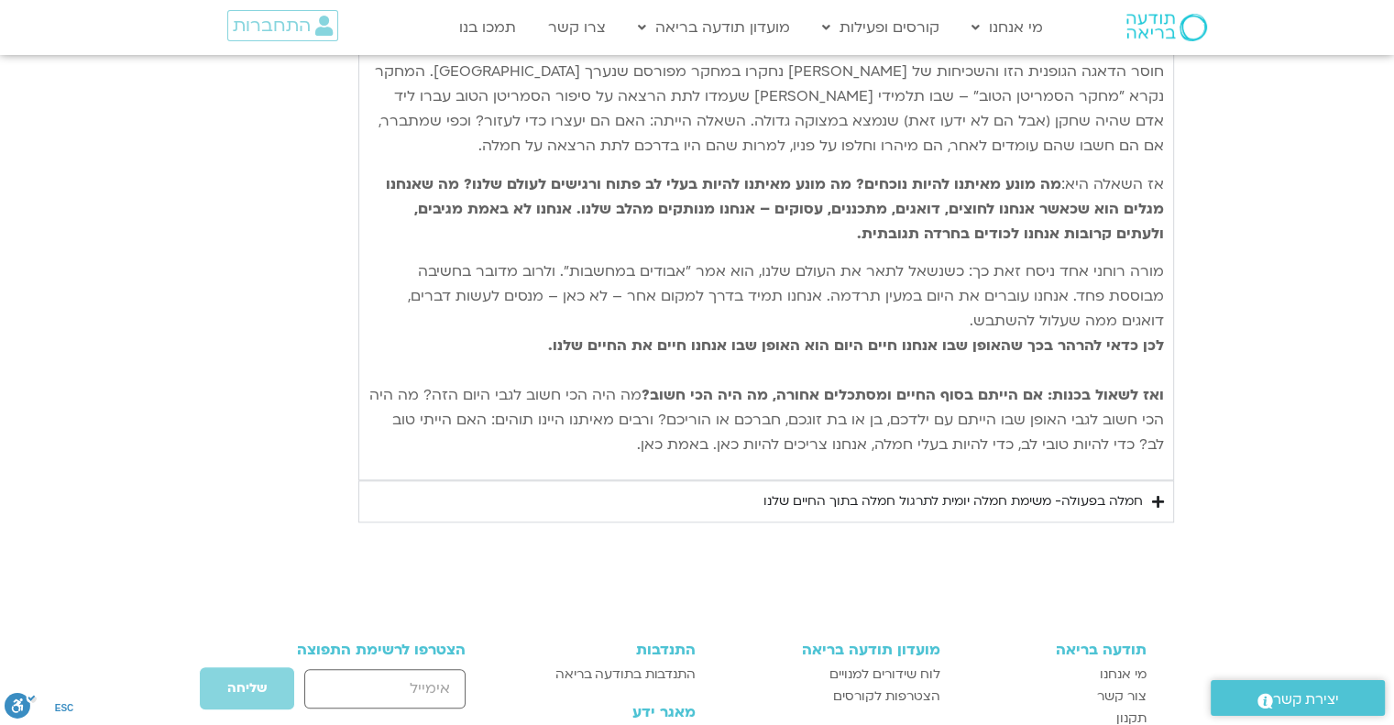
click at [1161, 495] on icon "Accordion. Open links with Enter or Space, close with Escape, and navigate with…" at bounding box center [1158, 502] width 12 height 14
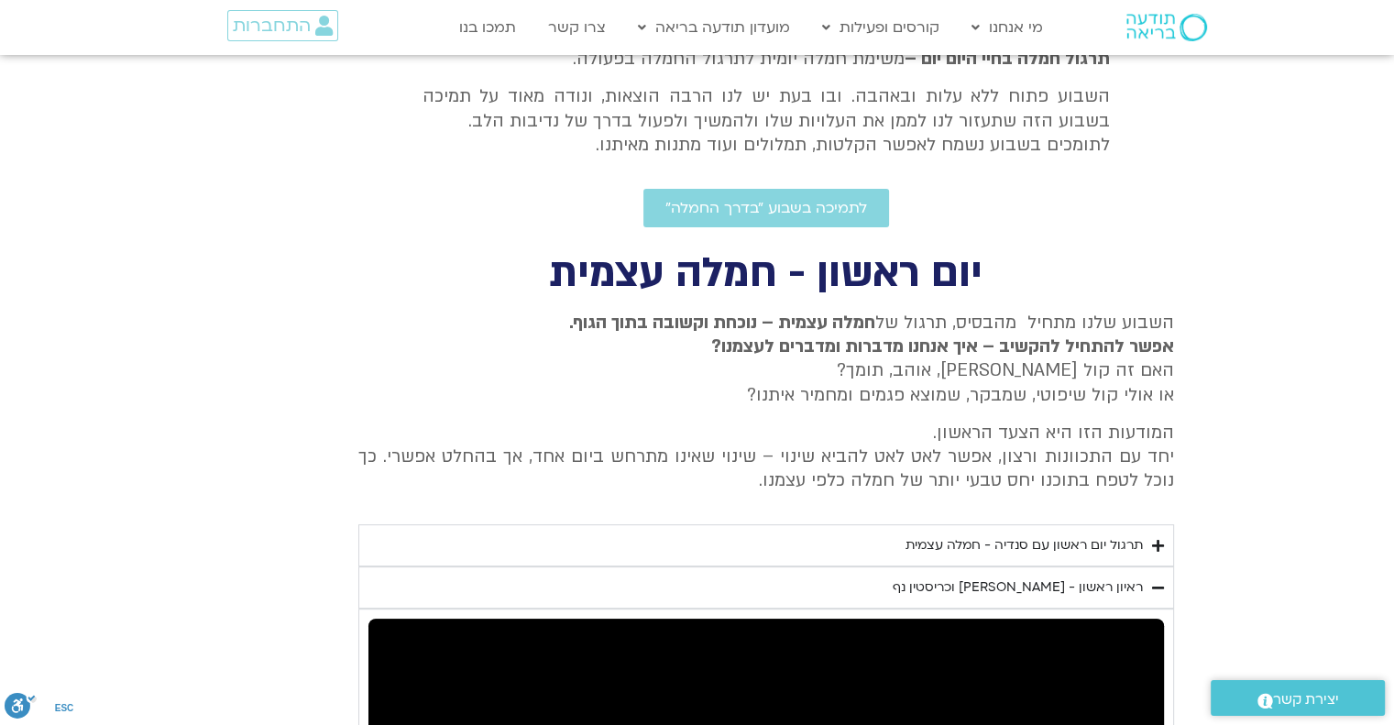
scroll to position [537, 0]
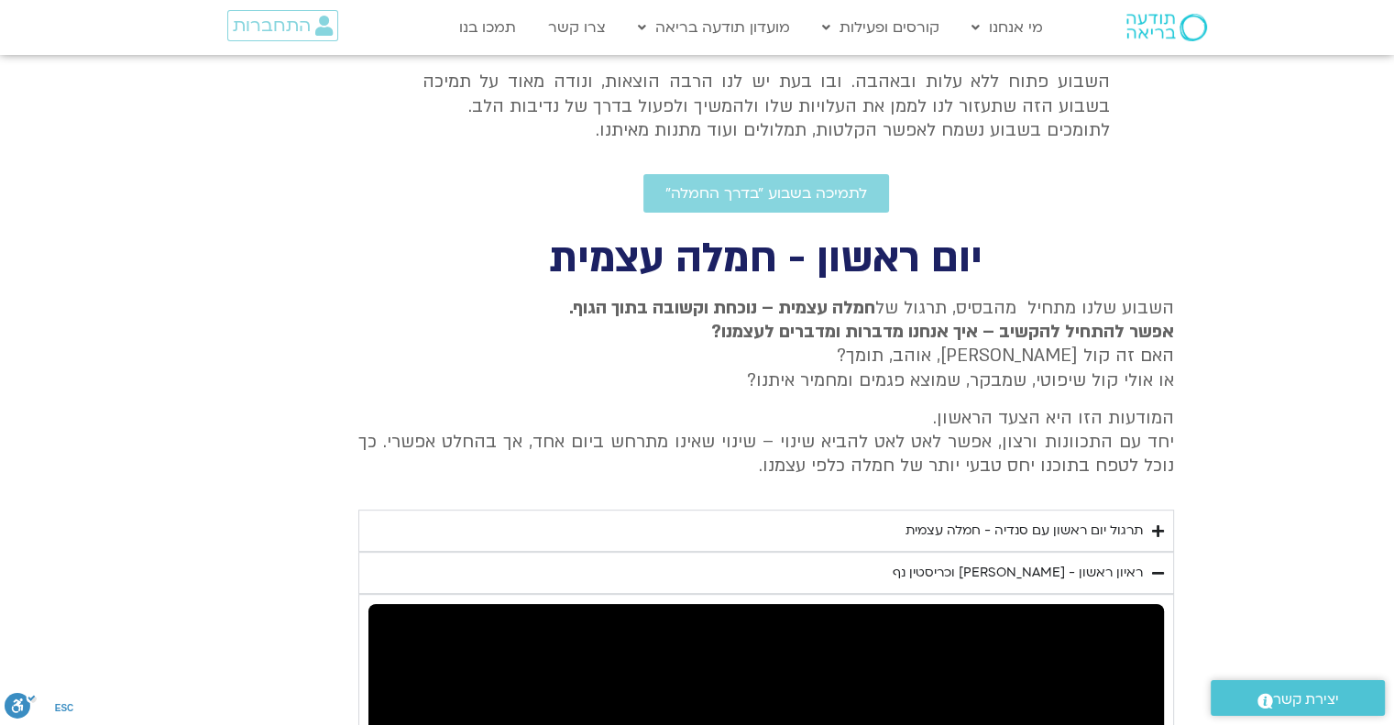
click at [1157, 527] on icon "Accordion. Open links with Enter or Space, close with Escape, and navigate with…" at bounding box center [1158, 531] width 12 height 14
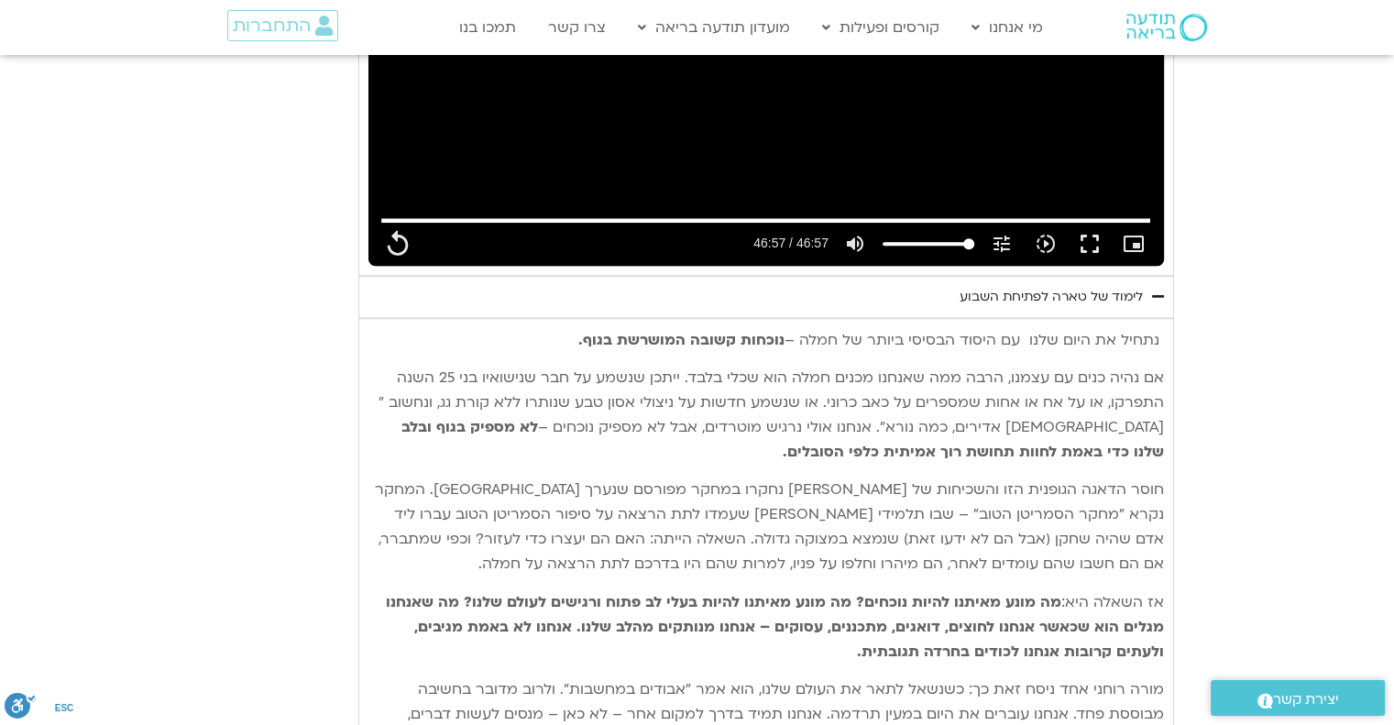
scroll to position [1821, 0]
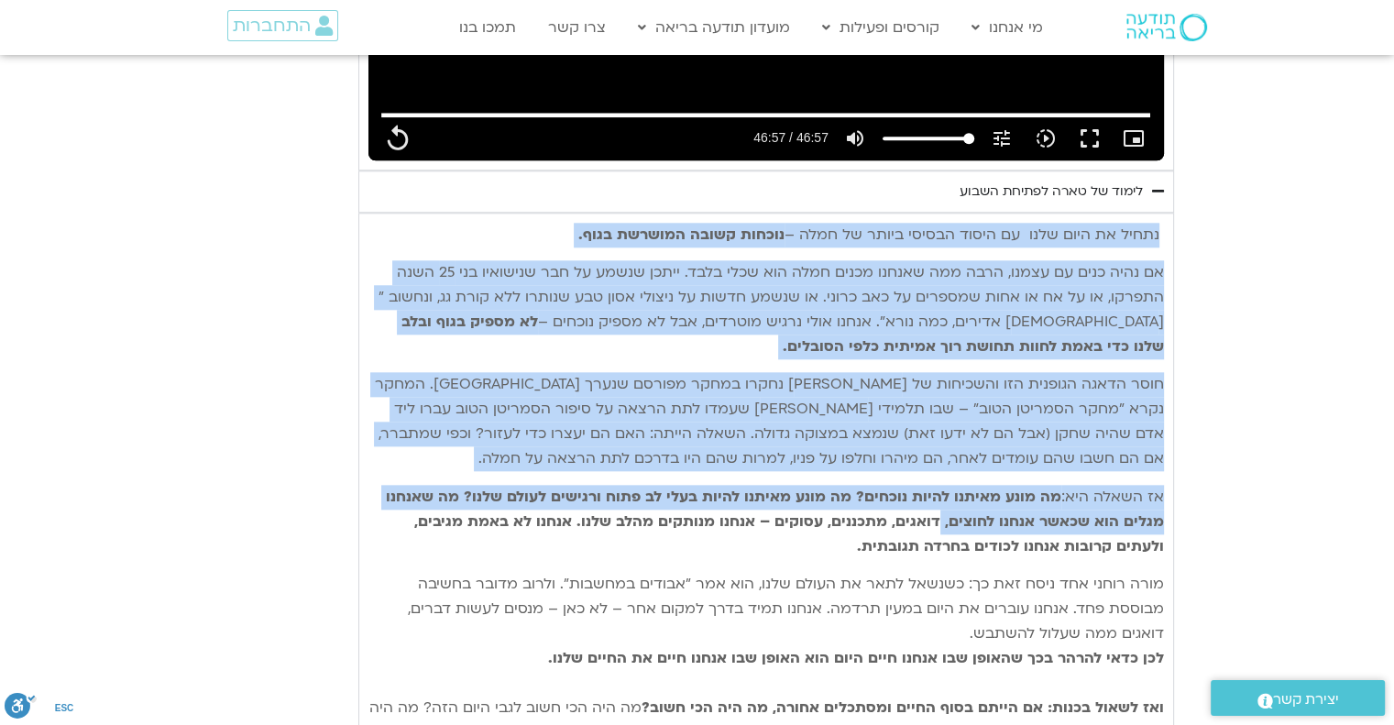
drag, startPoint x: 1161, startPoint y: 317, endPoint x: 942, endPoint y: 454, distance: 258.2
click at [942, 454] on div "נתחיל את היום שלנו עם היסוד הבסיסי ביותר של חמלה – נוכחות קשובה המושרשת בגוף. א…" at bounding box center [767, 497] width 796 height 548
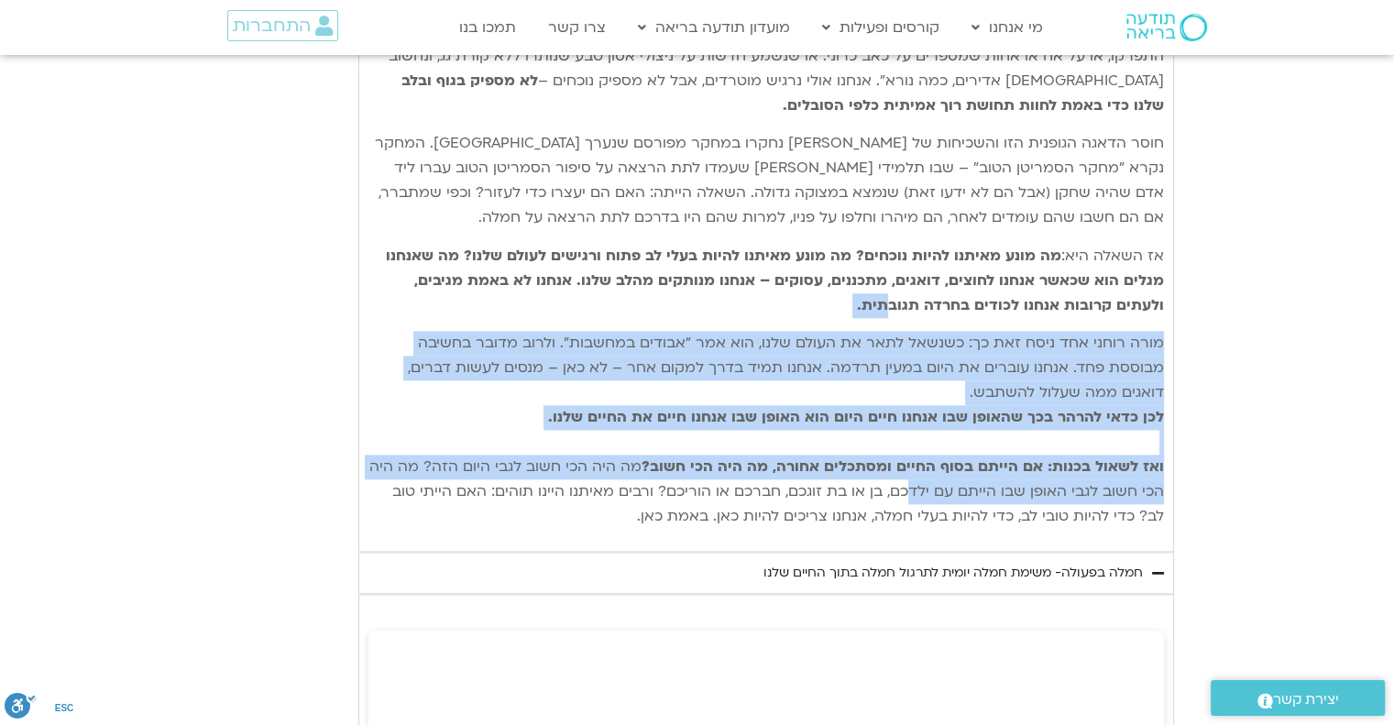
scroll to position [2187, 0]
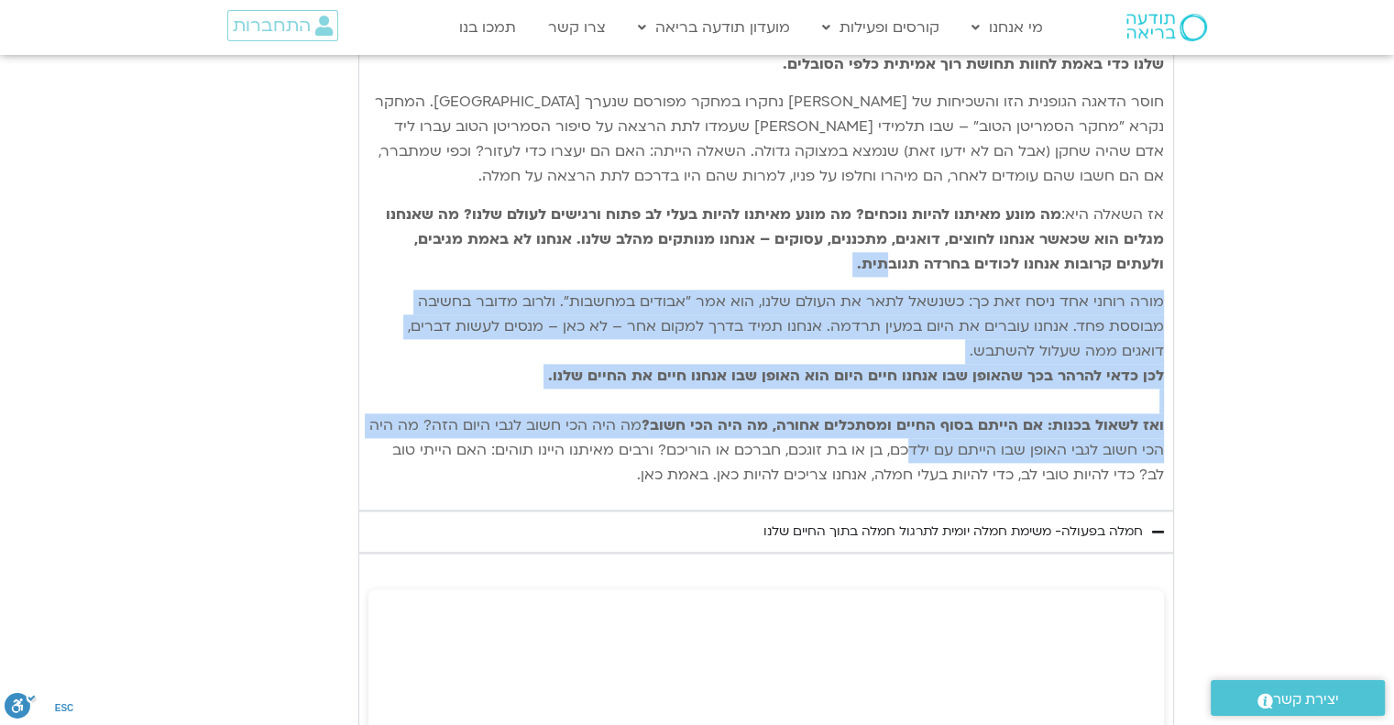
drag, startPoint x: 942, startPoint y: 454, endPoint x: 924, endPoint y: 454, distance: 18.3
click at [924, 454] on div "נתחיל את היום שלנו עם היסוד הבסיסי ביותר של חמלה – נוכחות קשובה המושרשת בגוף. א…" at bounding box center [767, 214] width 796 height 548
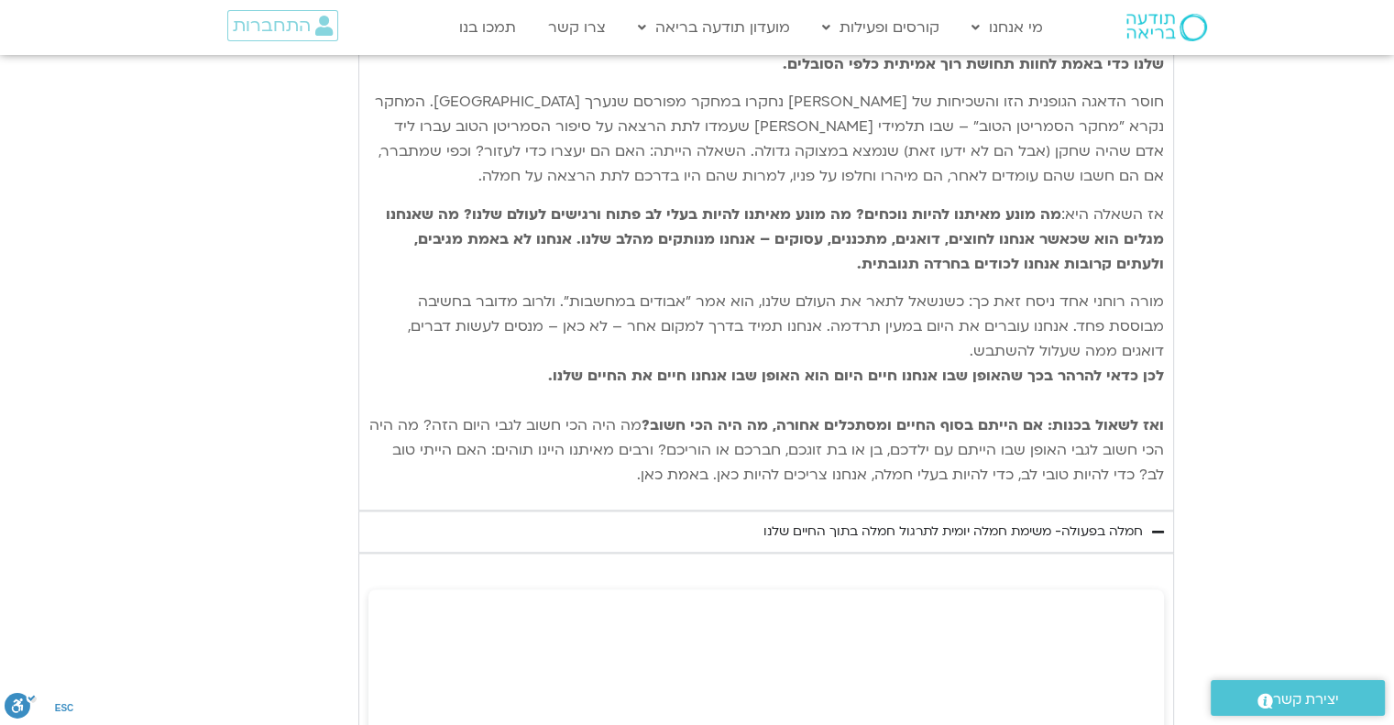
click at [800, 469] on span "מה היה הכי חשוב לגבי היום הזה? מה היה הכי חשוב לגבי האופן שבו הייתם עם ילדכם, ב…" at bounding box center [766, 450] width 795 height 70
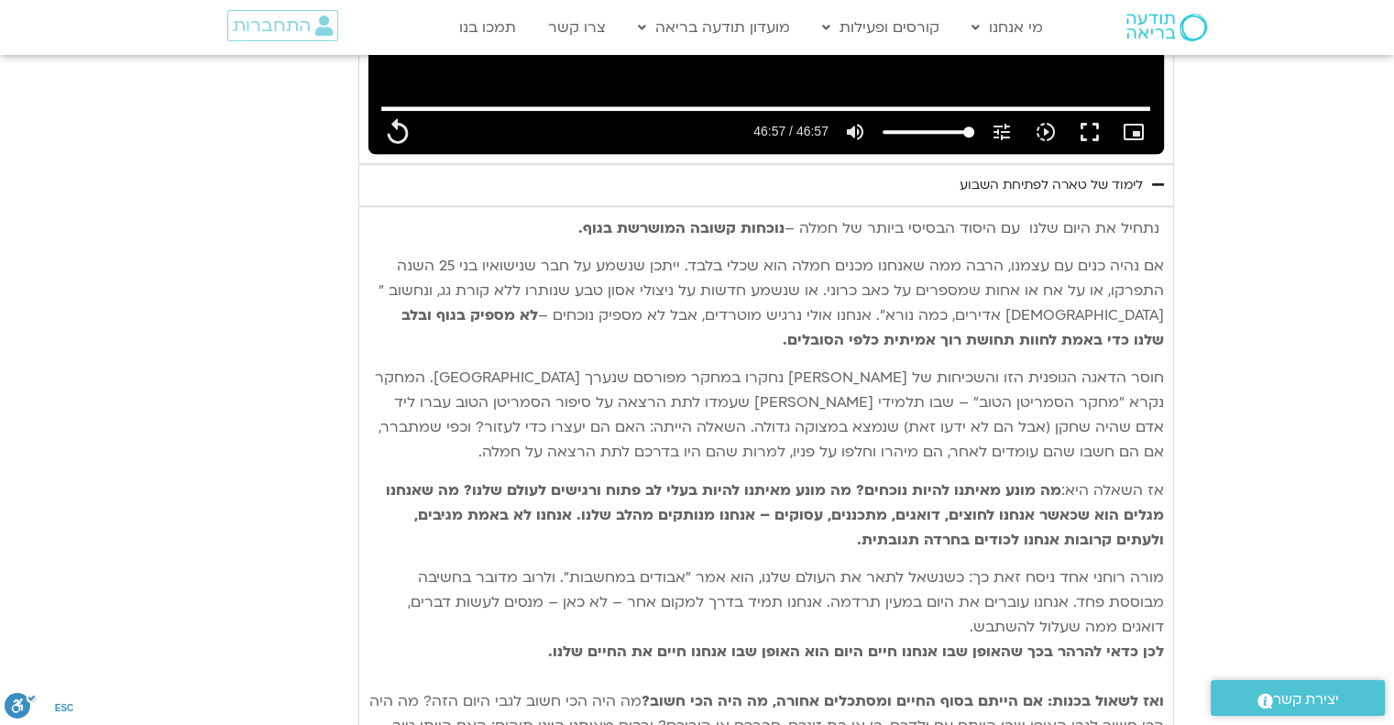
scroll to position [1821, 0]
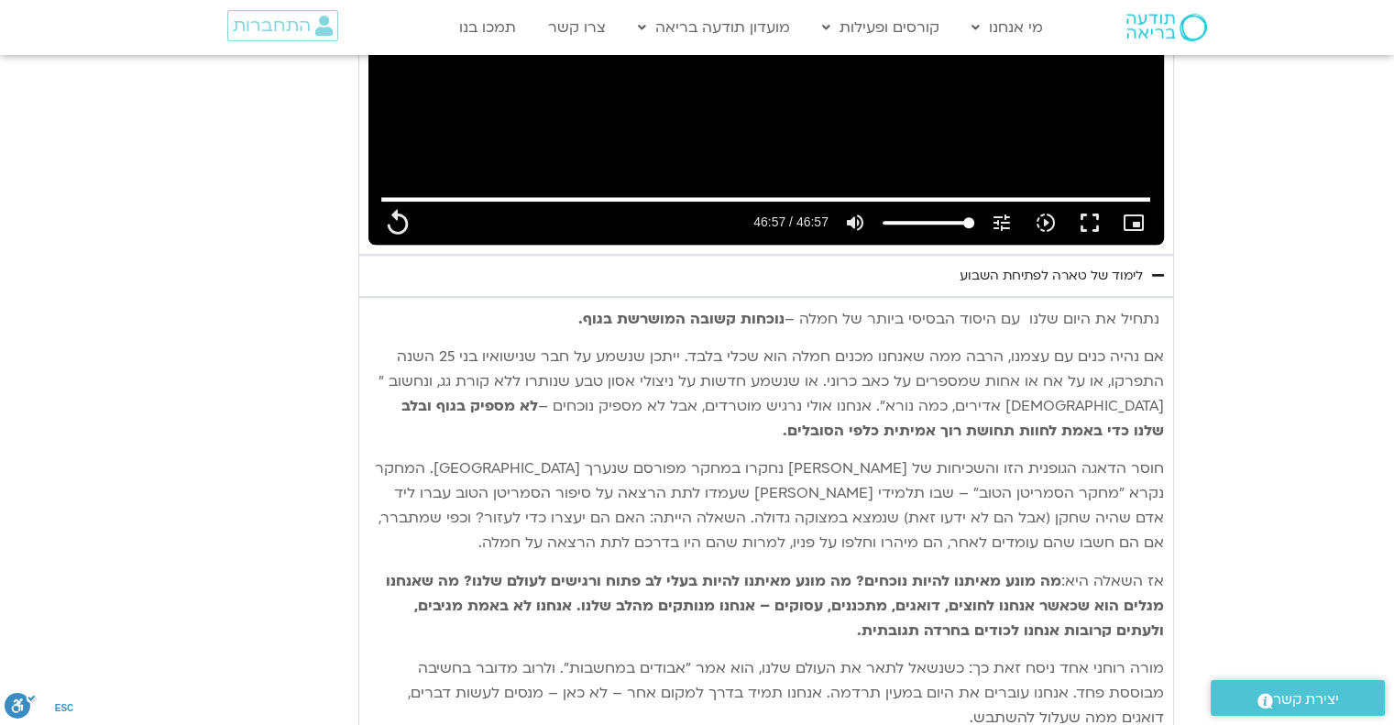
drag, startPoint x: 667, startPoint y: 474, endPoint x: 1162, endPoint y: 309, distance: 521.8
click at [1162, 309] on div "נתחיל את היום שלנו עם היסוד הבסיסי ביותר של חמלה – נוכחות קשובה המושרשת בגוף. א…" at bounding box center [767, 581] width 796 height 548
copy div "lorem ip dolo sita co adipi elitse doeiu te inci – utlabo etdol magnaal enim. a…"
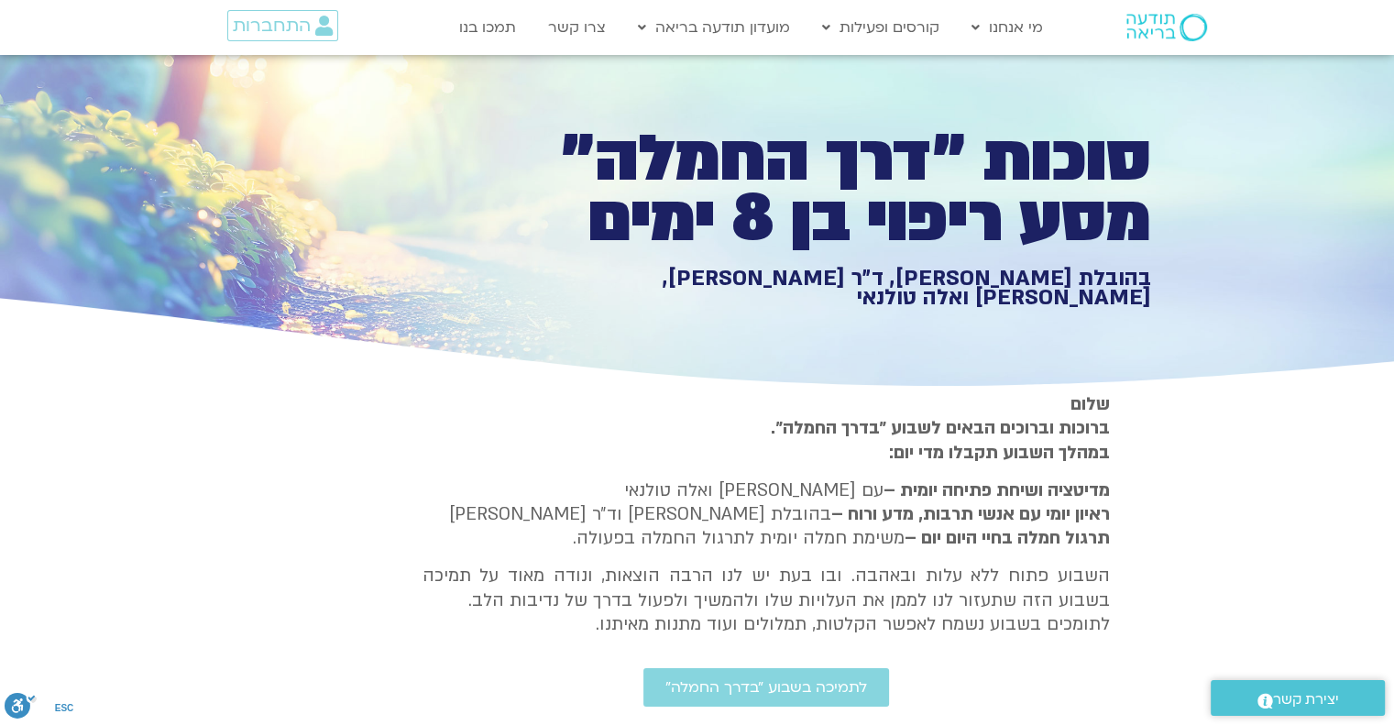
scroll to position [0, 0]
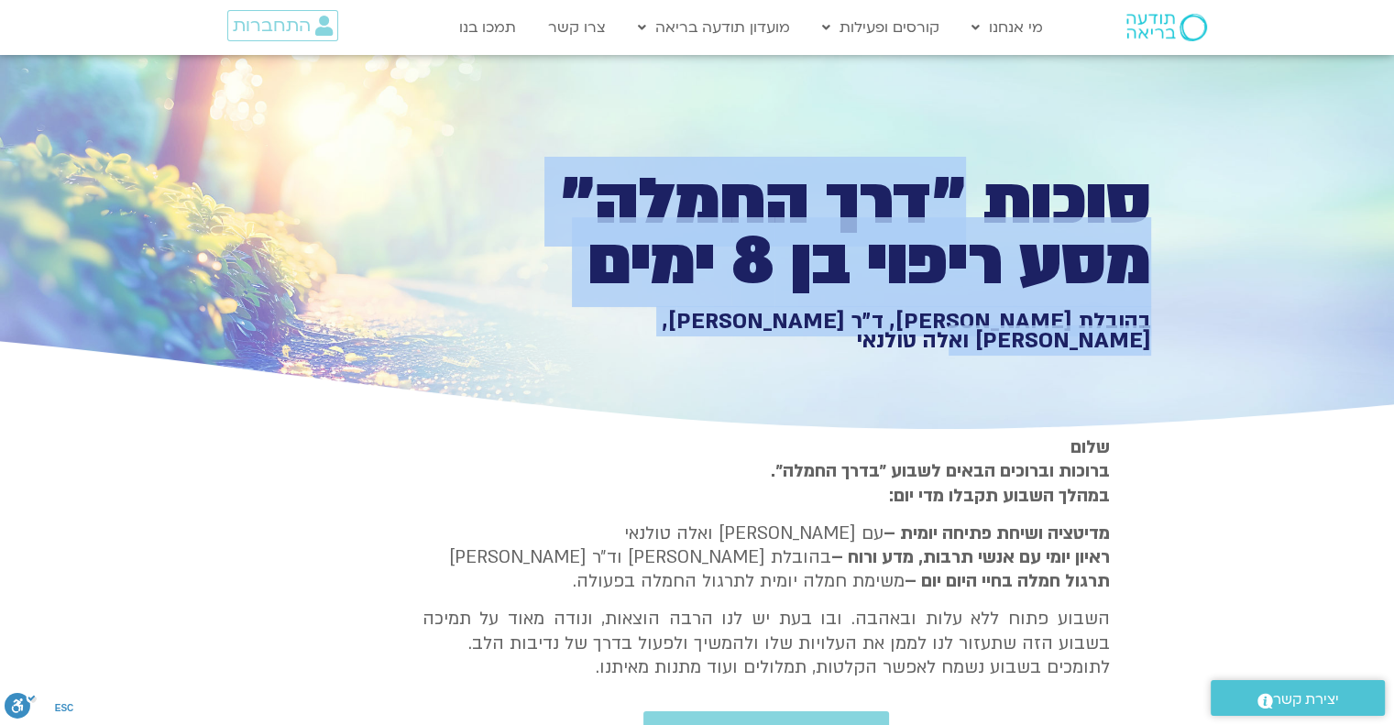
drag, startPoint x: 962, startPoint y: 201, endPoint x: 557, endPoint y: 327, distance: 423.6
click at [557, 327] on div "סוכות ״דרך החמלה״ מסע ריפוי בן 8 ימים בהובלת [PERSON_NAME], ד״ר [PERSON_NAME], …" at bounding box center [833, 261] width 635 height 178
copy div "״דרך החמלה״ מסע ריפוי בן 8 ימים בהובלת [PERSON_NAME], ד״ר [PERSON_NAME], [PERSO…"
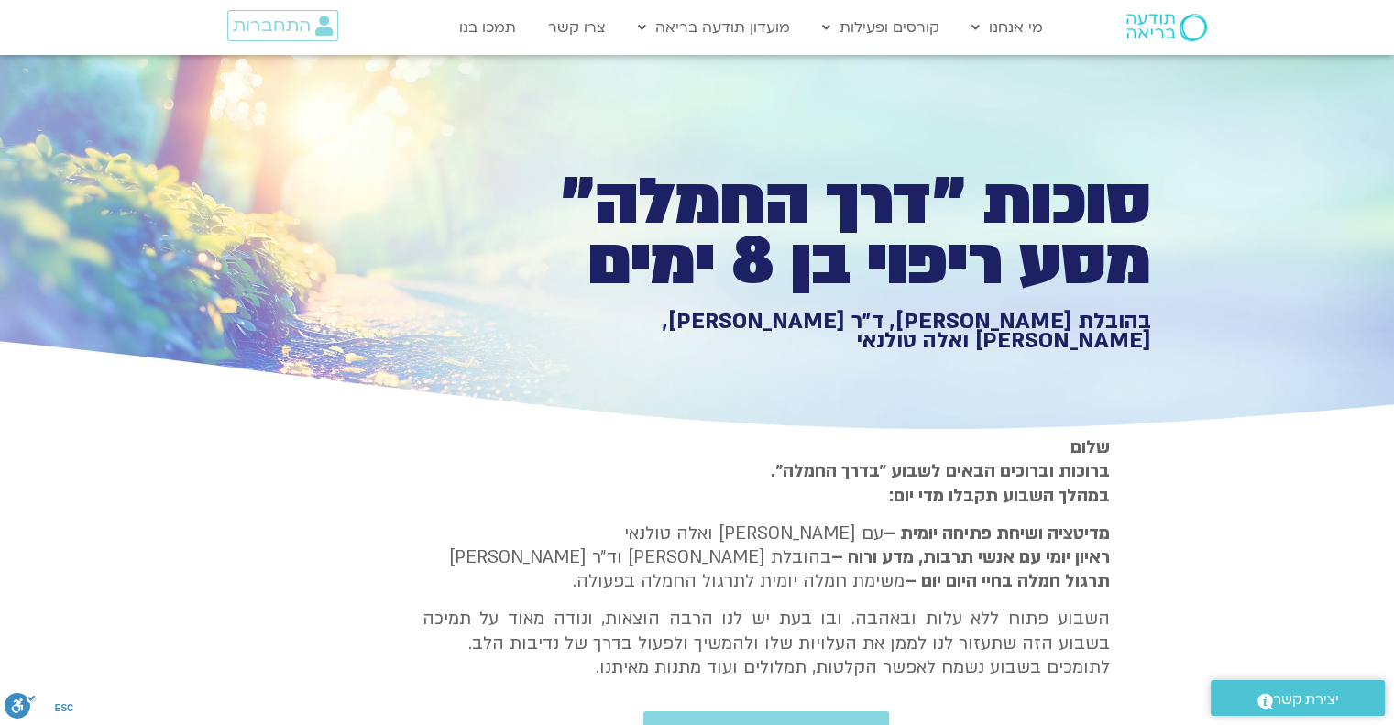
click at [552, 481] on p "[PERSON_NAME] וברוכים הבאים לשבוע ״בדרך החמלה״. במהלך השבוע תקבלו מדי יום:" at bounding box center [767, 471] width 688 height 72
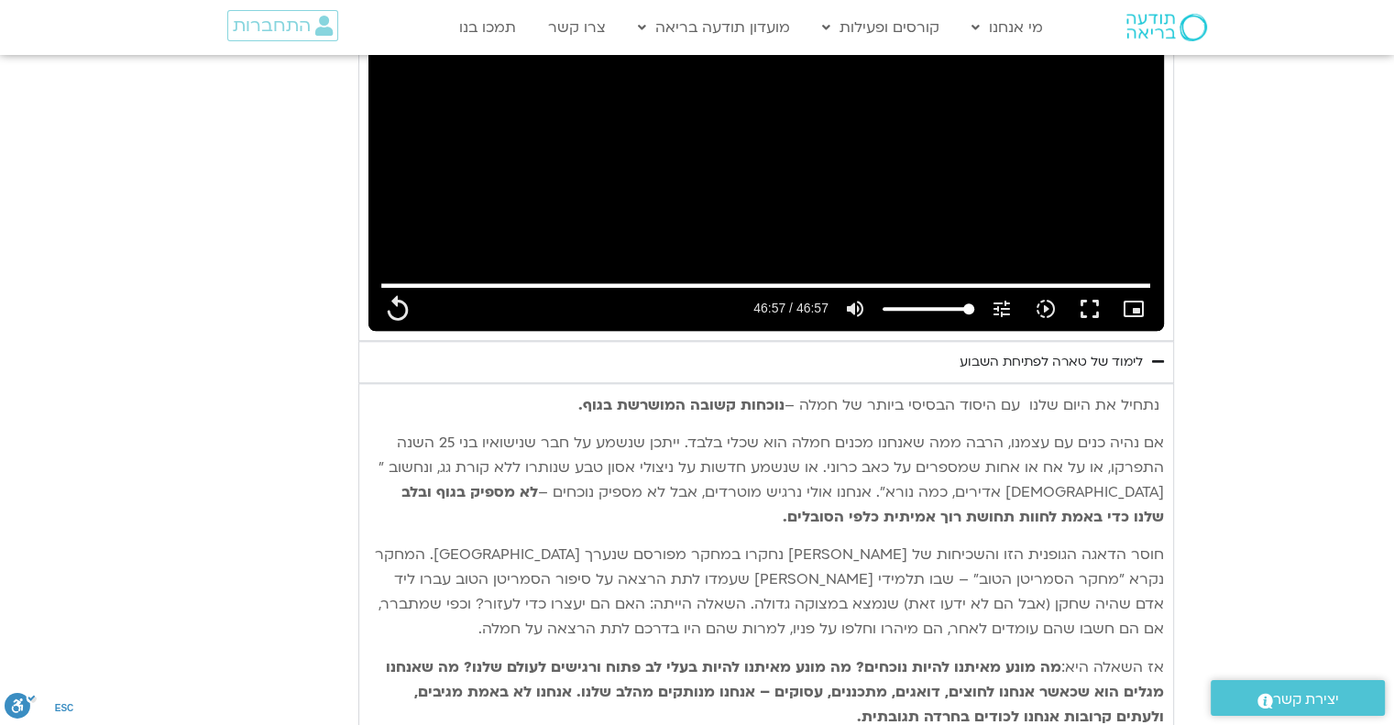
scroll to position [1742, 0]
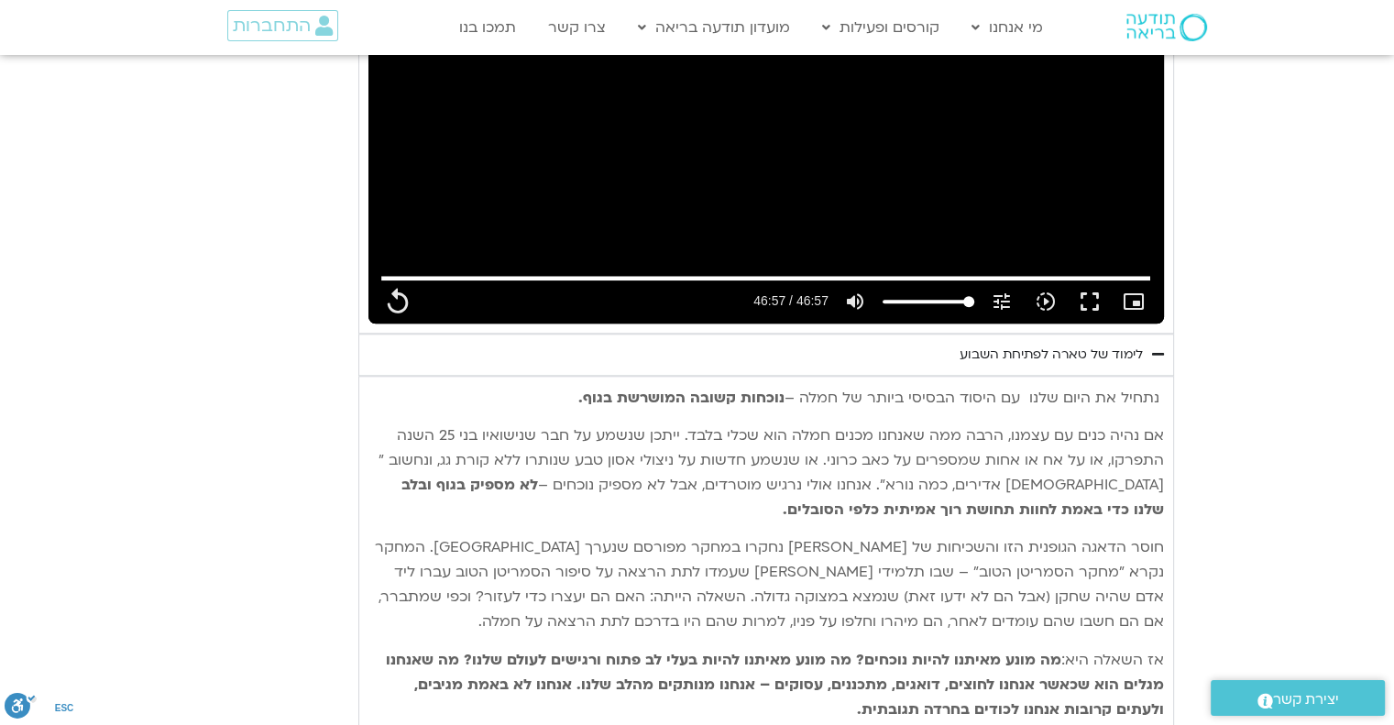
click at [1159, 355] on icon "Accordion. Open links with Enter or Space, close with Escape, and navigate with…" at bounding box center [1158, 354] width 12 height 14
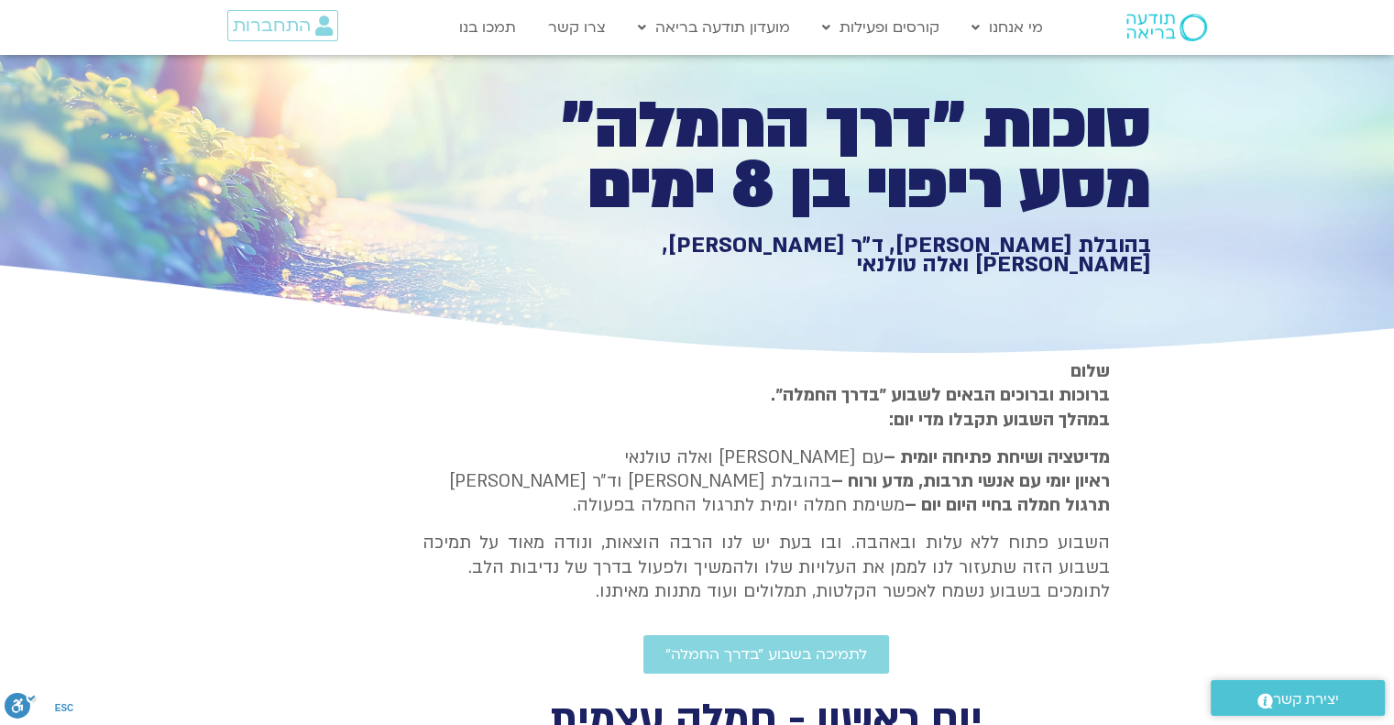
scroll to position [0, 0]
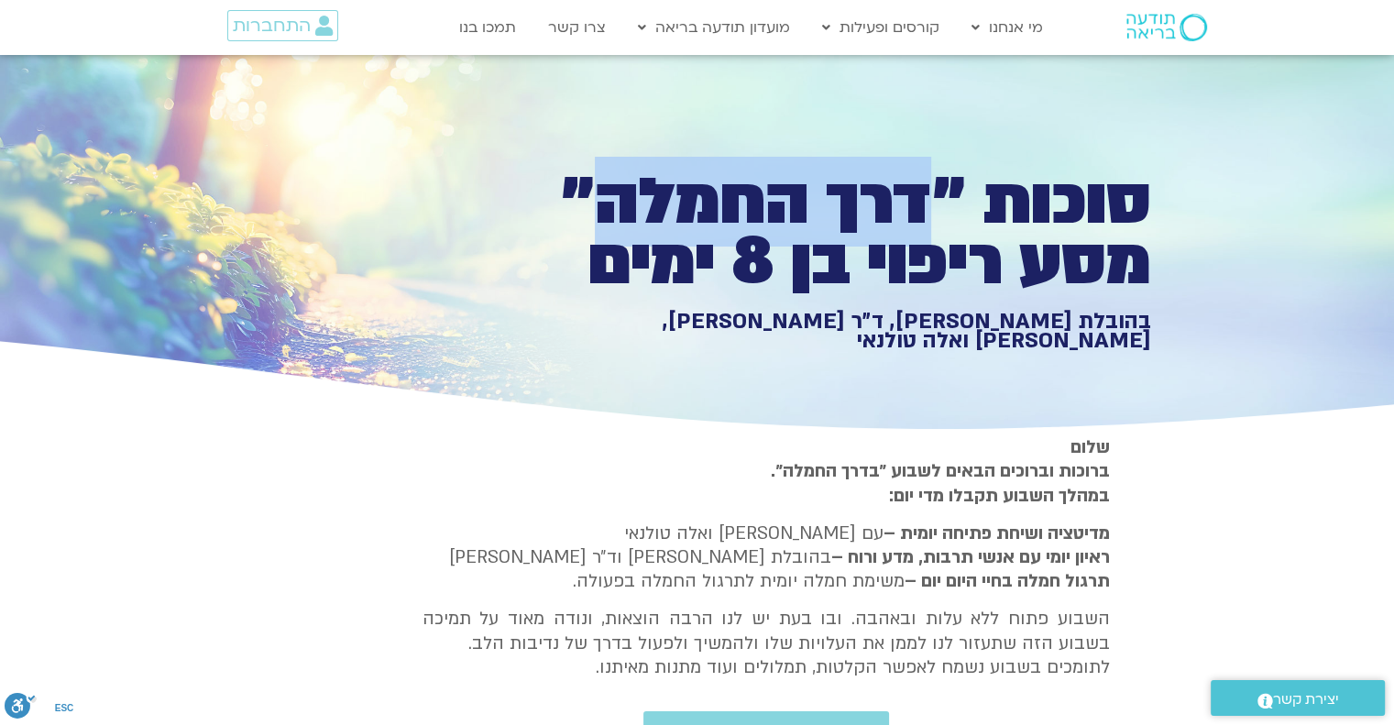
drag, startPoint x: 918, startPoint y: 204, endPoint x: 603, endPoint y: 225, distance: 315.1
click at [603, 223] on h1 "סוכות ״דרך החמלה״ מסע ריפוי בן 8 ימים" at bounding box center [833, 232] width 635 height 120
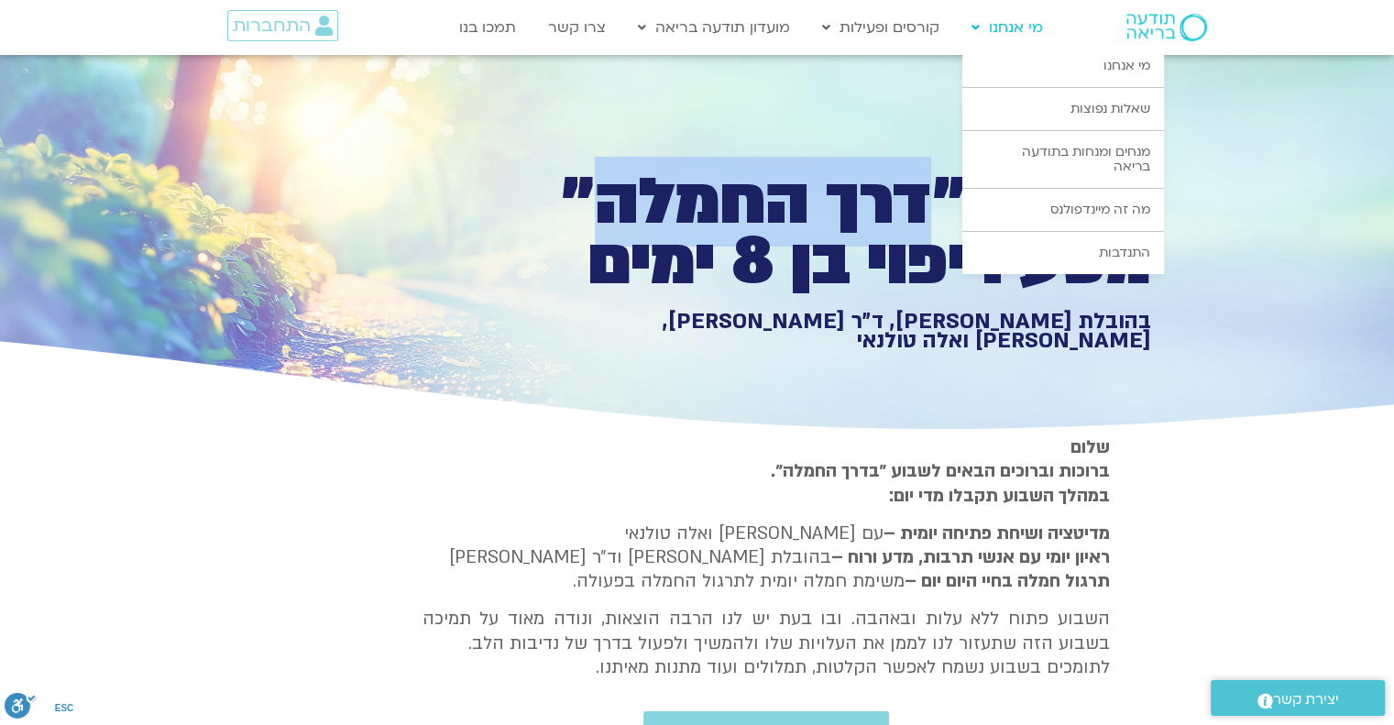
copy h1 "דרך החמלה"
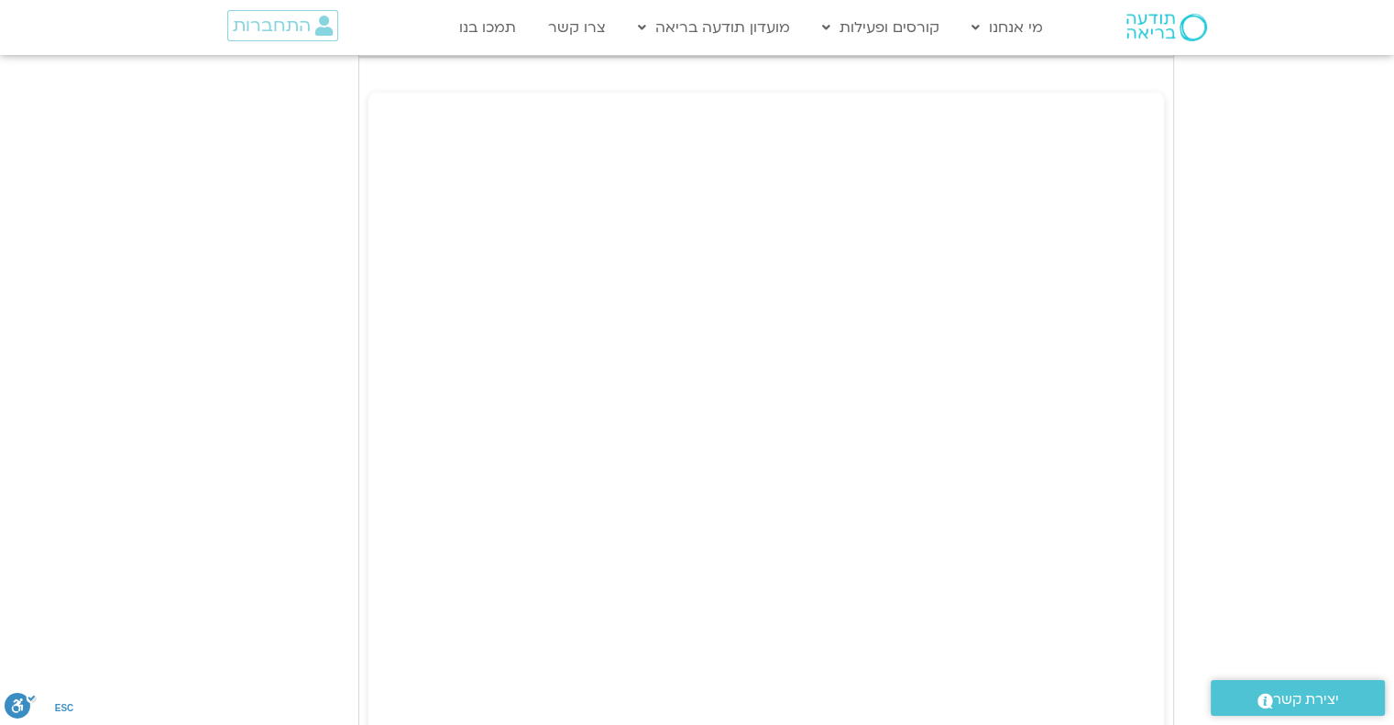
scroll to position [2108, 0]
drag, startPoint x: 1162, startPoint y: 263, endPoint x: 1239, endPoint y: 404, distance: 160.8
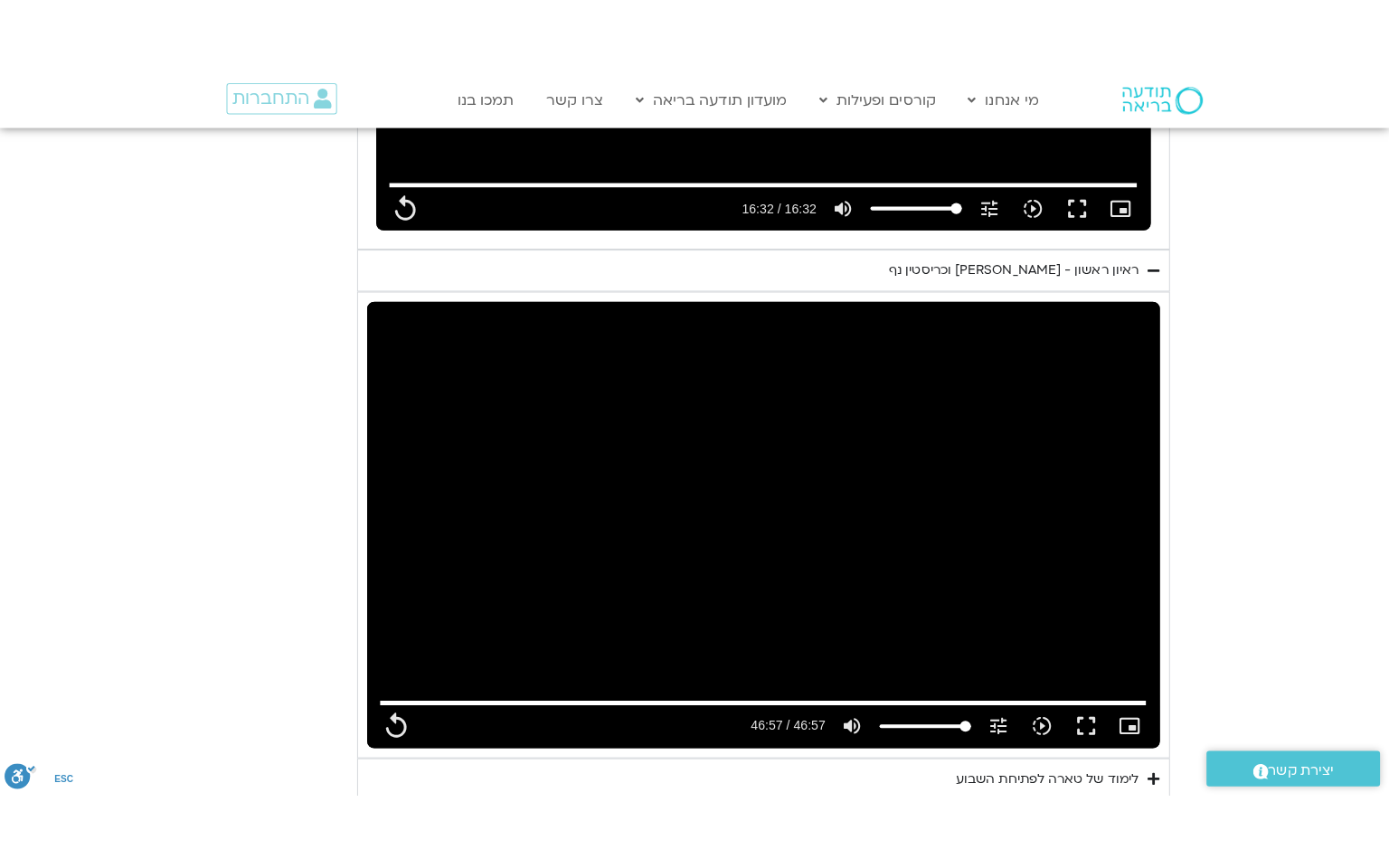
scroll to position [1447, 0]
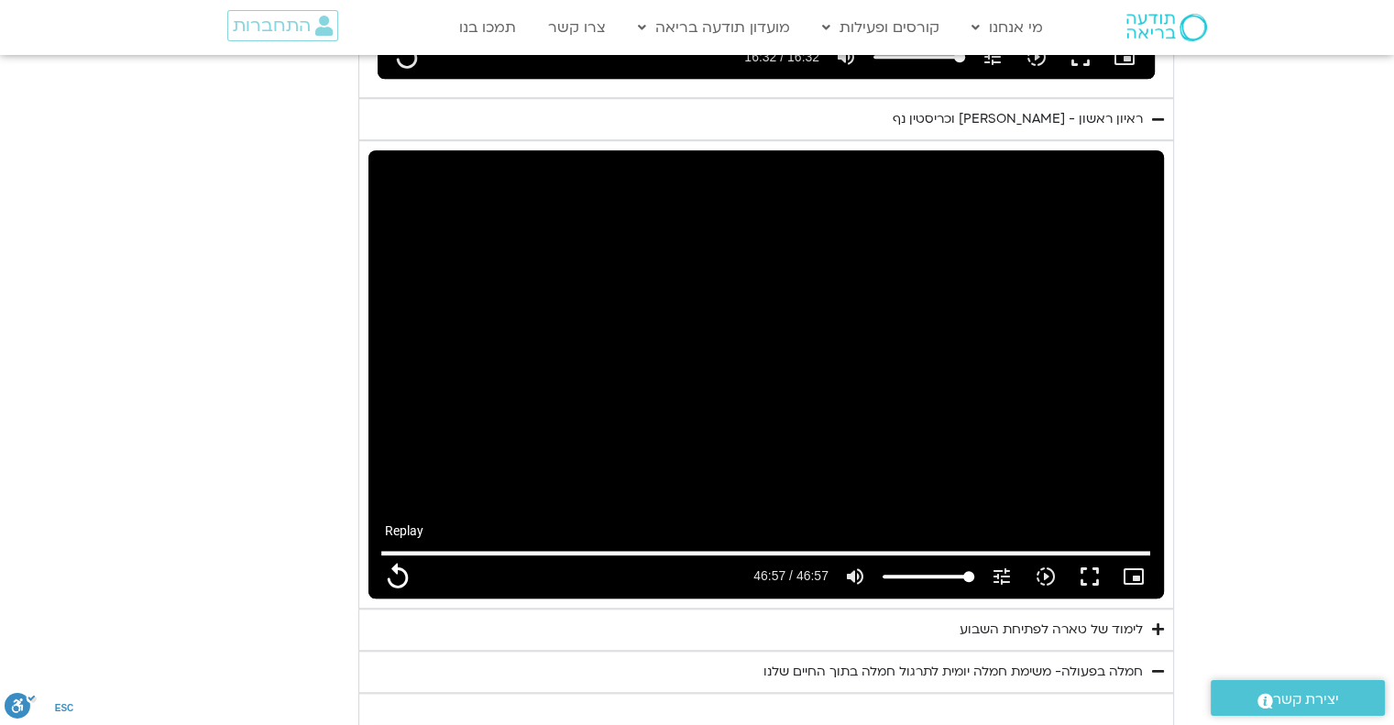
click at [406, 580] on button "replay" at bounding box center [398, 577] width 44 height 44
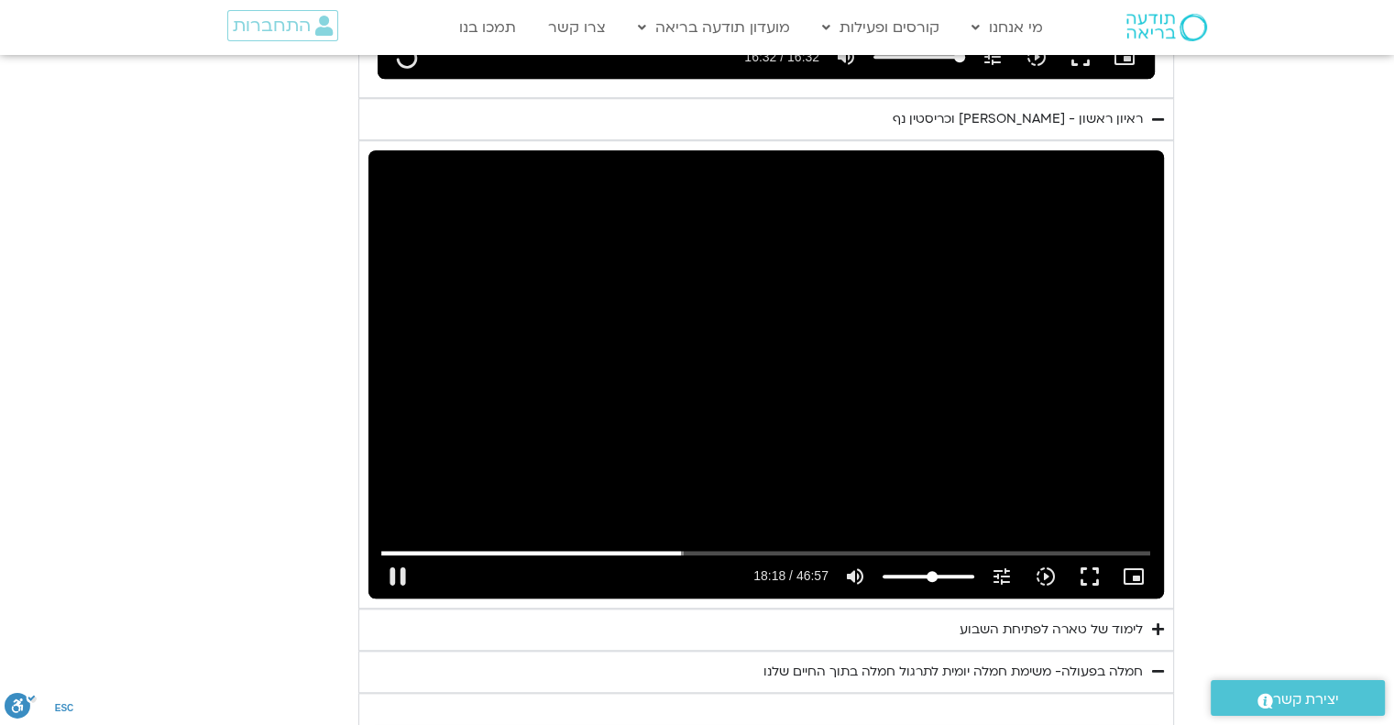
click at [932, 575] on input "Volume" at bounding box center [929, 576] width 92 height 11
click at [915, 578] on input "Volume" at bounding box center [929, 576] width 92 height 11
click at [567, 547] on input "Seek" at bounding box center [765, 552] width 769 height 11
click at [406, 574] on button "pause" at bounding box center [398, 577] width 44 height 44
click at [387, 573] on button "play_arrow" at bounding box center [398, 577] width 44 height 44
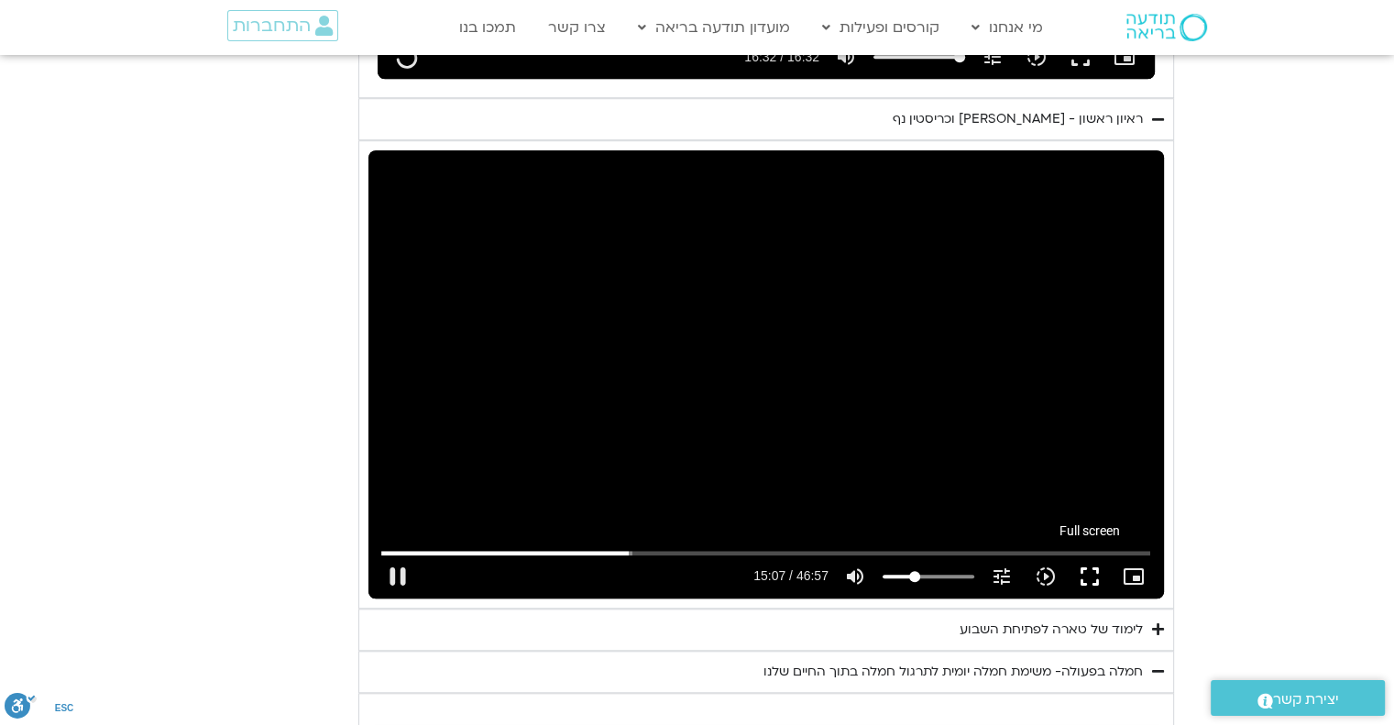
click at [1091, 572] on button "fullscreen" at bounding box center [1090, 577] width 44 height 44
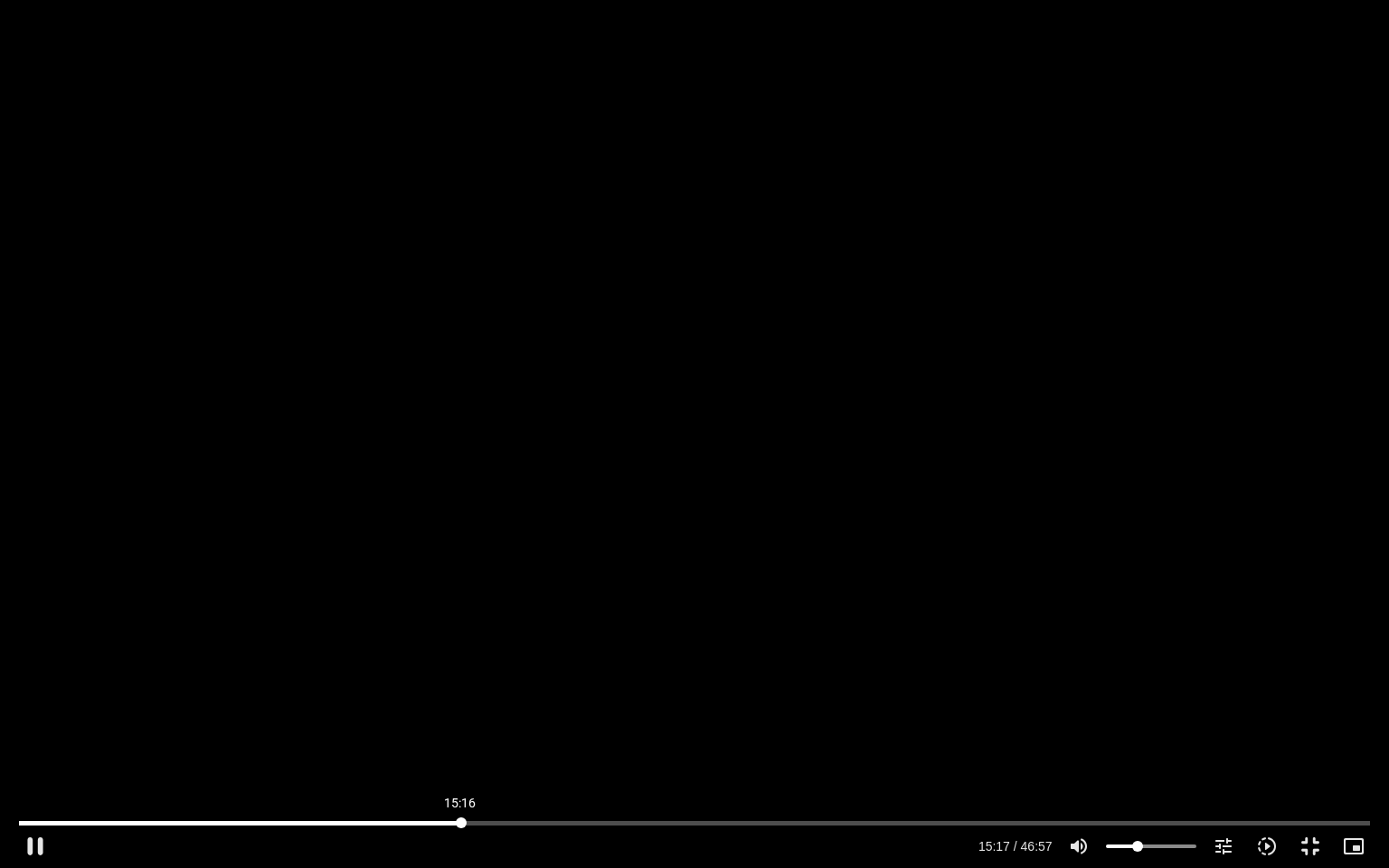
click at [461, 714] on input "Seek" at bounding box center [694, 823] width 1351 height 11
drag, startPoint x: 296, startPoint y: 820, endPoint x: 13, endPoint y: 816, distance: 283.0
click at [19, 714] on input "Seek" at bounding box center [694, 823] width 1351 height 11
click at [13, 714] on div "Accordion. Open links with Enter or Space, close with Escape, and navigate with…" at bounding box center [694, 840] width 1389 height 55
click at [1070, 505] on div "Skip Ad 0:00 play_arrow 0:00 / 46:57 volume_up Mute tune Resolution Auto 720p s…" at bounding box center [694, 434] width 1389 height 868
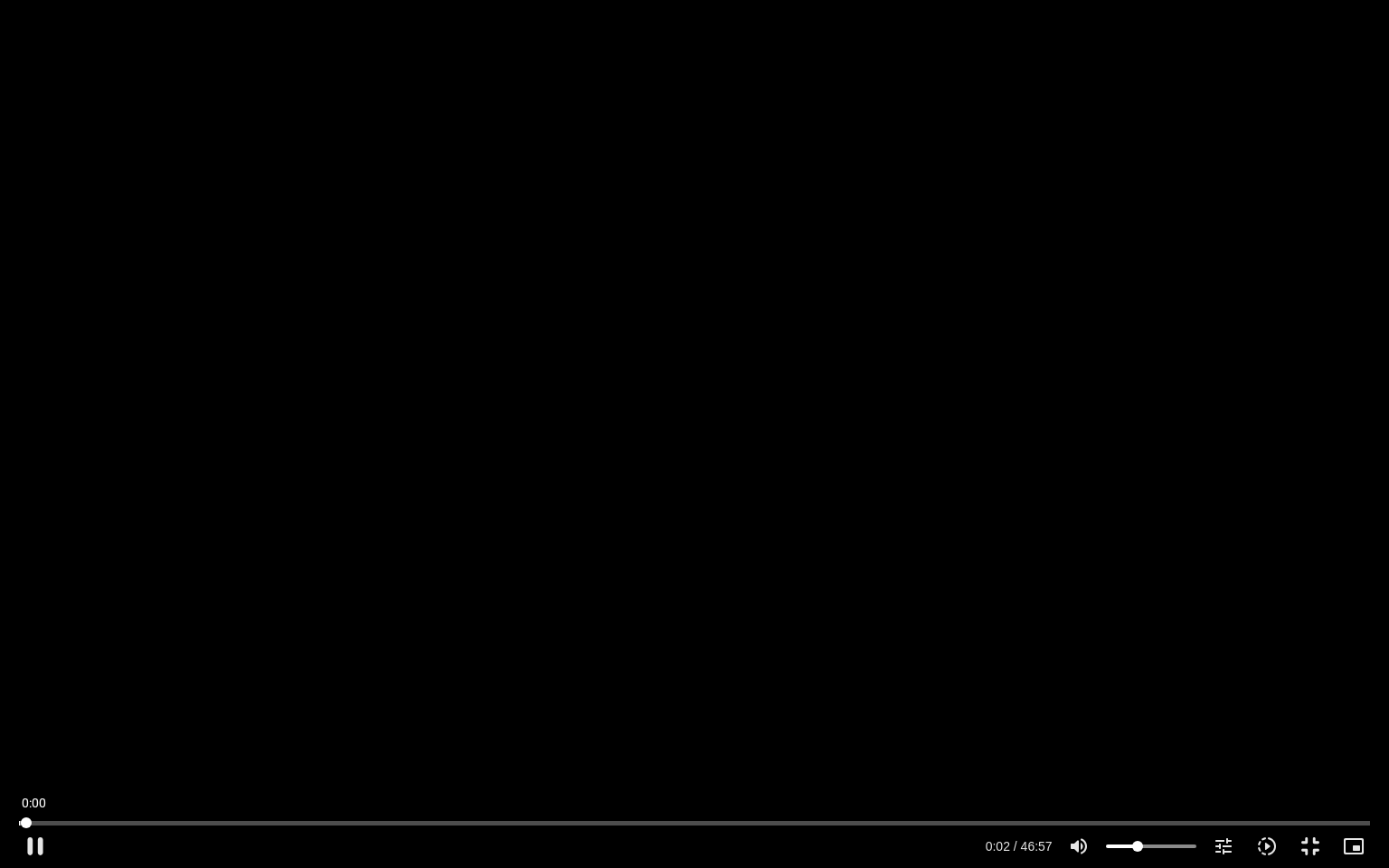
click at [25, 714] on input "Seek" at bounding box center [694, 823] width 1351 height 11
click at [19, 714] on input "Seek" at bounding box center [694, 823] width 1351 height 11
click at [4, 714] on div "Skip Ad 0:00 pause 0:00 / 46:57 volume_up Mute tune Resolution Auto 720p slow_m…" at bounding box center [694, 434] width 1389 height 868
click at [670, 556] on div "Skip Ad 0:00 play_arrow 0:00 / 46:57 volume_up Mute tune Resolution Auto 720p s…" at bounding box center [694, 434] width 1389 height 868
drag, startPoint x: 27, startPoint y: 823, endPoint x: 6, endPoint y: 820, distance: 21.2
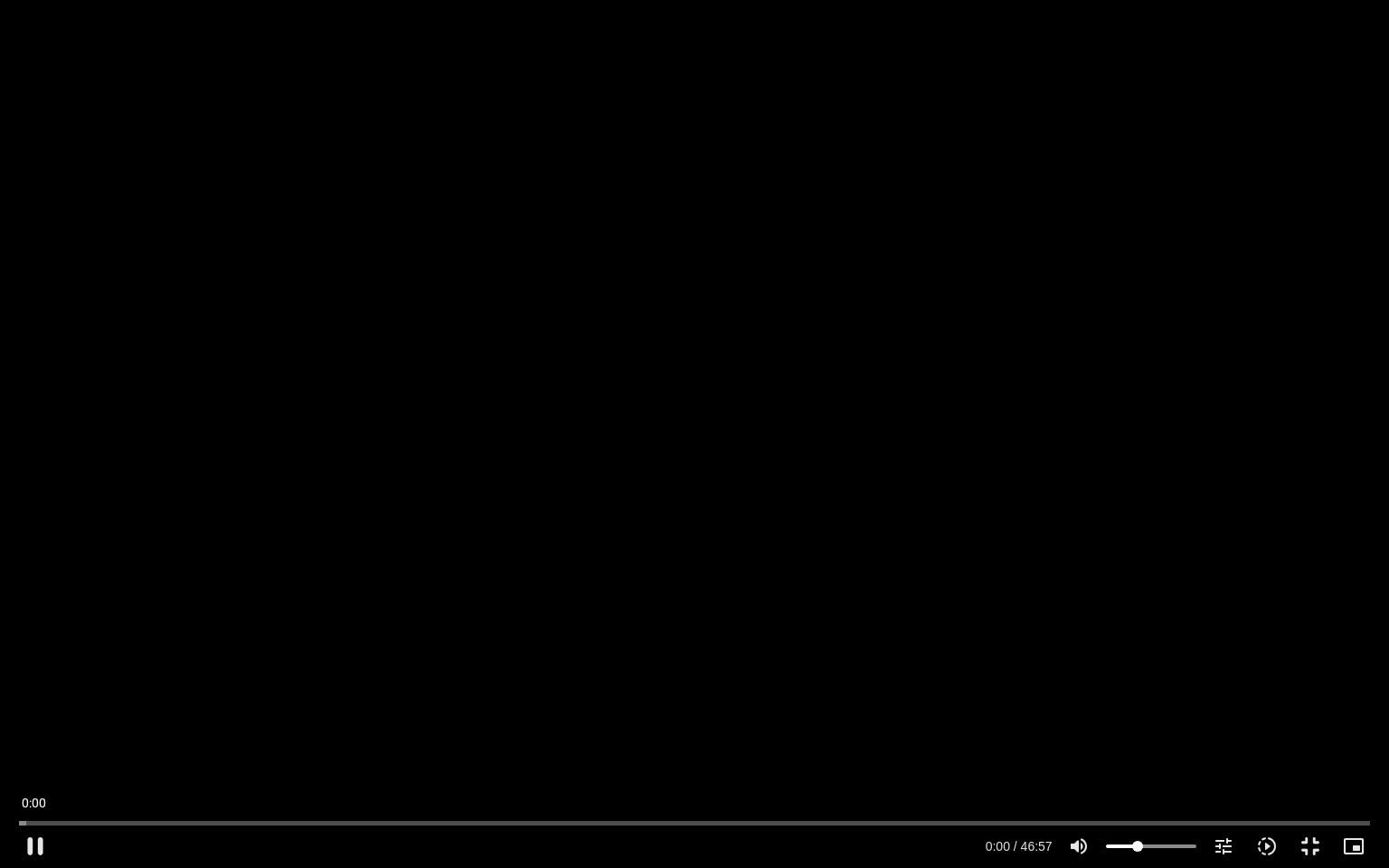
click at [19, 714] on input "Seek" at bounding box center [694, 823] width 1351 height 11
drag, startPoint x: 29, startPoint y: 825, endPoint x: 18, endPoint y: 823, distance: 11.2
click at [19, 714] on input "Seek" at bounding box center [694, 823] width 1351 height 11
click at [28, 714] on button "pause" at bounding box center [36, 846] width 43 height 43
drag, startPoint x: 26, startPoint y: 826, endPoint x: 12, endPoint y: 827, distance: 14.0
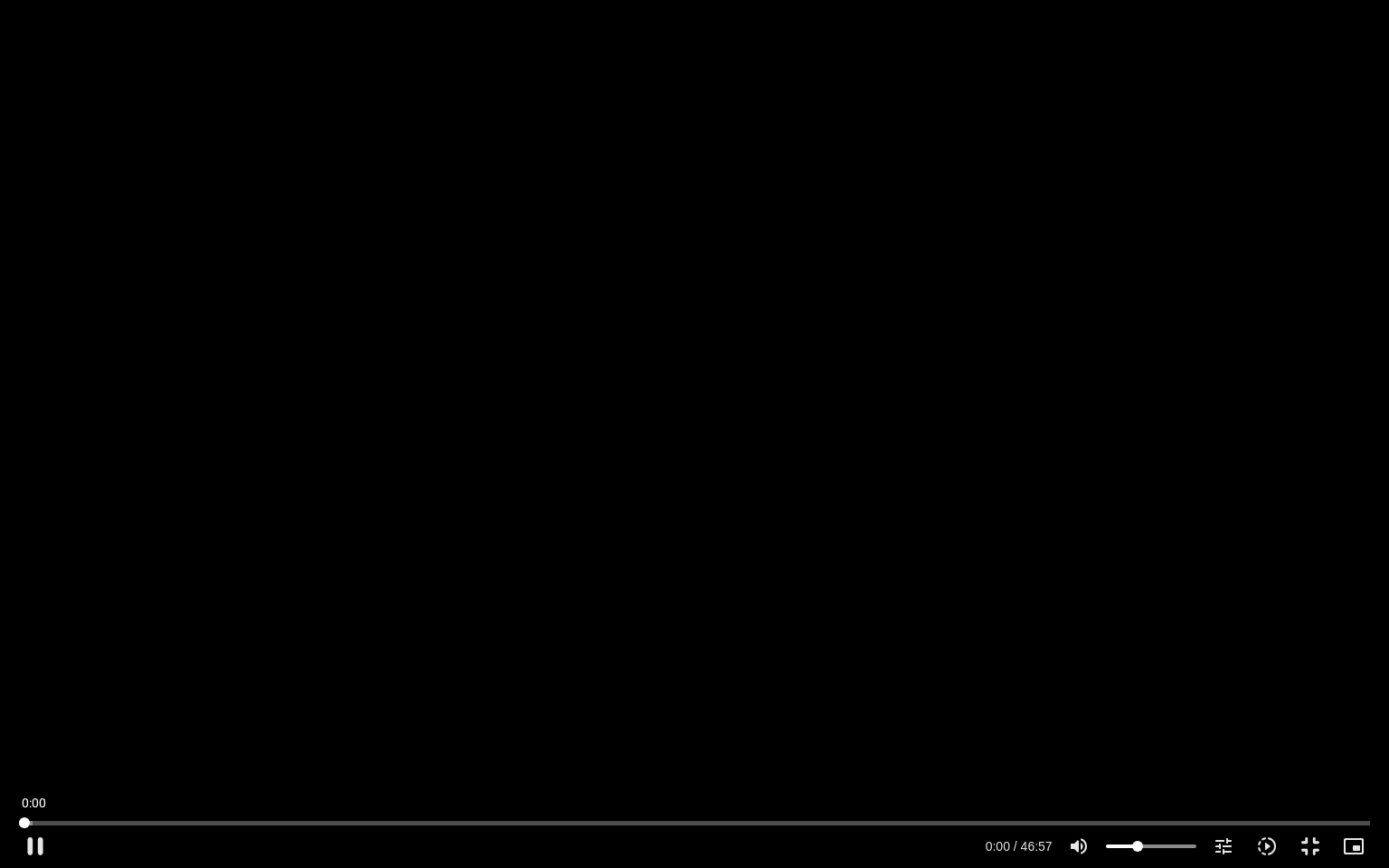
click at [19, 714] on input "Seek" at bounding box center [694, 823] width 1351 height 11
click at [34, 714] on button "play_arrow" at bounding box center [36, 846] width 43 height 43
